Goal: Task Accomplishment & Management: Use online tool/utility

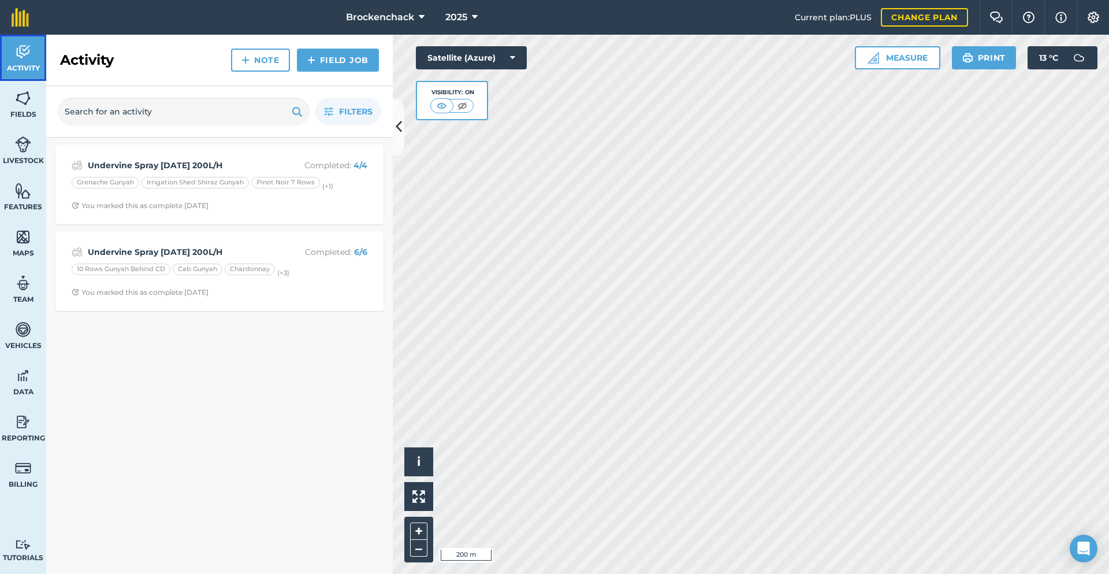
click at [29, 67] on span "Activity" at bounding box center [23, 68] width 46 height 9
click at [248, 118] on input "text" at bounding box center [184, 112] width 252 height 28
click at [17, 58] on img at bounding box center [23, 51] width 16 height 17
click at [355, 105] on span "Filters" at bounding box center [356, 111] width 34 height 13
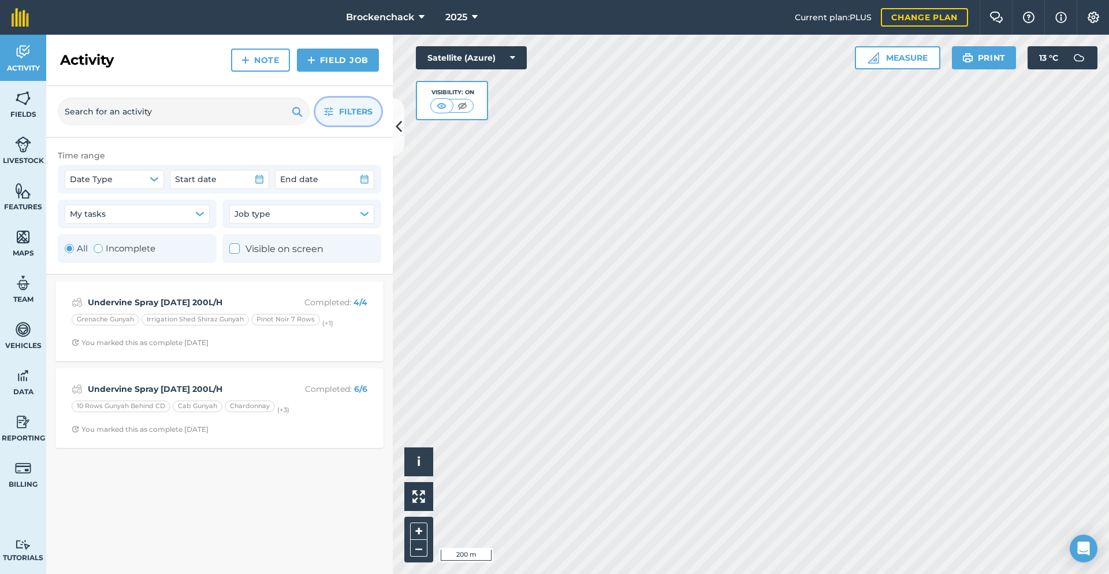
click at [64, 250] on div "All Incomplete" at bounding box center [137, 248] width 159 height 29
click at [99, 248] on div "Toggle Activity" at bounding box center [98, 248] width 9 height 9
radio input "false"
radio input "true"
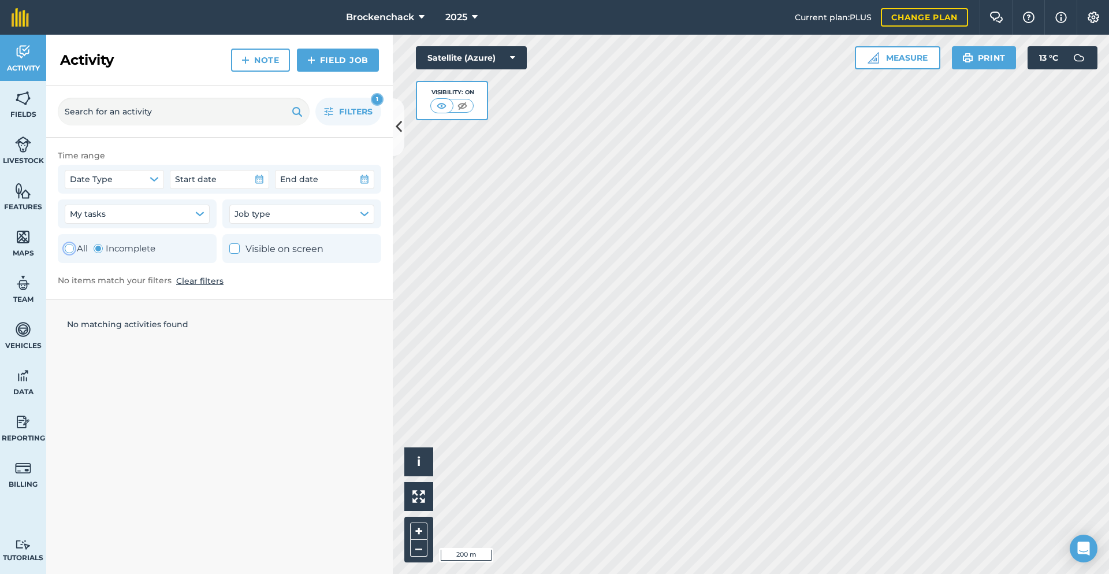
click at [79, 251] on label "All" at bounding box center [76, 249] width 23 height 14
radio input "true"
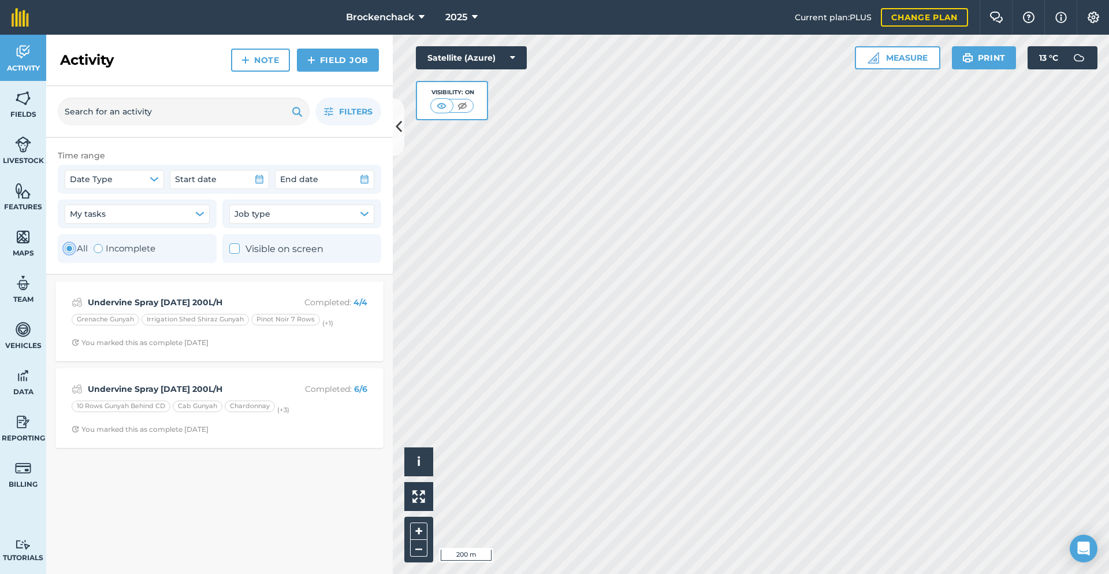
click at [254, 249] on label "Visible on screen" at bounding box center [276, 249] width 94 height 15
checkbox input "false"
click at [201, 472] on div "Undervine Spray 1/8/25 200L/H Completed : 4 / 4 Grenache Gunyah Irrigation Shed…" at bounding box center [219, 423] width 347 height 299
click at [205, 302] on strong "Undervine Spray [DATE] 200L/H" at bounding box center [179, 302] width 183 height 13
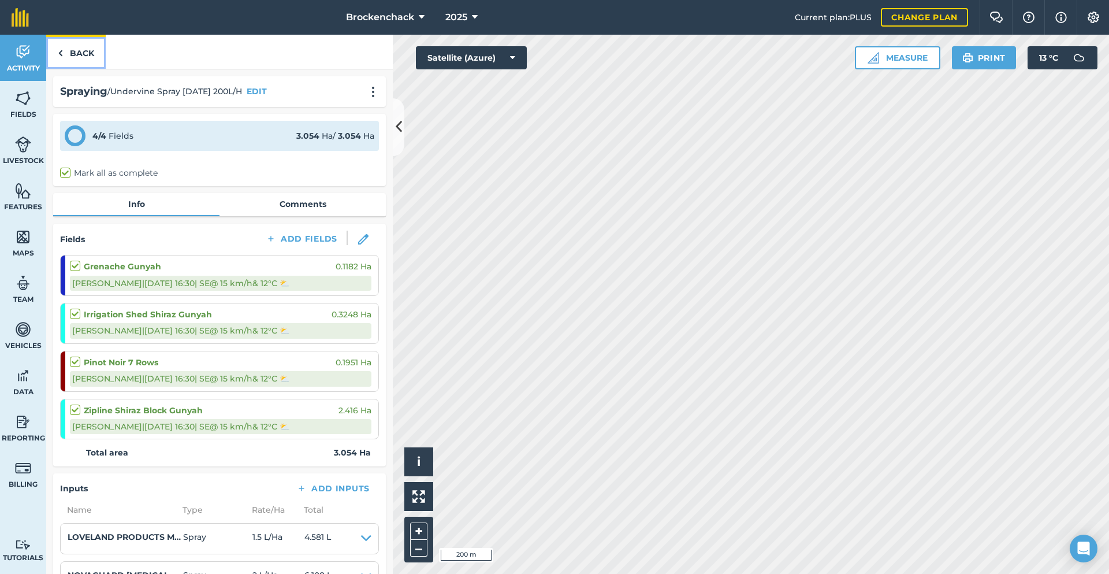
click at [76, 57] on link "Back" at bounding box center [76, 52] width 60 height 34
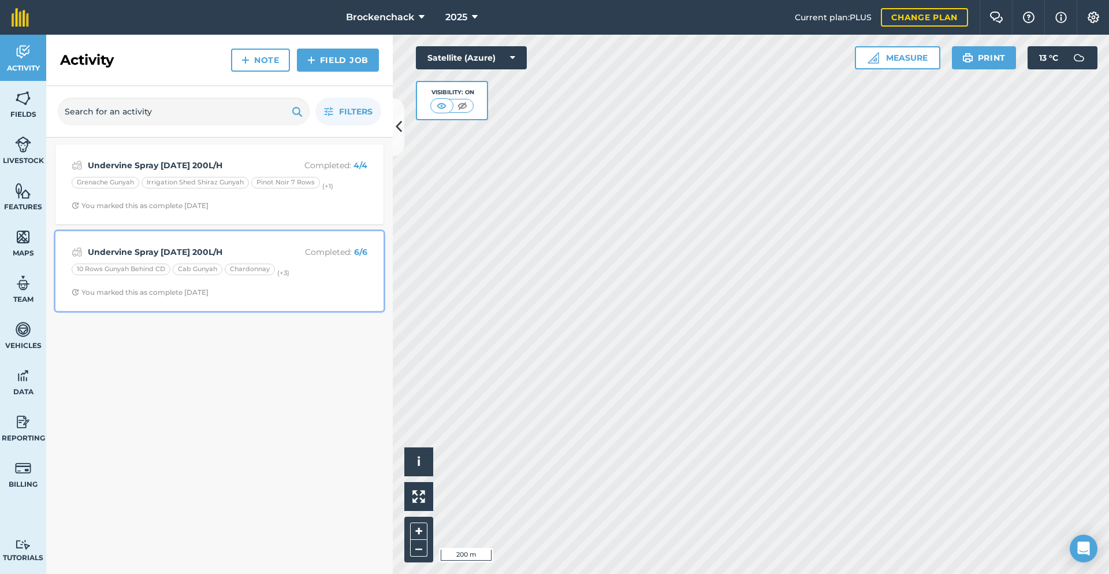
click at [158, 246] on strong "Undervine Spray [DATE] 200L/H" at bounding box center [179, 252] width 183 height 13
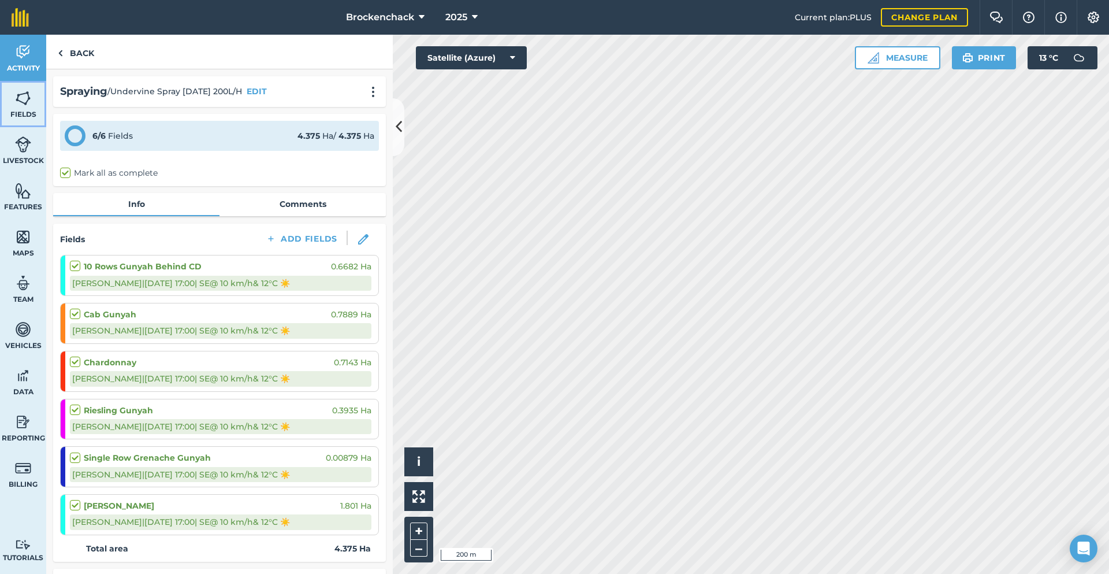
click at [30, 101] on img at bounding box center [23, 98] width 16 height 17
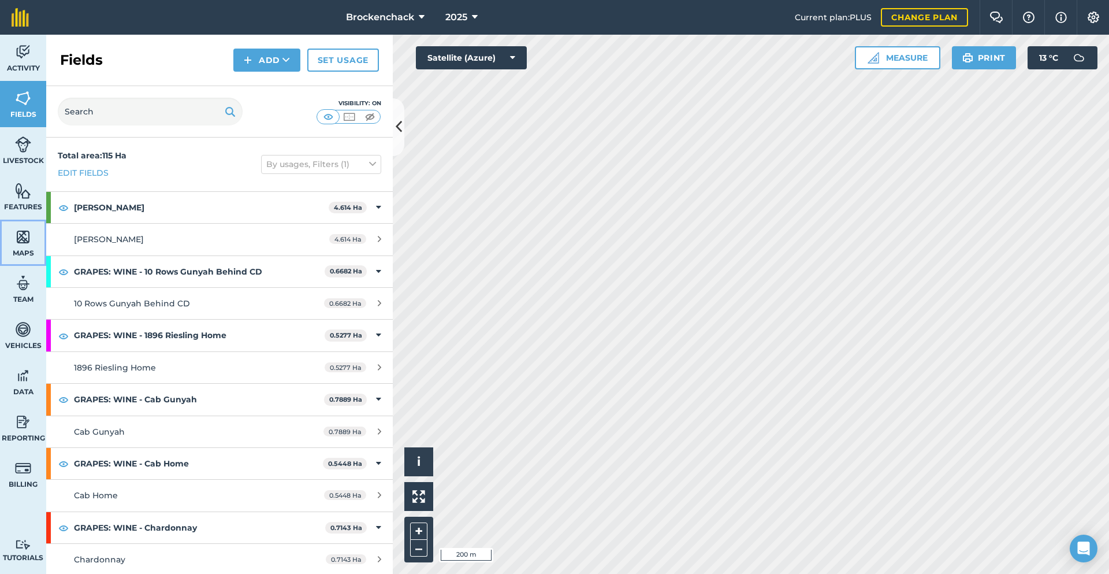
click at [14, 248] on span "Maps" at bounding box center [23, 252] width 46 height 9
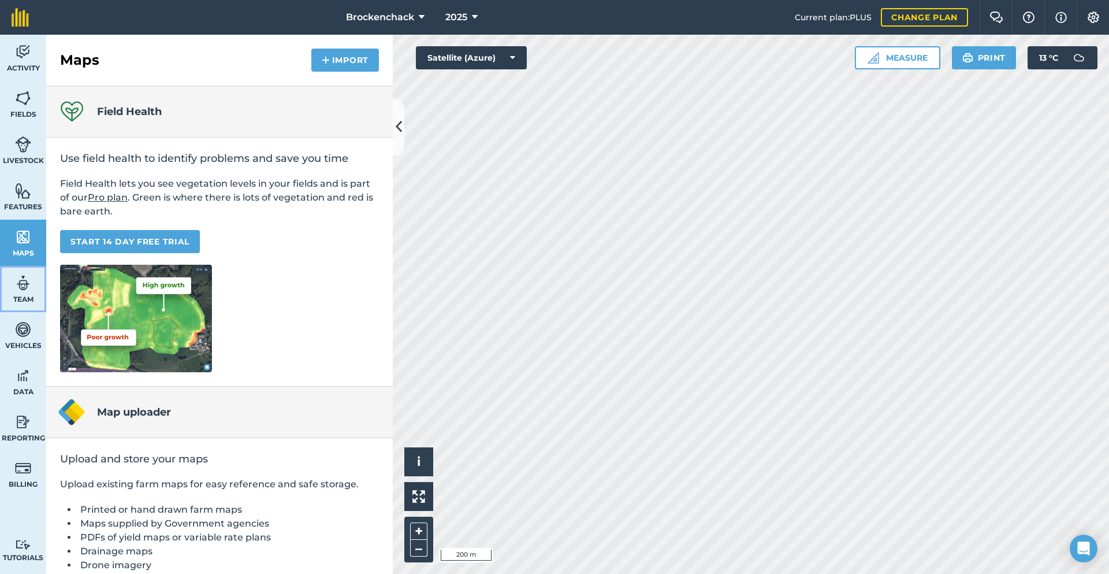
click at [35, 307] on link "Team" at bounding box center [23, 289] width 46 height 46
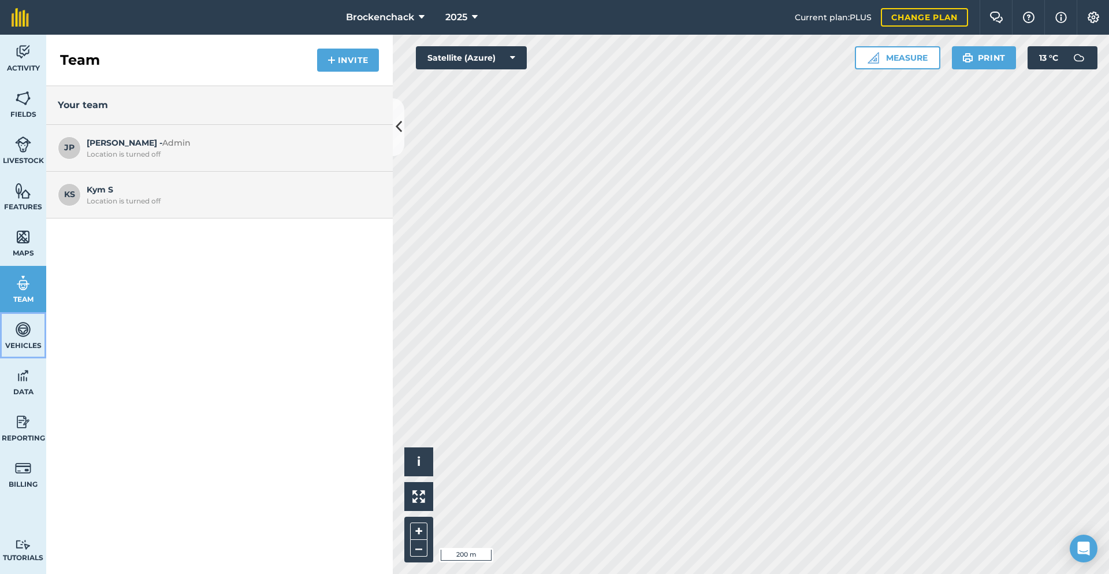
click at [38, 323] on link "Vehicles" at bounding box center [23, 335] width 46 height 46
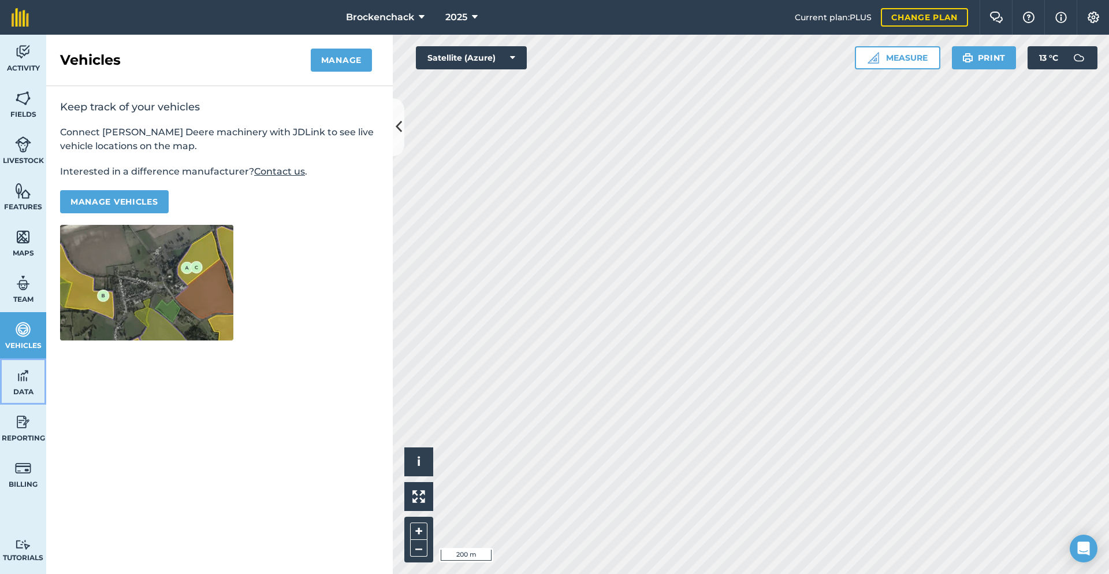
click at [39, 372] on link "Data" at bounding box center [23, 381] width 46 height 46
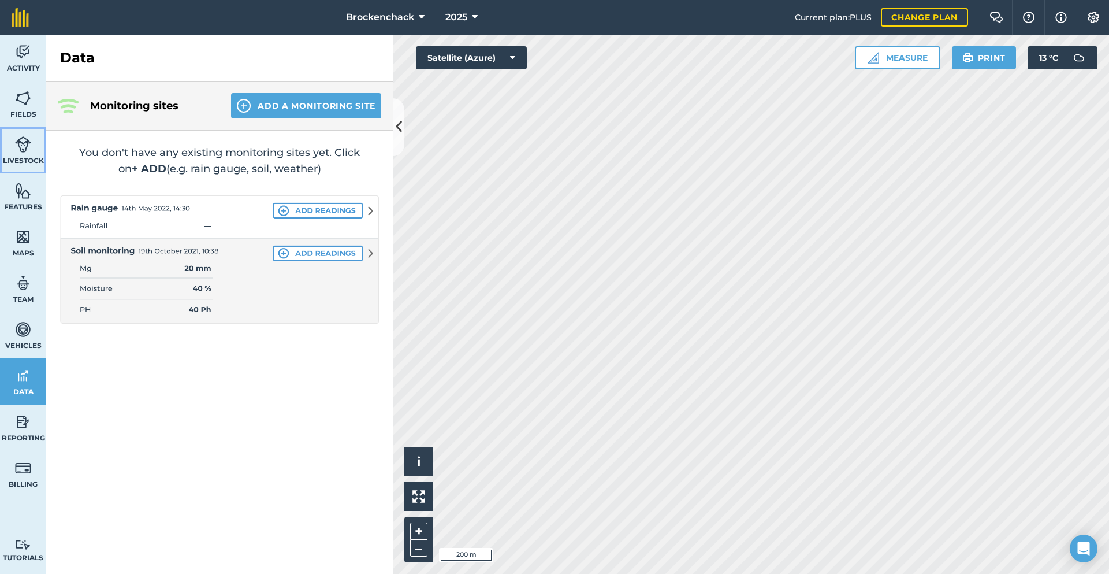
click at [39, 154] on link "Livestock" at bounding box center [23, 150] width 46 height 46
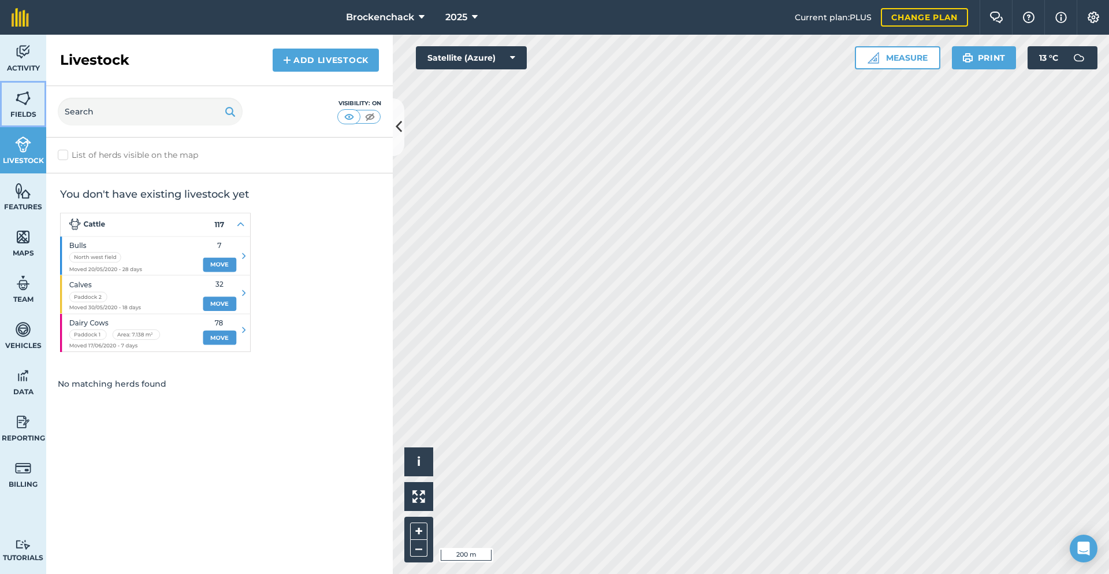
click at [22, 104] on img at bounding box center [23, 98] width 16 height 17
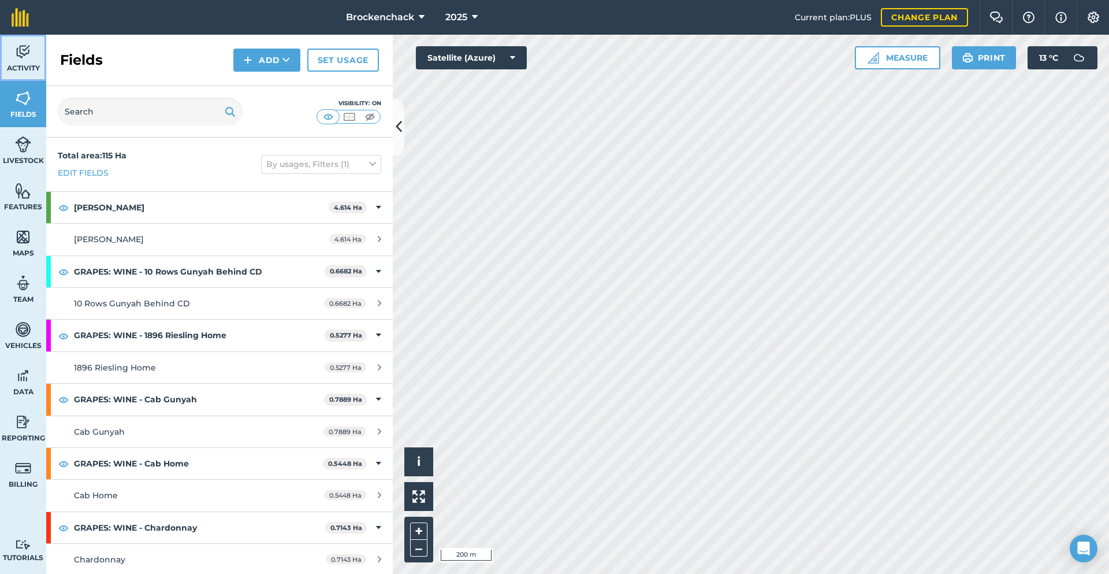
click at [17, 58] on img at bounding box center [23, 51] width 16 height 17
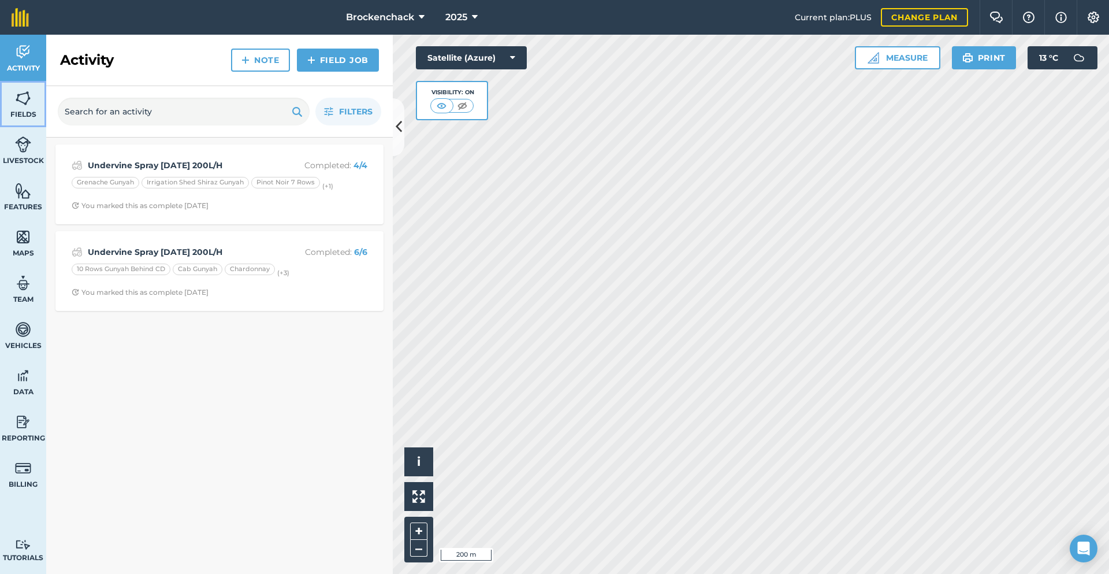
click at [18, 108] on link "Fields" at bounding box center [23, 104] width 46 height 46
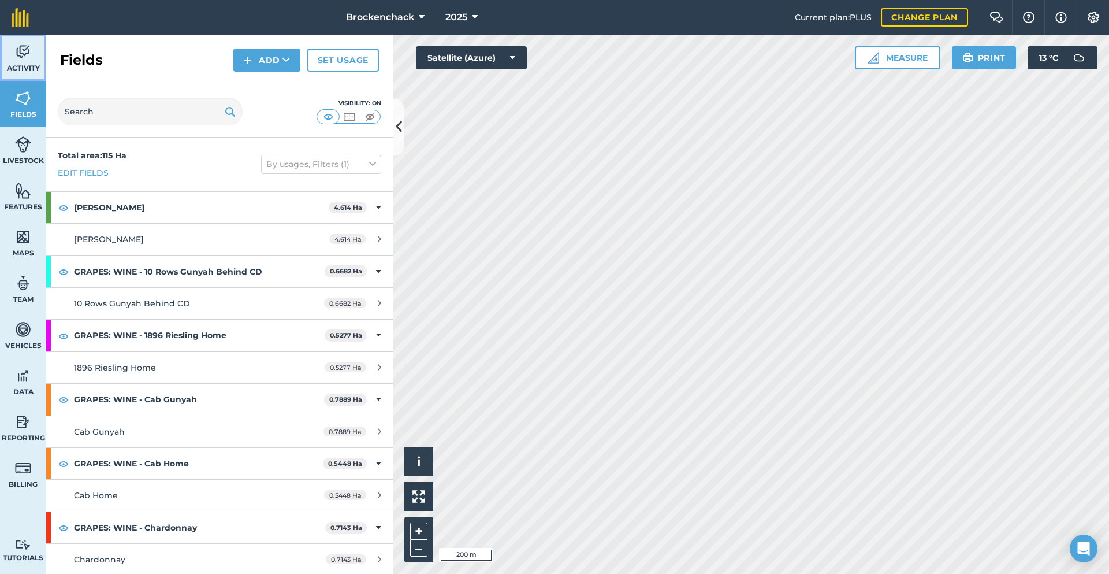
click at [30, 68] on span "Activity" at bounding box center [23, 68] width 46 height 9
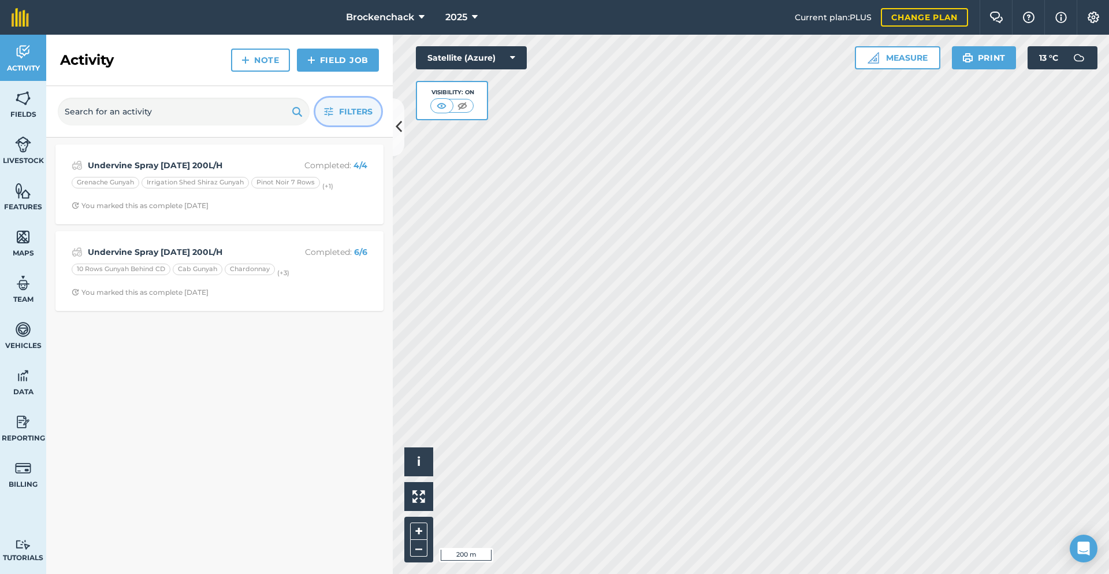
click at [357, 108] on span "Filters" at bounding box center [356, 111] width 34 height 13
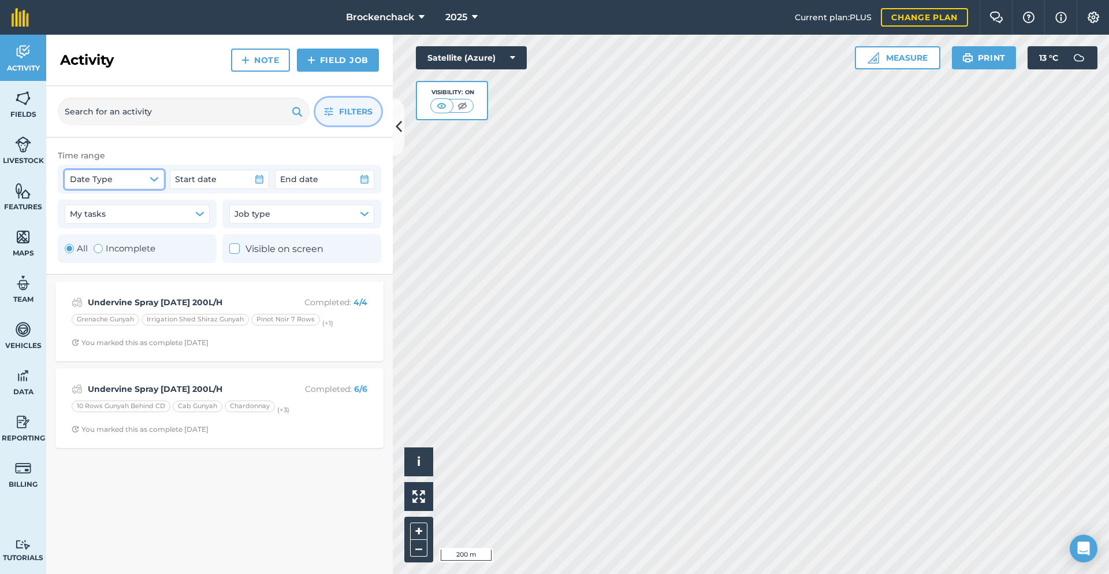
click at [138, 182] on button "Date Type" at bounding box center [114, 179] width 99 height 18
click at [139, 176] on button "Date Type" at bounding box center [114, 179] width 99 height 18
click at [323, 221] on button "Job type" at bounding box center [301, 214] width 145 height 18
click at [145, 216] on button "My tasks" at bounding box center [137, 214] width 145 height 18
click at [295, 218] on button "Job type" at bounding box center [301, 214] width 145 height 18
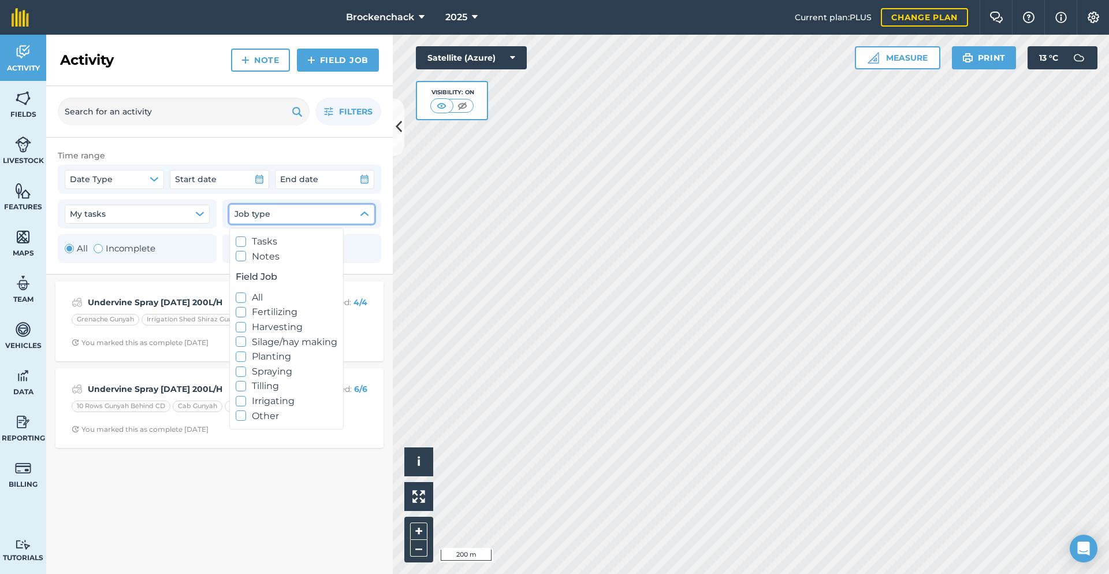
click at [240, 297] on icon at bounding box center [241, 298] width 8 height 8
checkbox input "true"
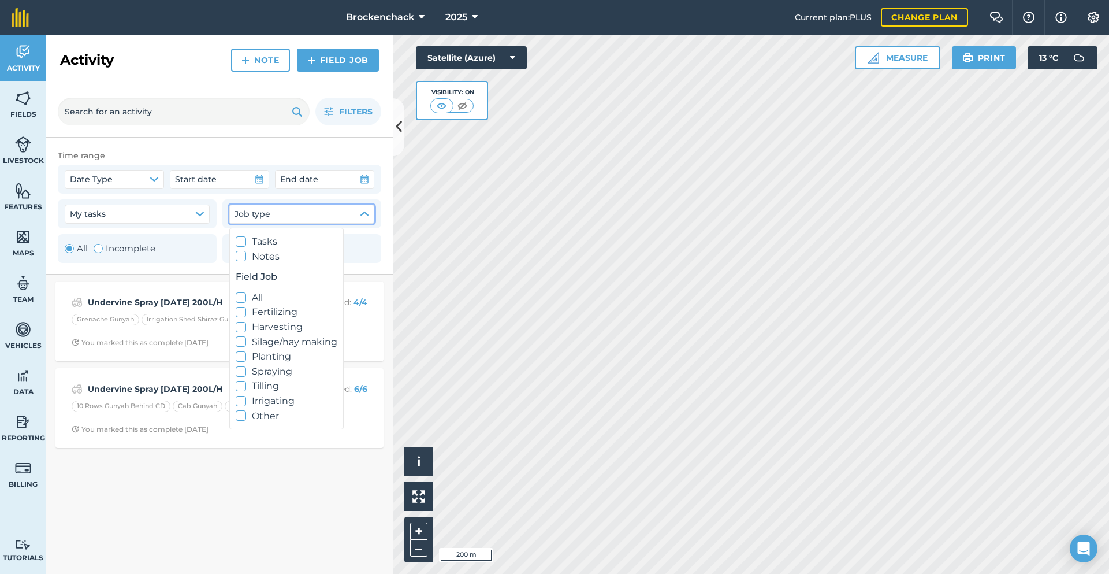
checkbox input "true"
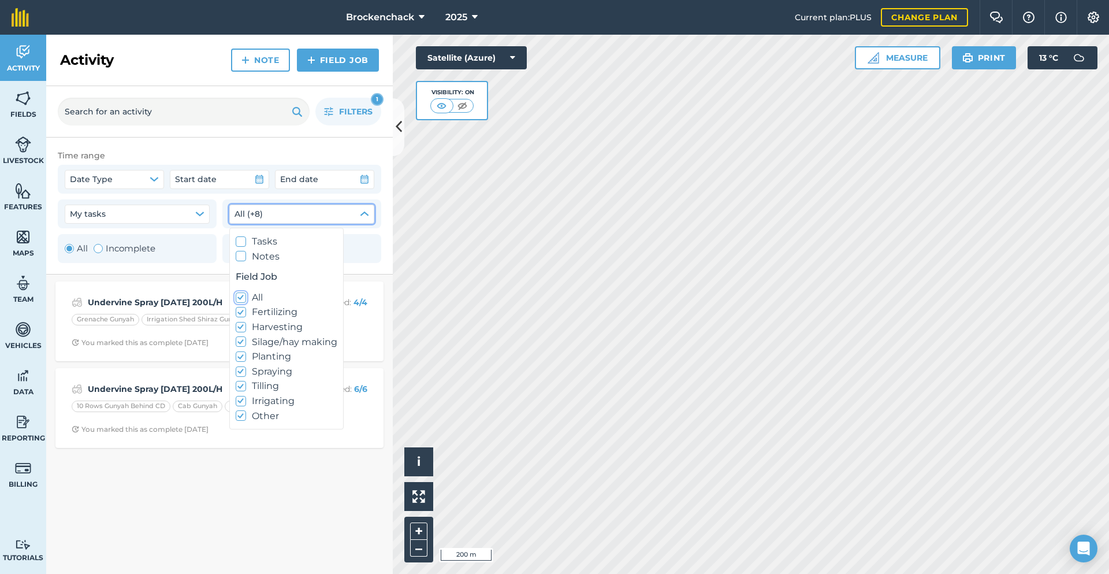
checkbox input "false"
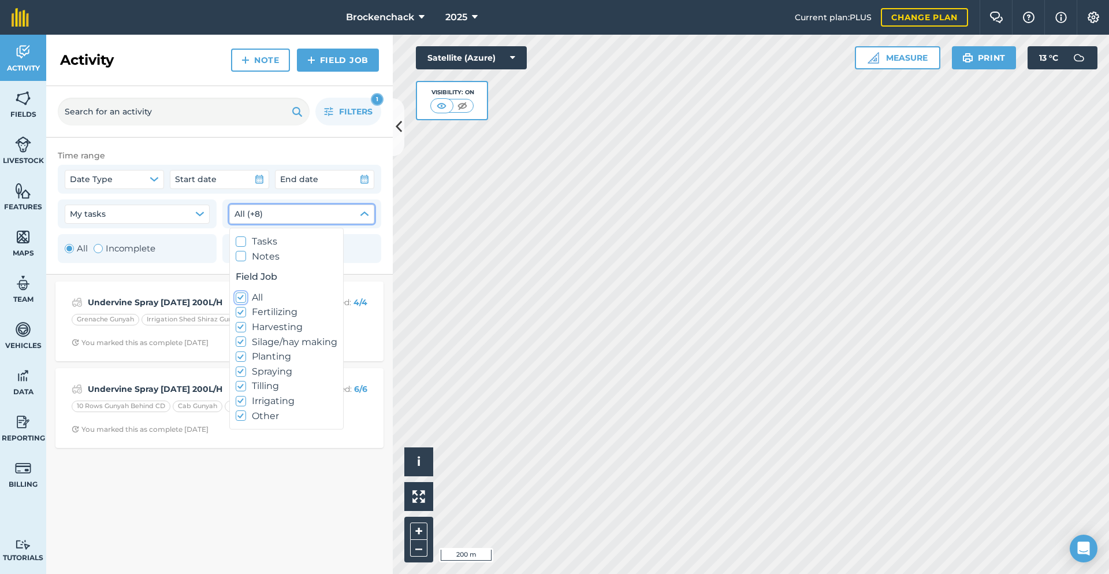
checkbox input "false"
click at [250, 292] on label "All" at bounding box center [287, 297] width 102 height 15
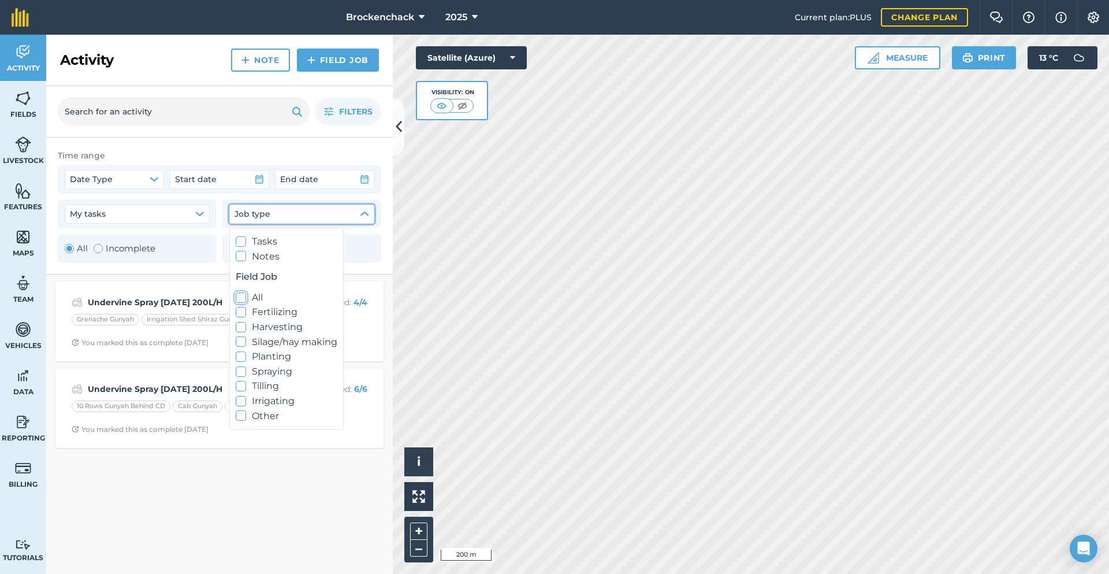
checkbox input "true"
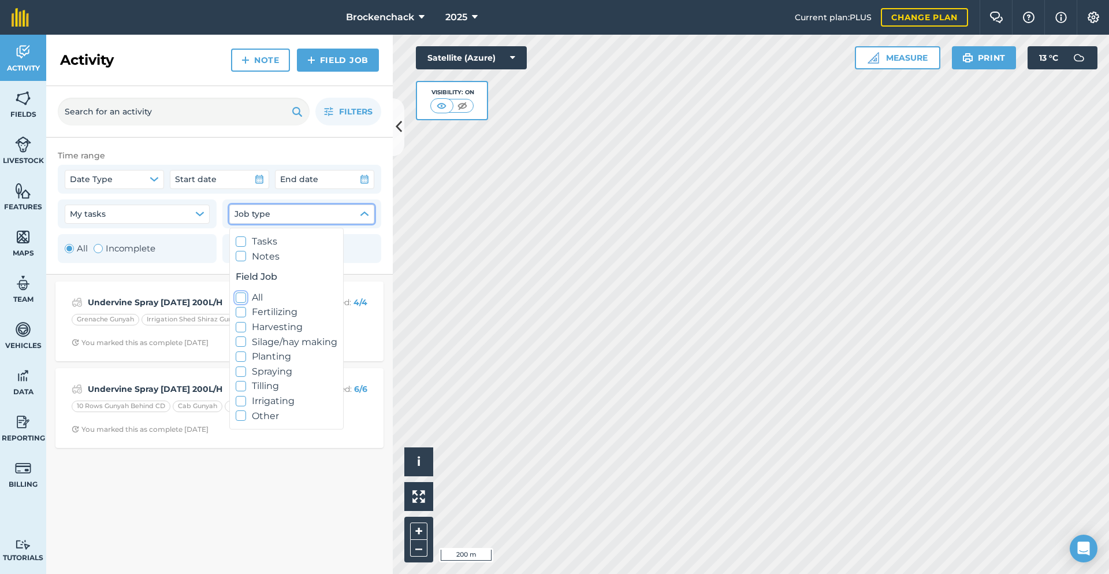
checkbox input "true"
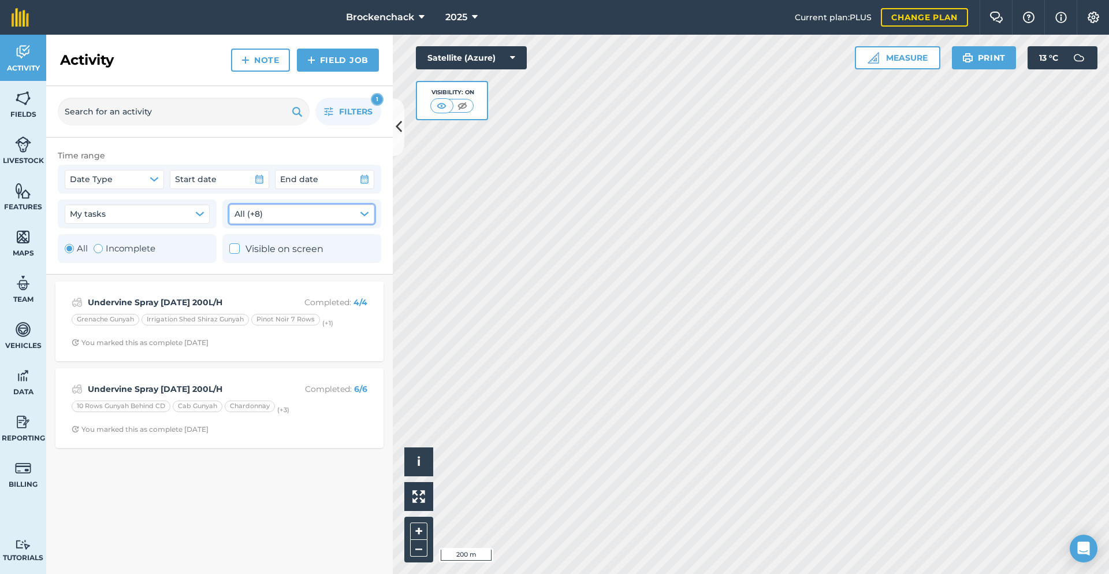
click at [248, 248] on label "Visible on screen" at bounding box center [276, 249] width 94 height 15
click at [238, 242] on label "Visible on screen" at bounding box center [276, 249] width 94 height 15
checkbox input "false"
click at [107, 244] on label "Incomplete" at bounding box center [125, 249] width 62 height 14
radio input "false"
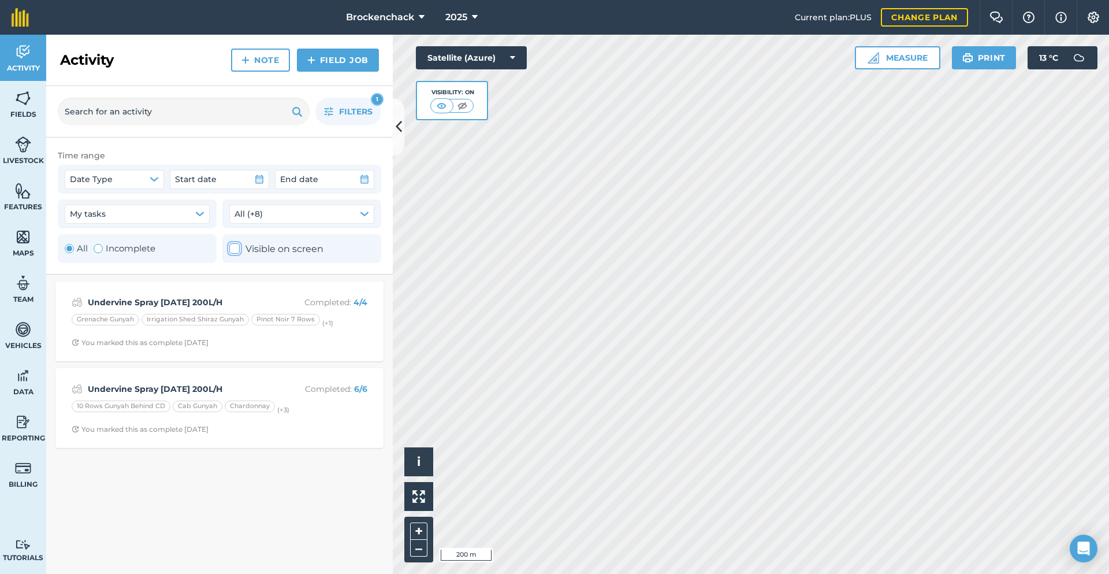
radio input "true"
click at [68, 247] on div "Toggle Activity" at bounding box center [69, 248] width 9 height 9
radio input "true"
click at [124, 179] on button "Date Type" at bounding box center [114, 179] width 99 height 18
click at [194, 177] on span "Start date" at bounding box center [196, 179] width 42 height 13
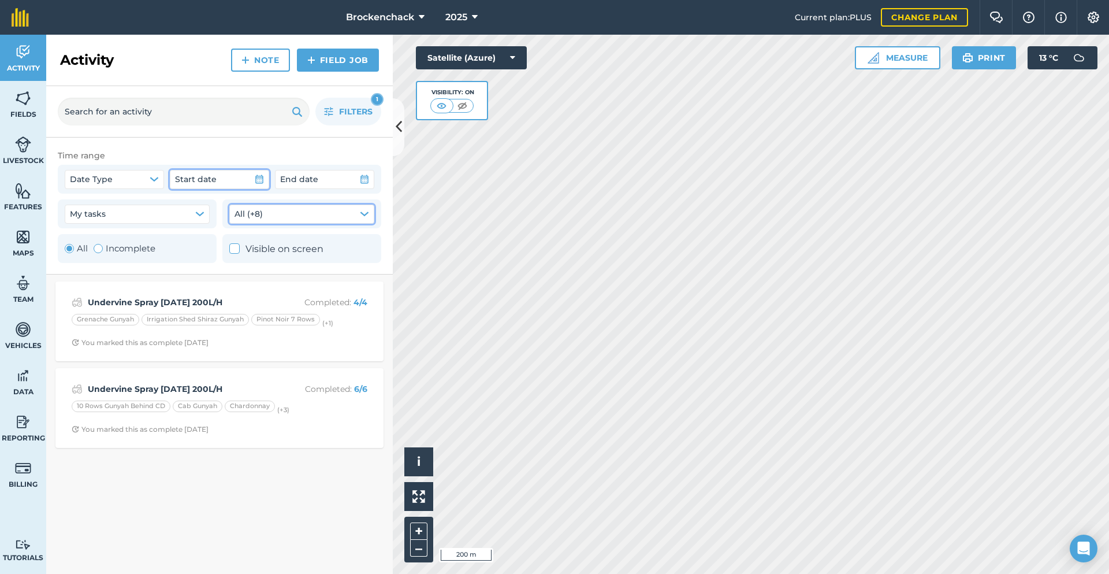
click at [344, 217] on button "All (+8)" at bounding box center [301, 214] width 145 height 18
click at [153, 184] on button "Date Type" at bounding box center [114, 179] width 99 height 18
click at [195, 187] on button "Start date" at bounding box center [219, 179] width 99 height 18
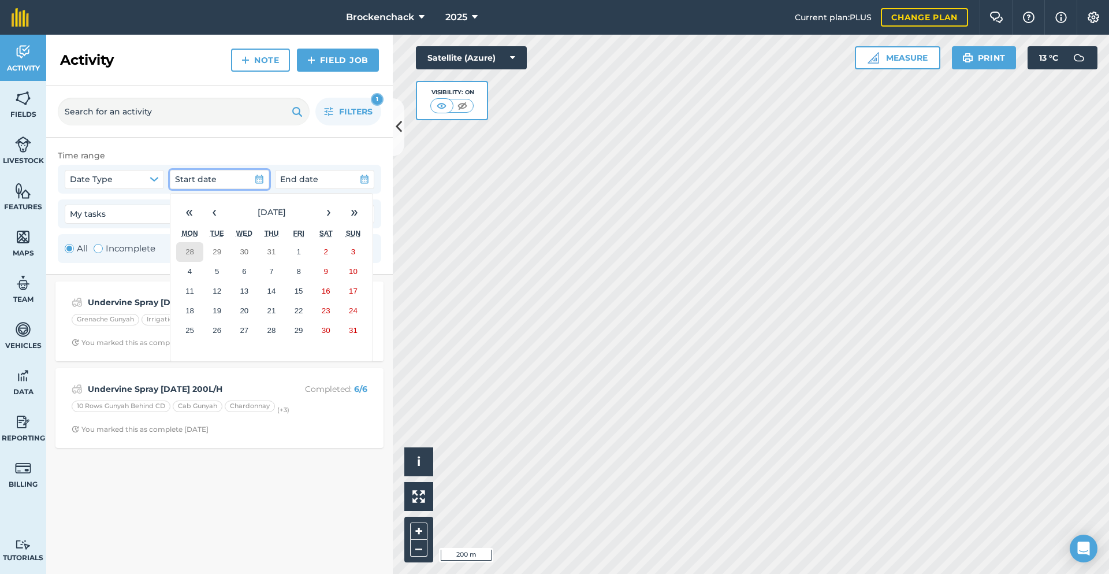
click at [187, 257] on button "28" at bounding box center [189, 252] width 27 height 20
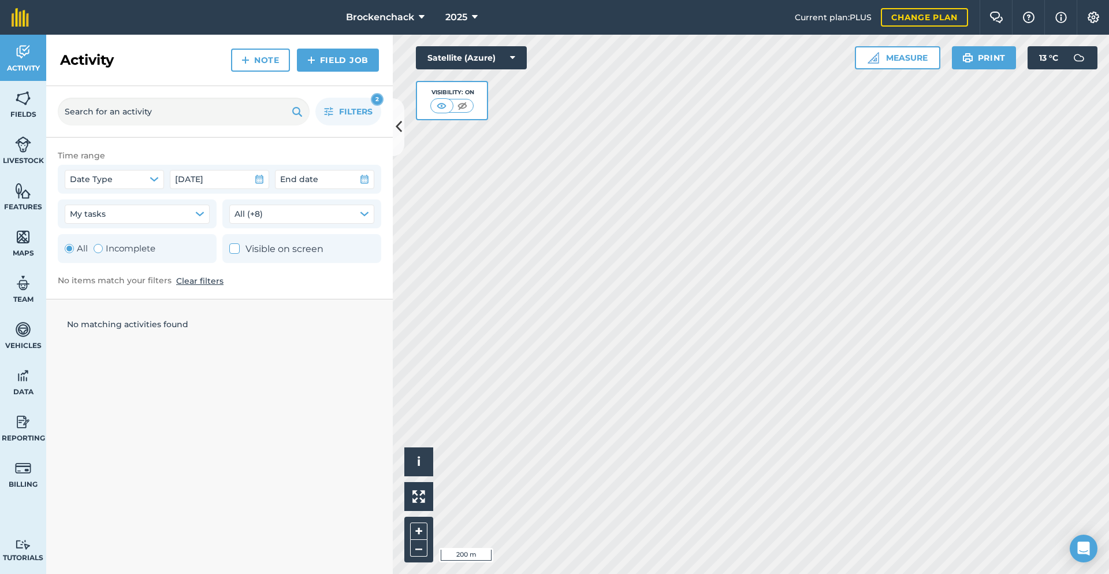
drag, startPoint x: 262, startPoint y: 189, endPoint x: 261, endPoint y: 181, distance: 7.5
click at [261, 188] on div "Date Type 28th Jul 2025 End date" at bounding box center [220, 179] width 324 height 29
click at [261, 181] on icon "button" at bounding box center [259, 179] width 9 height 9
click at [143, 179] on button "Date Type" at bounding box center [114, 179] width 99 height 18
click at [265, 92] on div "Filters 2" at bounding box center [219, 111] width 347 height 51
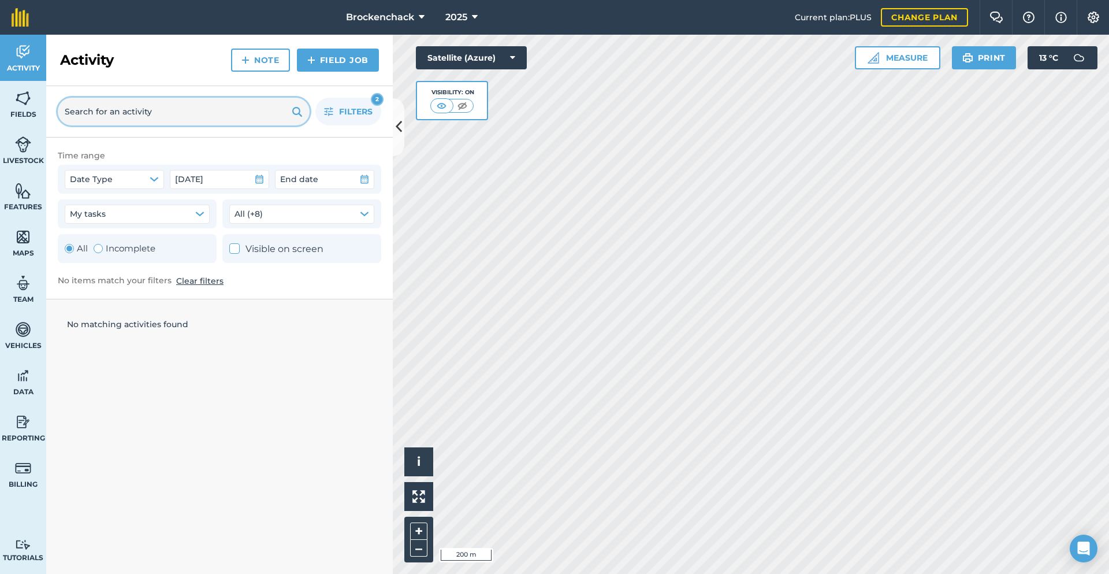
click at [263, 107] on input "text" at bounding box center [184, 112] width 252 height 28
click at [263, 110] on input "text" at bounding box center [184, 112] width 252 height 28
click at [268, 179] on button "28th Jul 2025" at bounding box center [219, 179] width 99 height 18
click at [15, 105] on img at bounding box center [23, 98] width 16 height 17
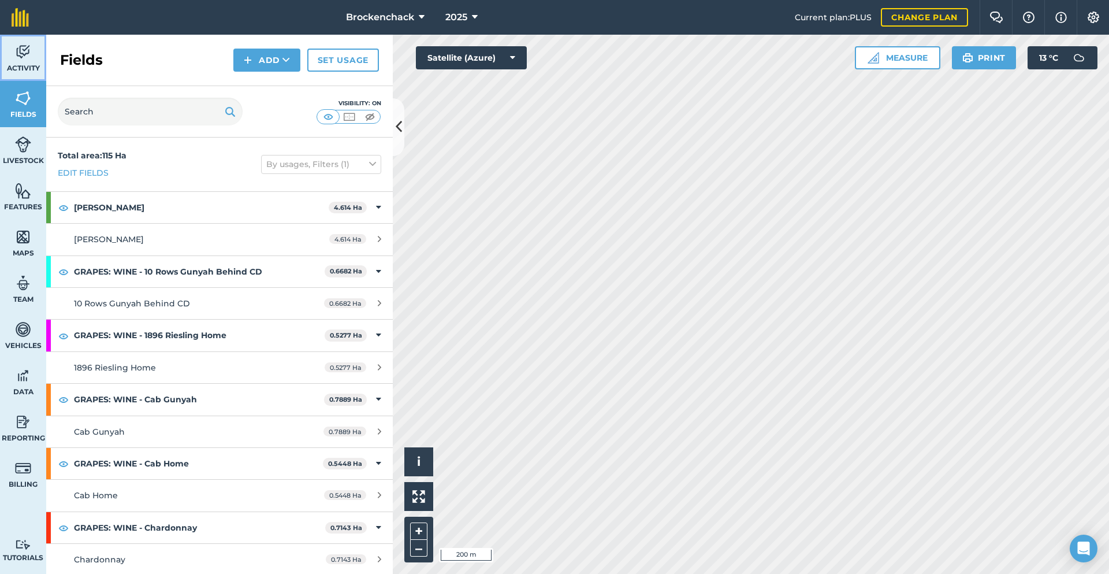
click at [22, 65] on span "Activity" at bounding box center [23, 68] width 46 height 9
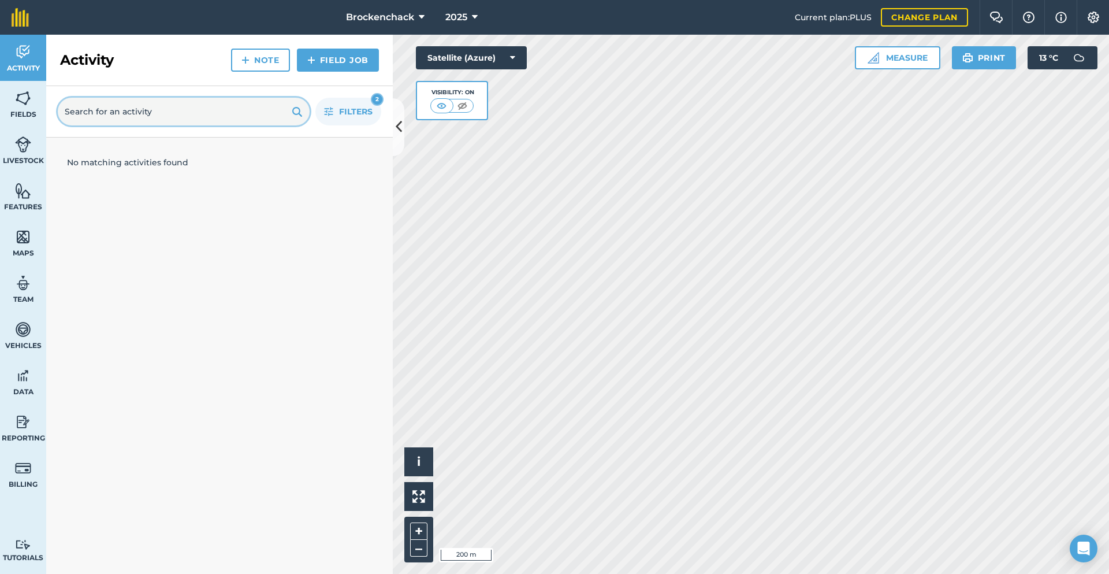
click at [236, 124] on input "text" at bounding box center [184, 112] width 252 height 28
click at [300, 114] on img at bounding box center [297, 112] width 11 height 14
click at [294, 116] on img at bounding box center [297, 112] width 11 height 14
click at [295, 116] on img at bounding box center [297, 112] width 11 height 14
click at [331, 112] on icon "button" at bounding box center [329, 111] width 9 height 9
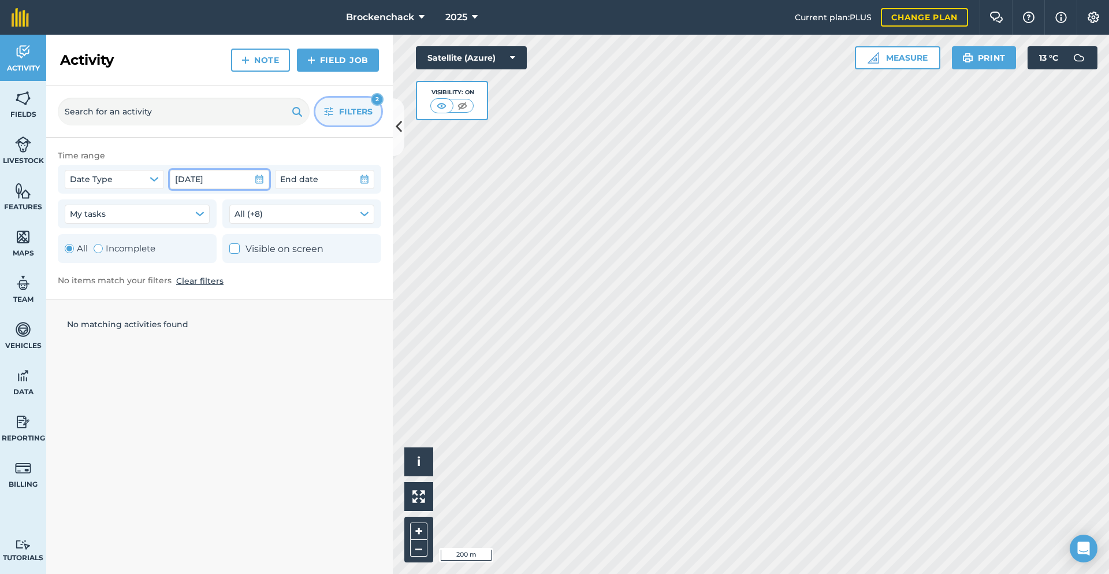
click at [263, 180] on icon "button" at bounding box center [259, 179] width 9 height 9
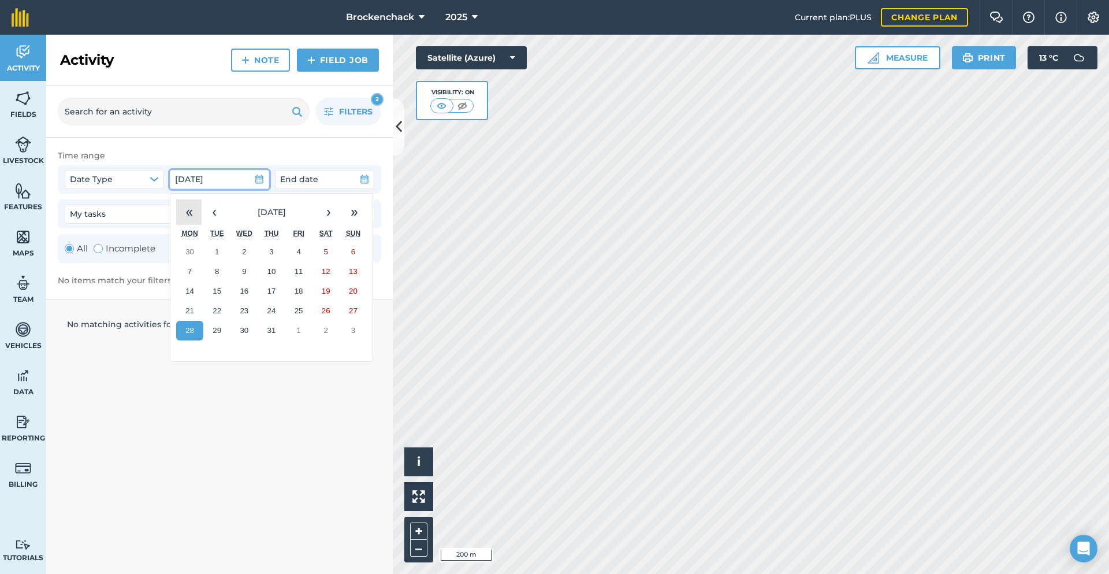
click at [190, 208] on button "«" at bounding box center [188, 211] width 25 height 25
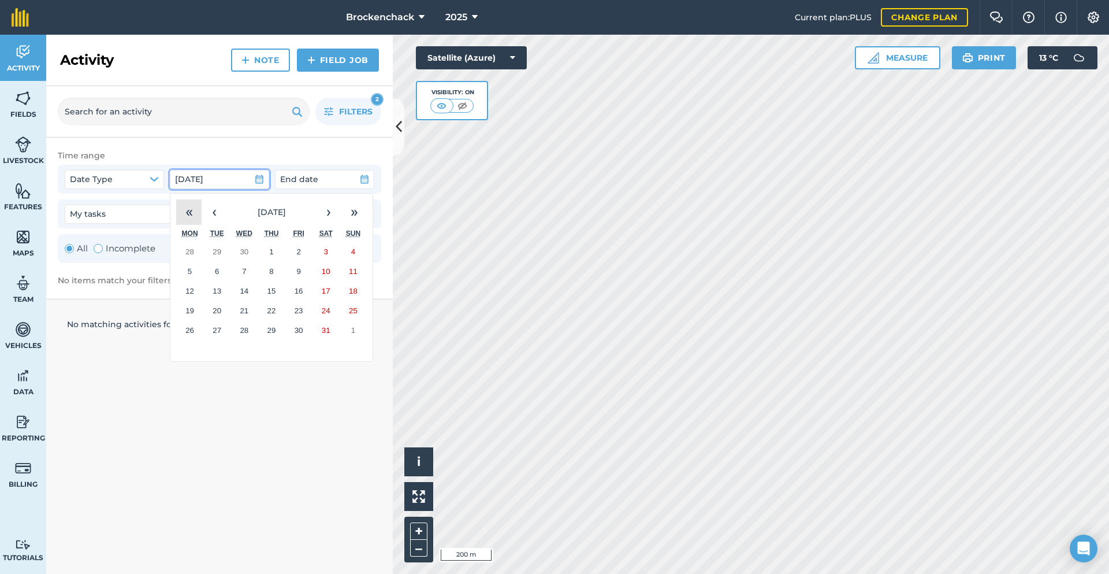
click at [190, 208] on button "«" at bounding box center [188, 211] width 25 height 25
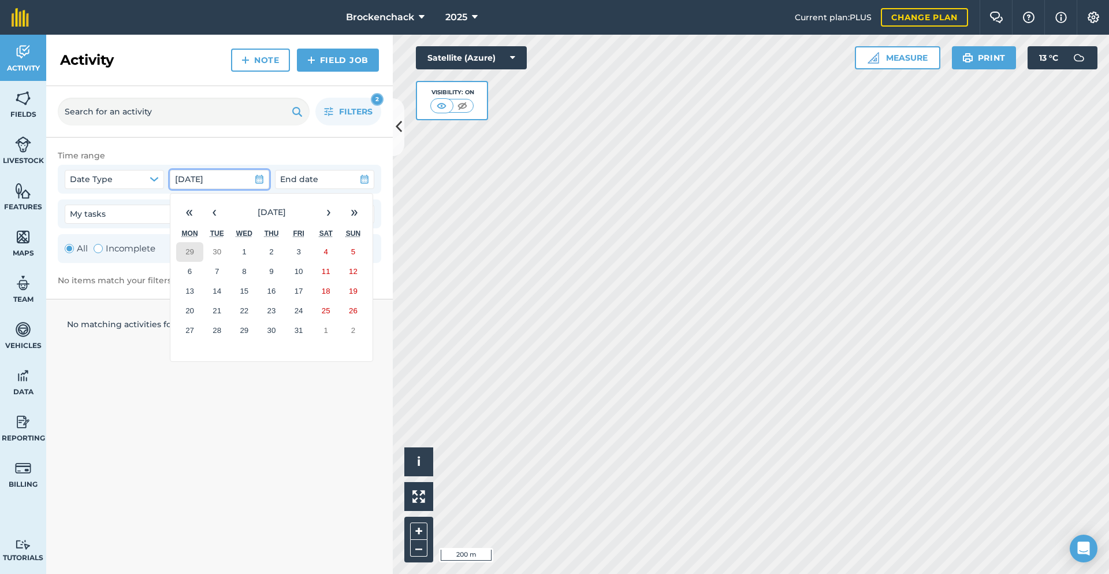
click at [195, 255] on button "29" at bounding box center [189, 252] width 27 height 20
click at [183, 96] on div "Filters 2" at bounding box center [219, 111] width 347 height 51
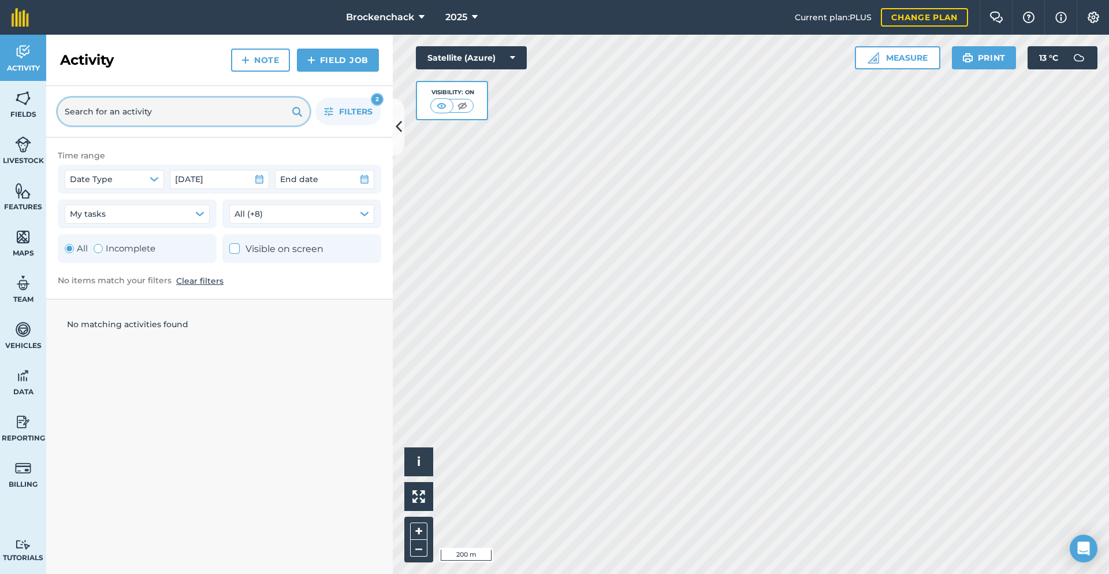
click at [185, 108] on input "text" at bounding box center [184, 112] width 252 height 28
click at [279, 209] on button "All (+8)" at bounding box center [301, 214] width 145 height 18
click at [27, 91] on img at bounding box center [23, 98] width 16 height 17
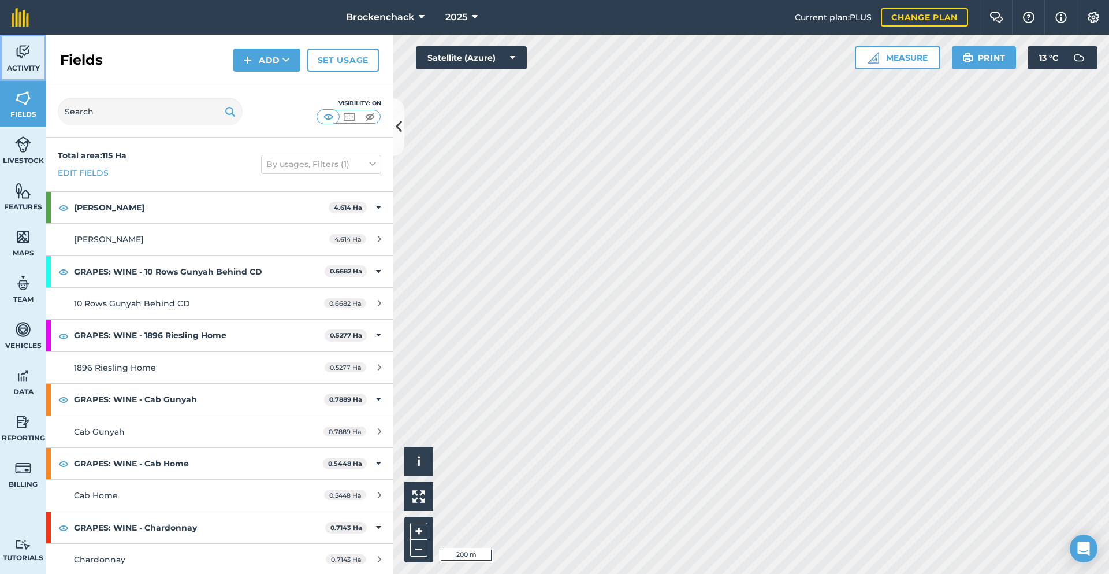
click at [23, 67] on span "Activity" at bounding box center [23, 68] width 46 height 9
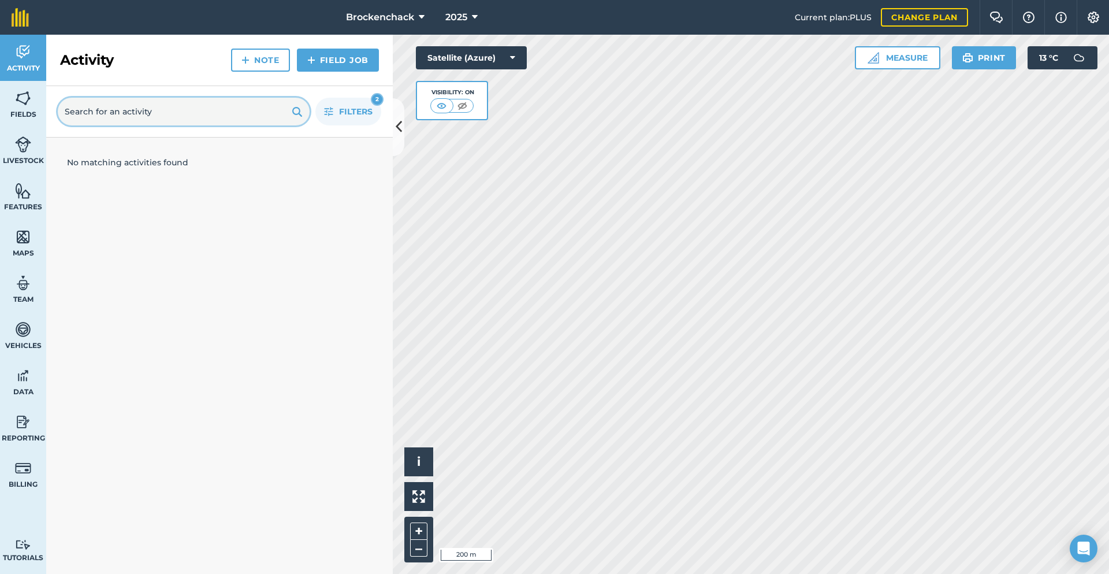
click at [222, 112] on input "text" at bounding box center [184, 112] width 252 height 28
type input "fer"
click at [359, 101] on button "Filters 3" at bounding box center [348, 112] width 66 height 28
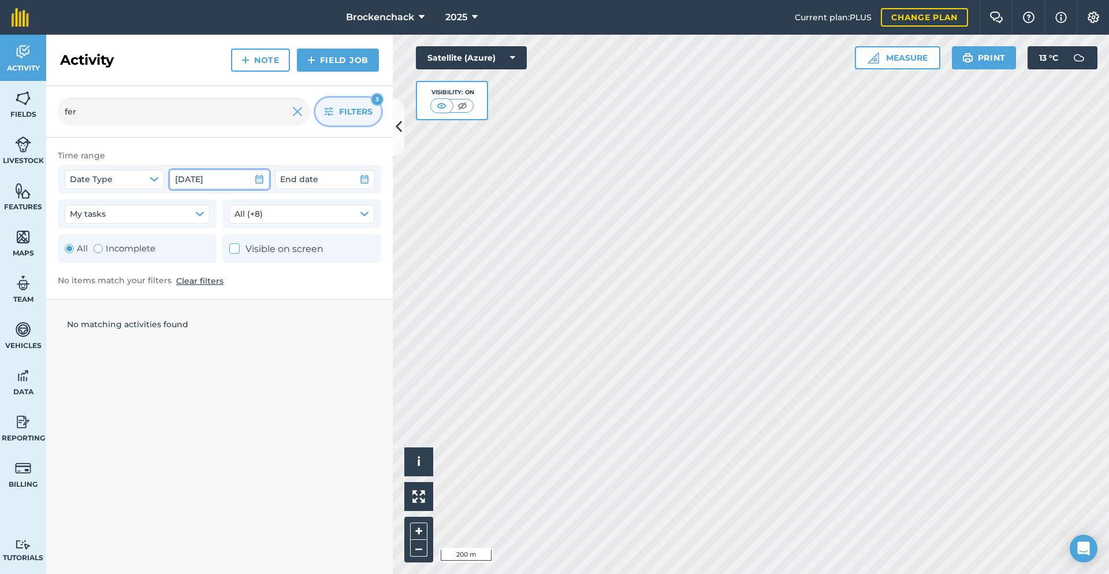
click at [250, 177] on button "29th Jun 2015" at bounding box center [219, 179] width 99 height 18
click at [1097, 14] on img at bounding box center [1094, 18] width 14 height 12
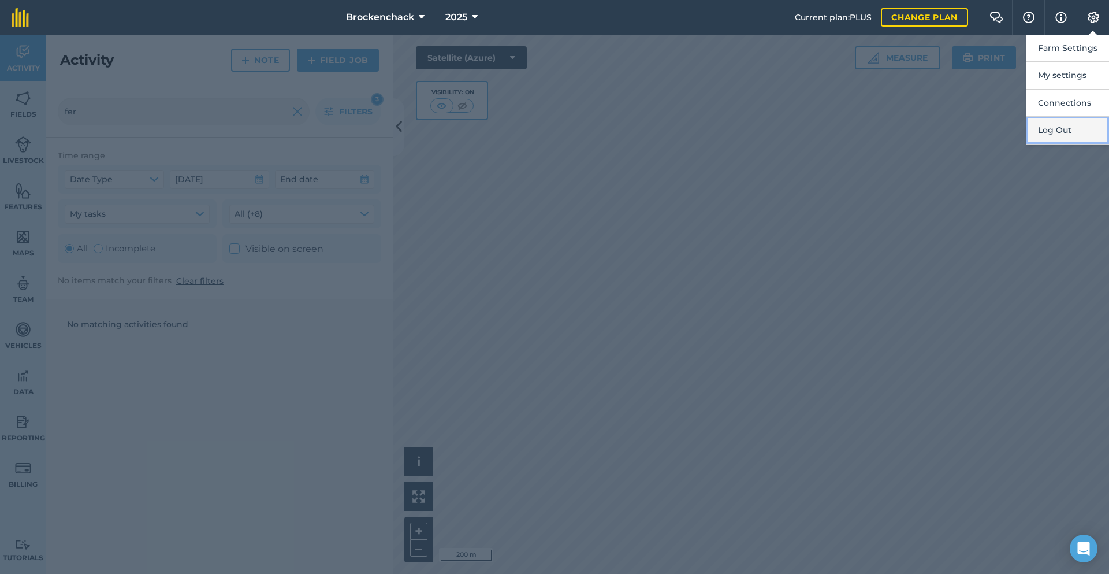
click at [1055, 127] on button "Log Out" at bounding box center [1068, 130] width 83 height 27
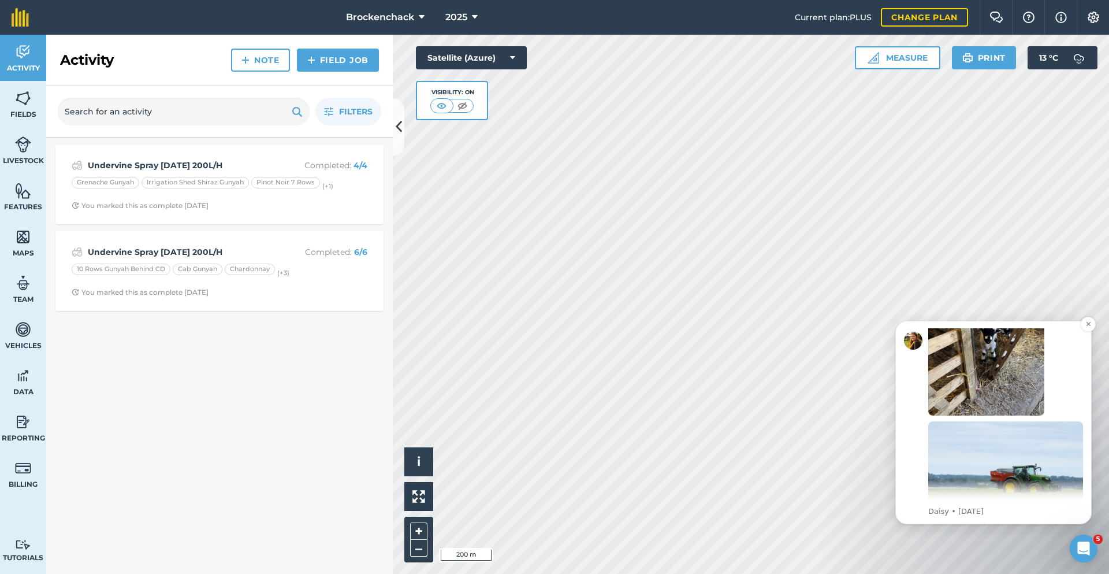
scroll to position [186, 0]
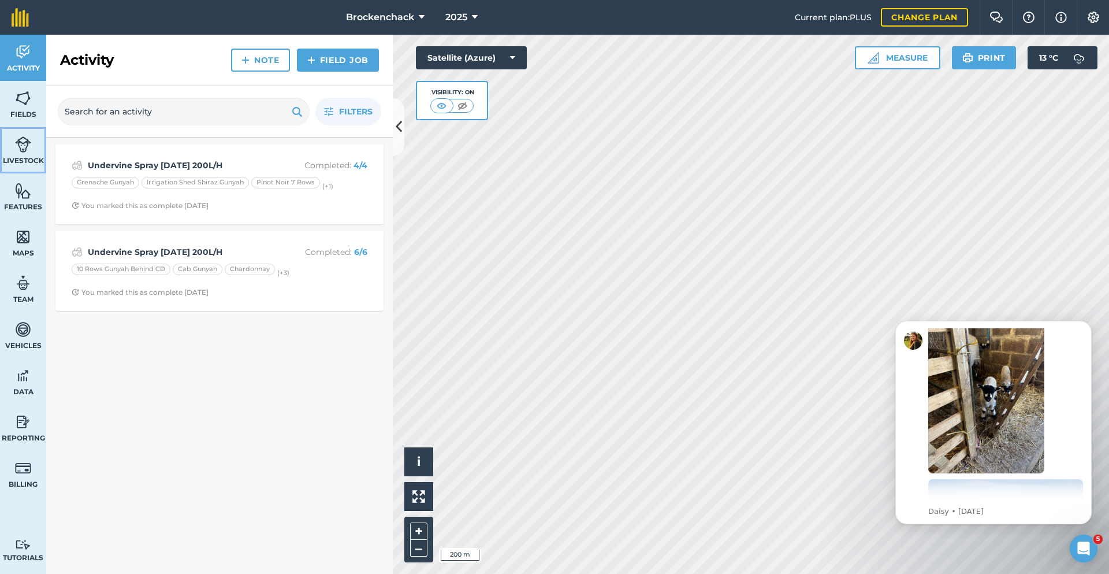
click at [34, 165] on link "Livestock" at bounding box center [23, 150] width 46 height 46
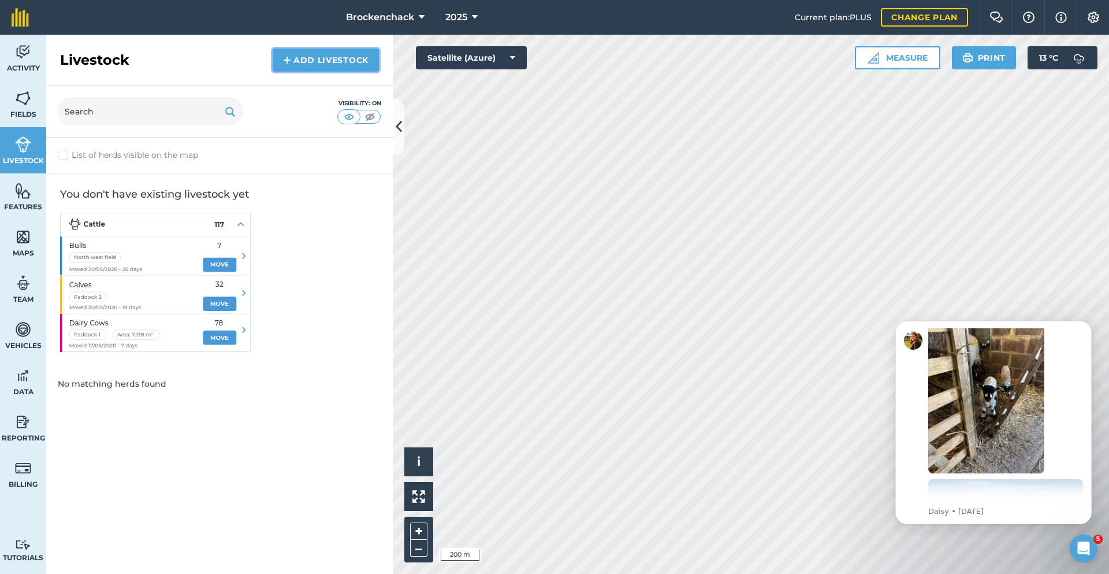
click at [298, 65] on link "Add Livestock" at bounding box center [326, 60] width 106 height 23
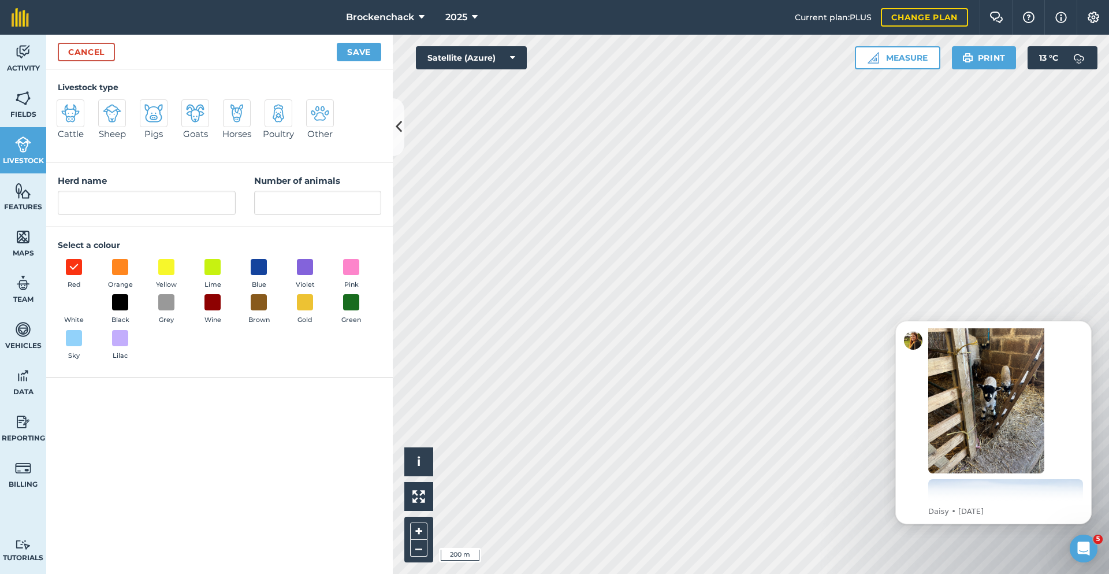
click at [72, 120] on img at bounding box center [70, 113] width 18 height 18
click at [65, 107] on input "Cattle" at bounding box center [62, 103] width 8 height 8
radio input "true"
type input "Cattle"
click at [77, 49] on link "Cancel" at bounding box center [86, 52] width 57 height 18
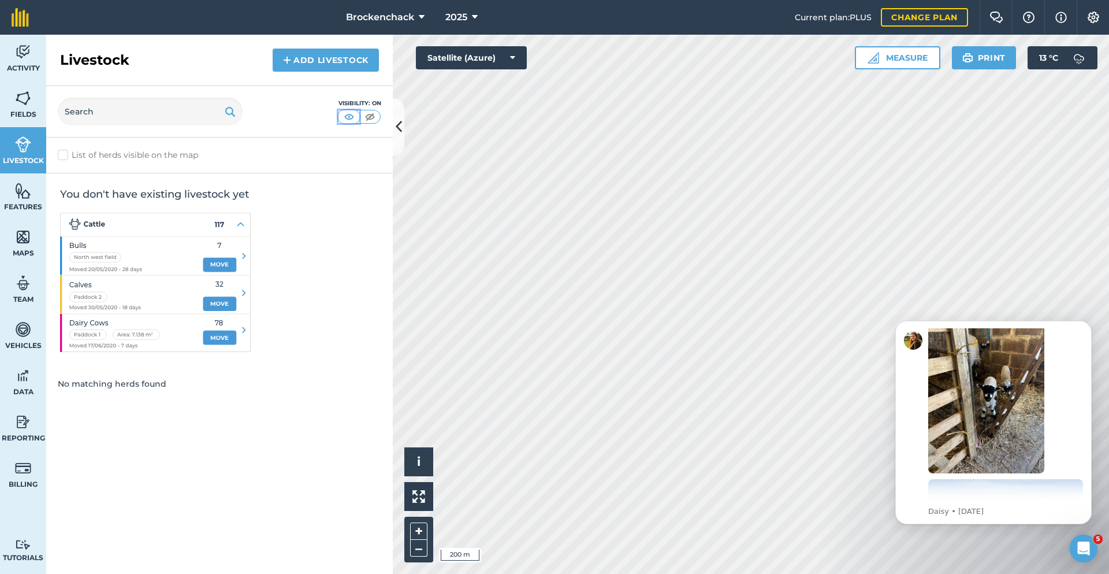
click at [349, 120] on img at bounding box center [349, 117] width 14 height 12
click at [366, 114] on img at bounding box center [370, 117] width 14 height 12
click at [349, 116] on img at bounding box center [349, 117] width 14 height 12
click at [1086, 325] on icon "Dismiss notification" at bounding box center [1089, 324] width 6 height 6
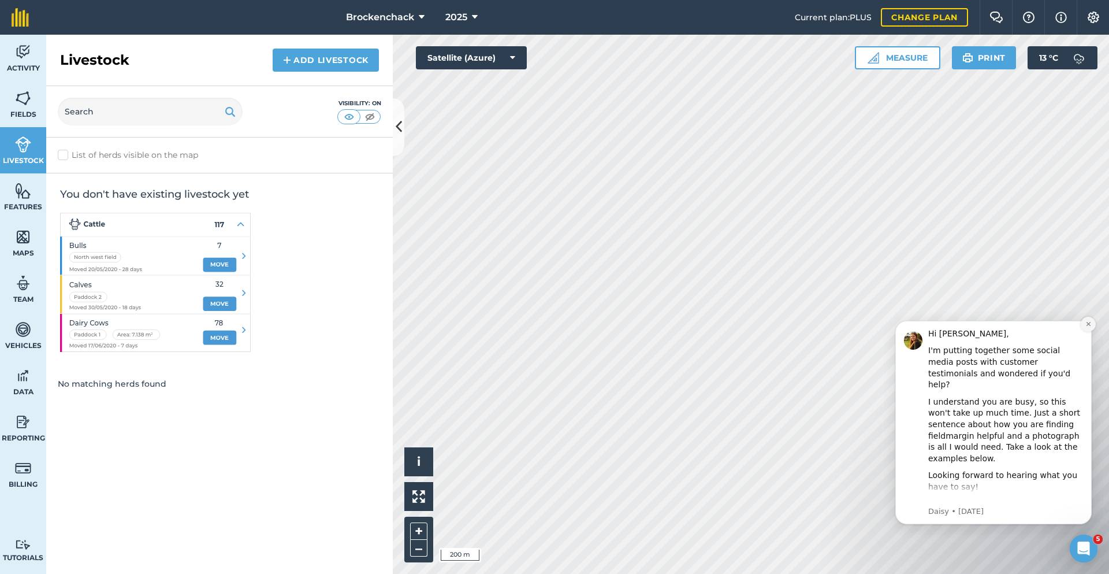
click at [1087, 331] on button "Dismiss notification" at bounding box center [1088, 324] width 15 height 15
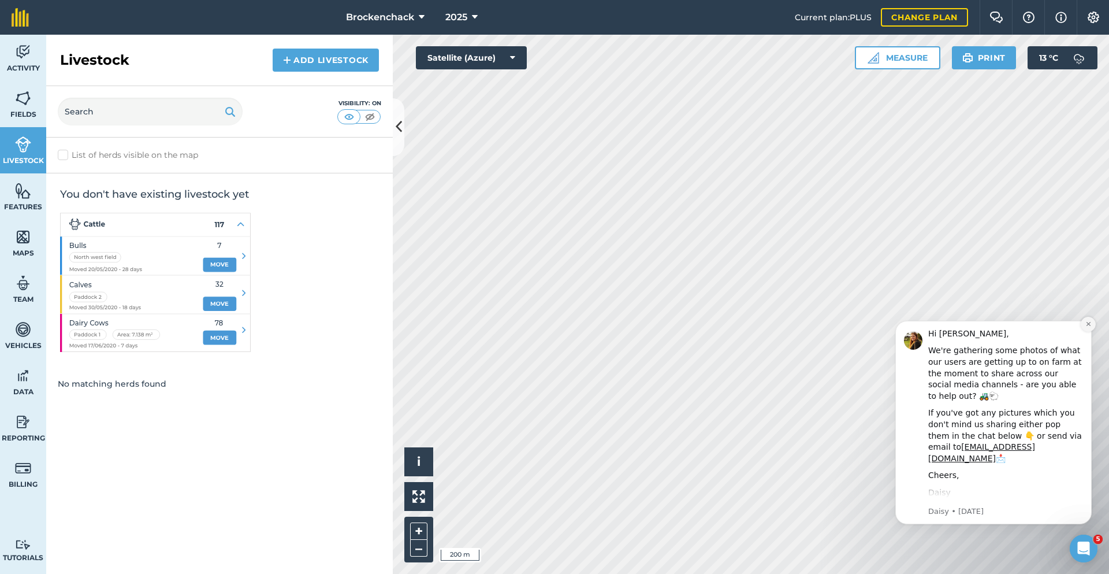
click at [1090, 327] on icon "Dismiss notification" at bounding box center [1089, 324] width 6 height 6
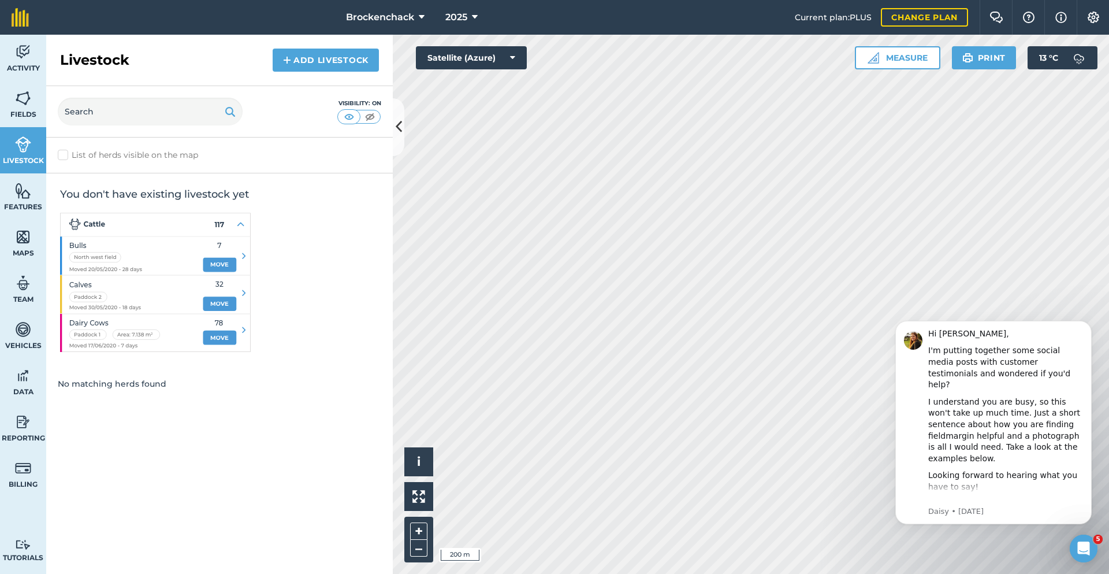
click at [1090, 326] on icon "Dismiss notification" at bounding box center [1088, 323] width 5 height 5
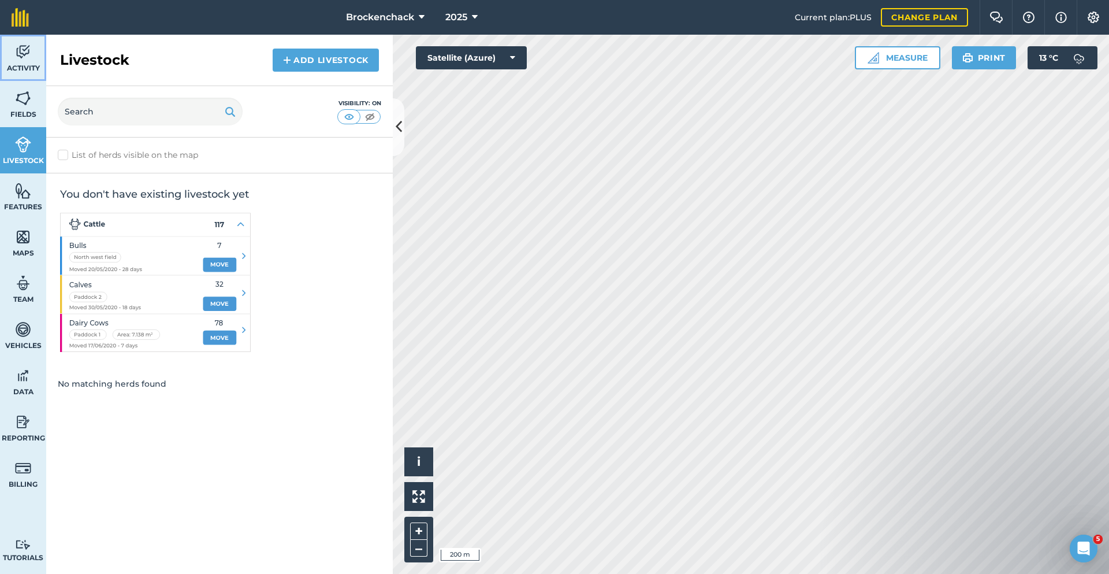
click at [18, 47] on img at bounding box center [23, 51] width 16 height 17
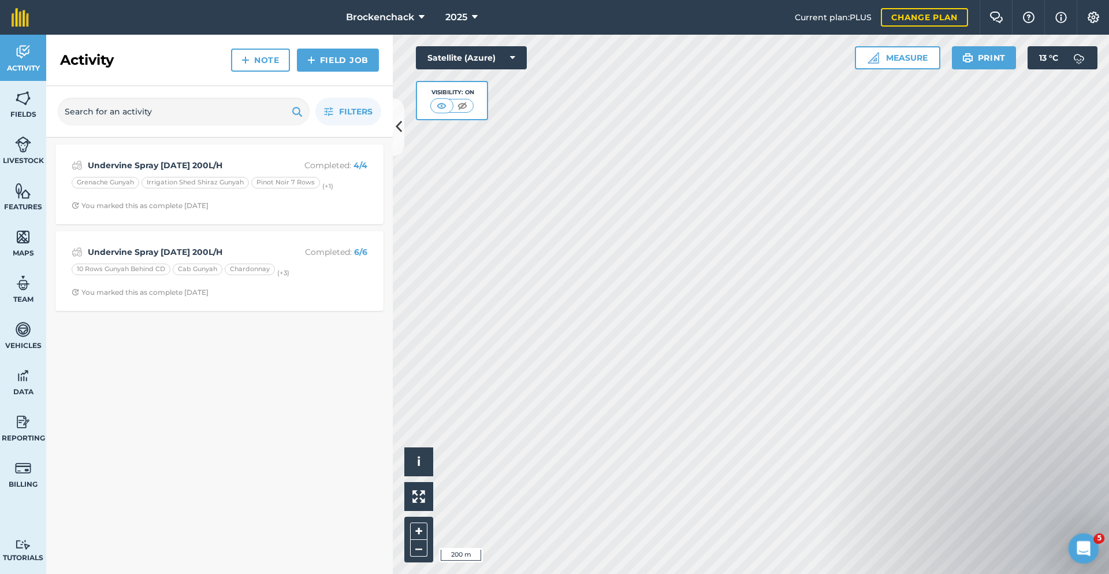
click at [1072, 536] on div "Open Intercom Messenger" at bounding box center [1082, 547] width 38 height 38
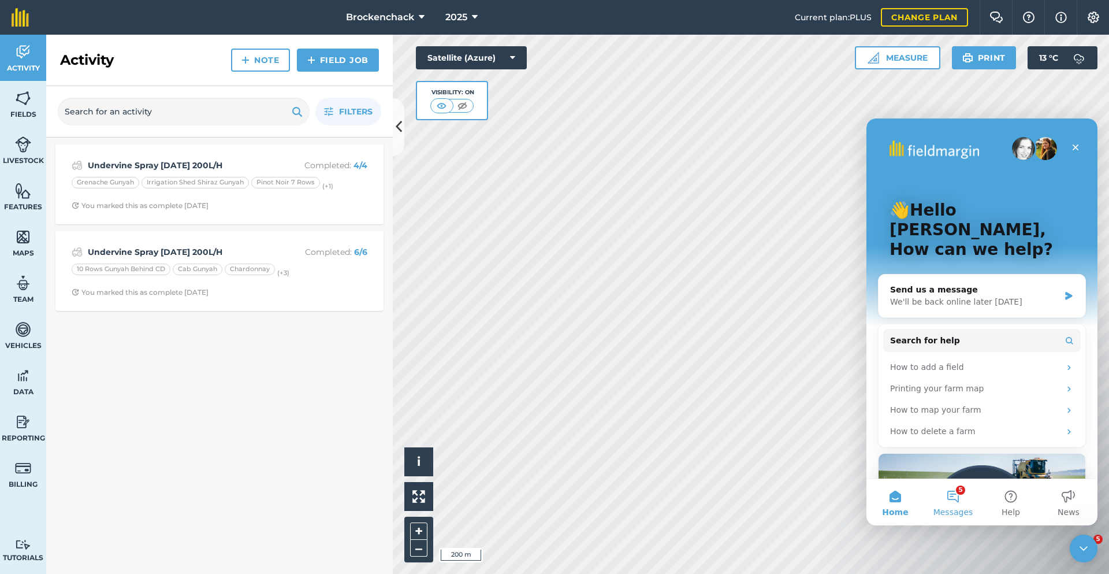
click at [974, 498] on button "5 Messages" at bounding box center [954, 502] width 58 height 46
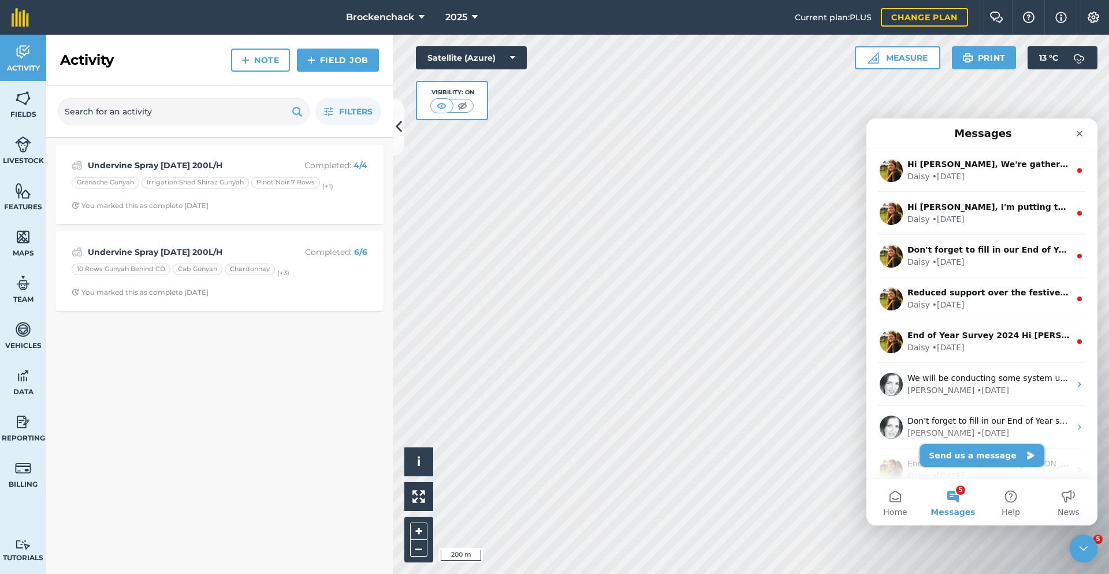
click at [981, 451] on button "Send us a message" at bounding box center [982, 455] width 125 height 23
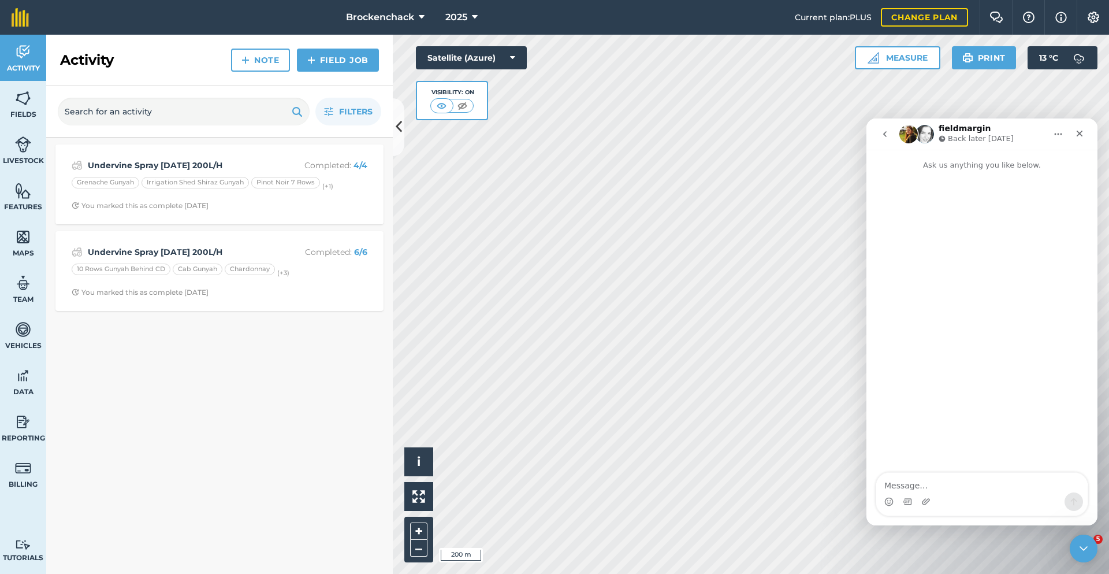
click at [883, 135] on icon "go back" at bounding box center [885, 133] width 9 height 9
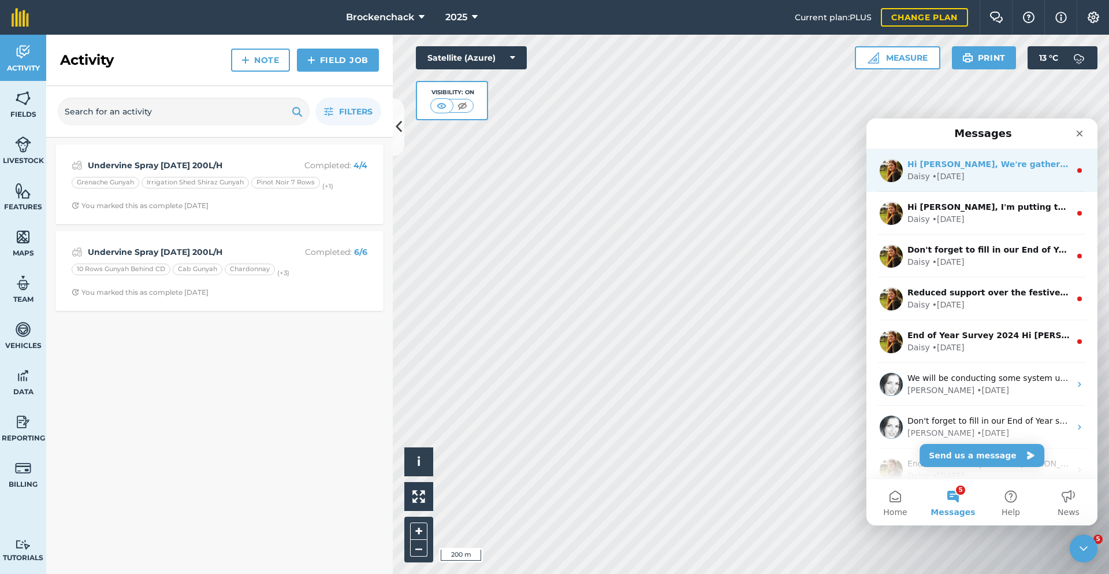
click at [931, 188] on div "Hi [PERSON_NAME], We're gathering some photos of what our users are getting up …" at bounding box center [982, 170] width 231 height 43
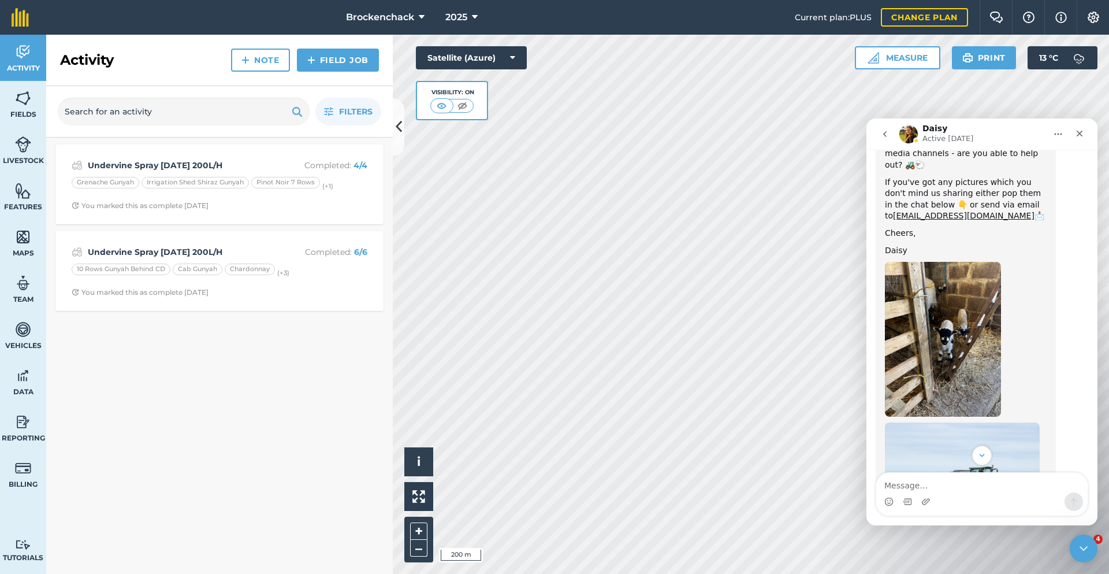
scroll to position [168, 0]
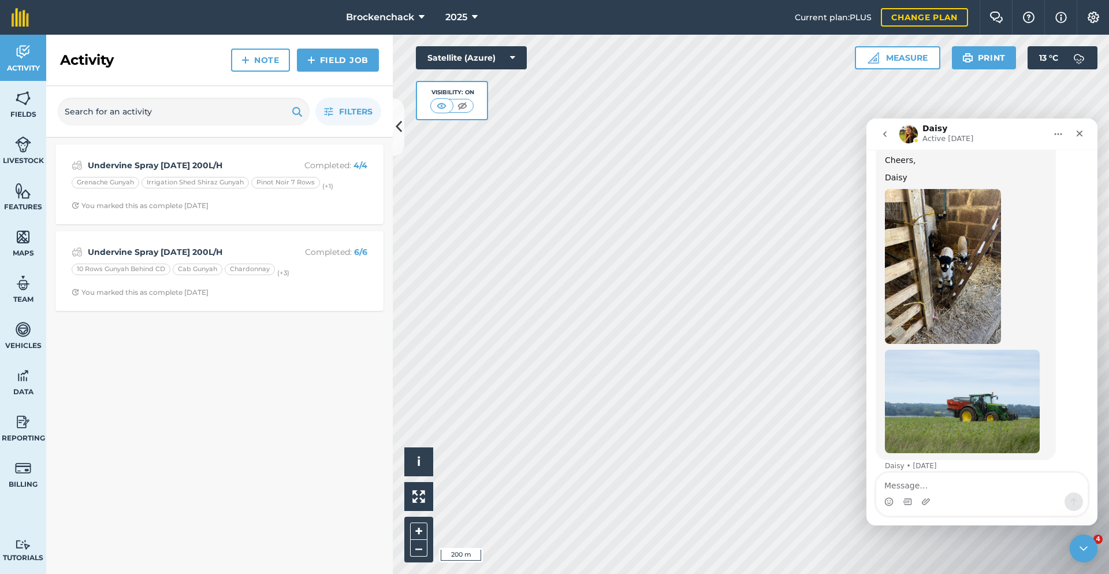
click at [874, 135] on button "go back" at bounding box center [885, 134] width 22 height 22
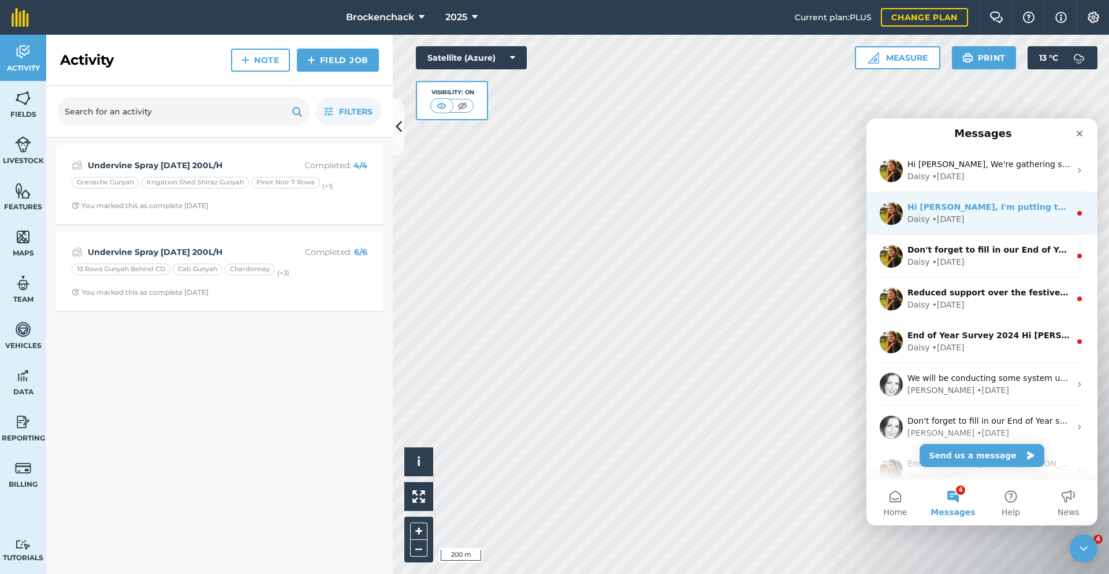
click at [933, 221] on div "• [DATE]" at bounding box center [949, 219] width 32 height 12
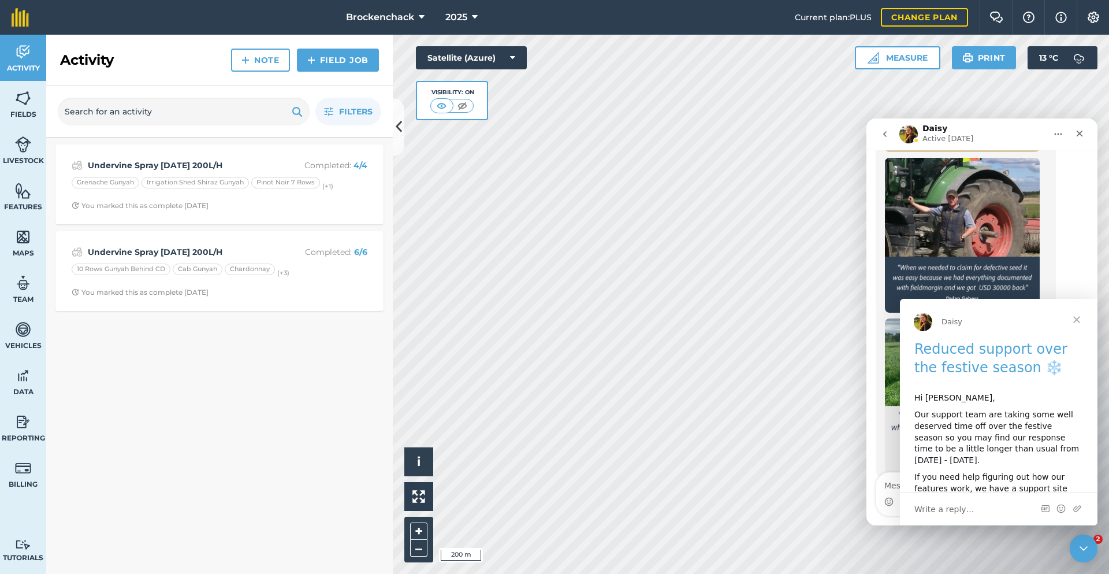
scroll to position [889, 0]
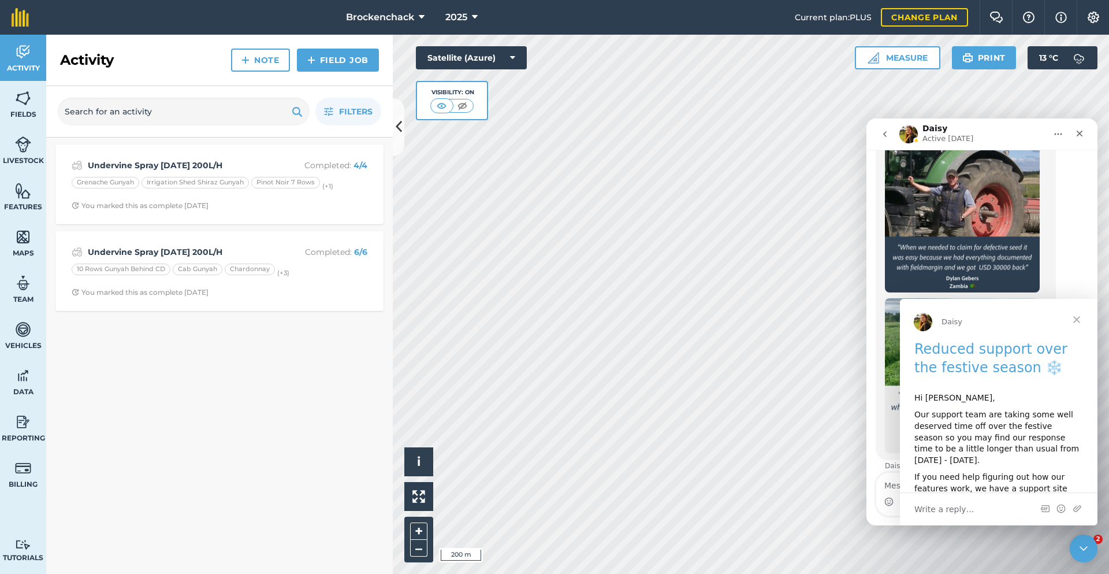
click at [1078, 316] on span "Close" at bounding box center [1077, 320] width 42 height 42
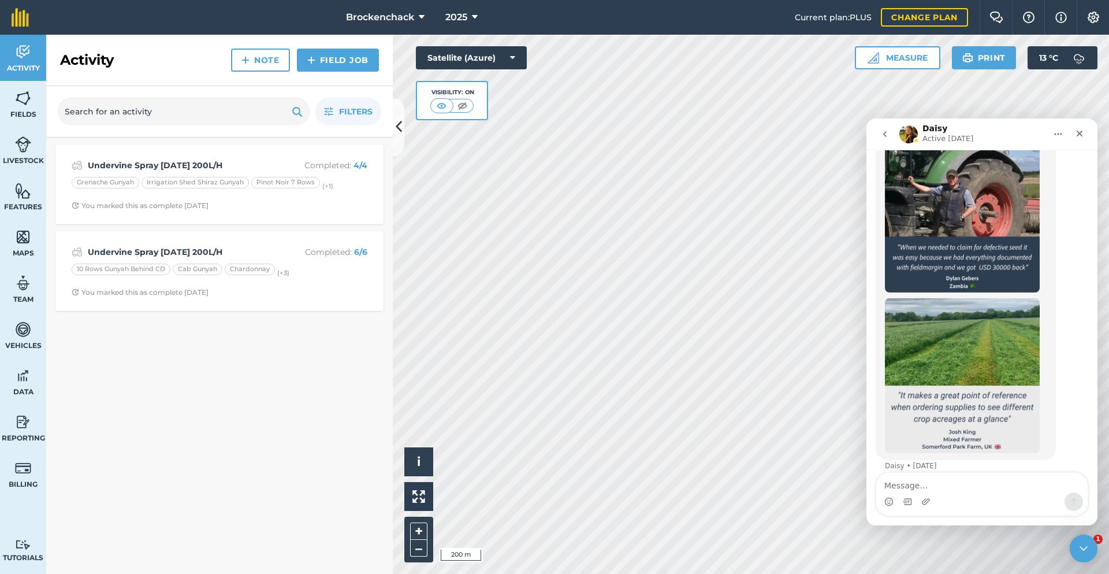
click at [886, 140] on button "go back" at bounding box center [885, 134] width 22 height 22
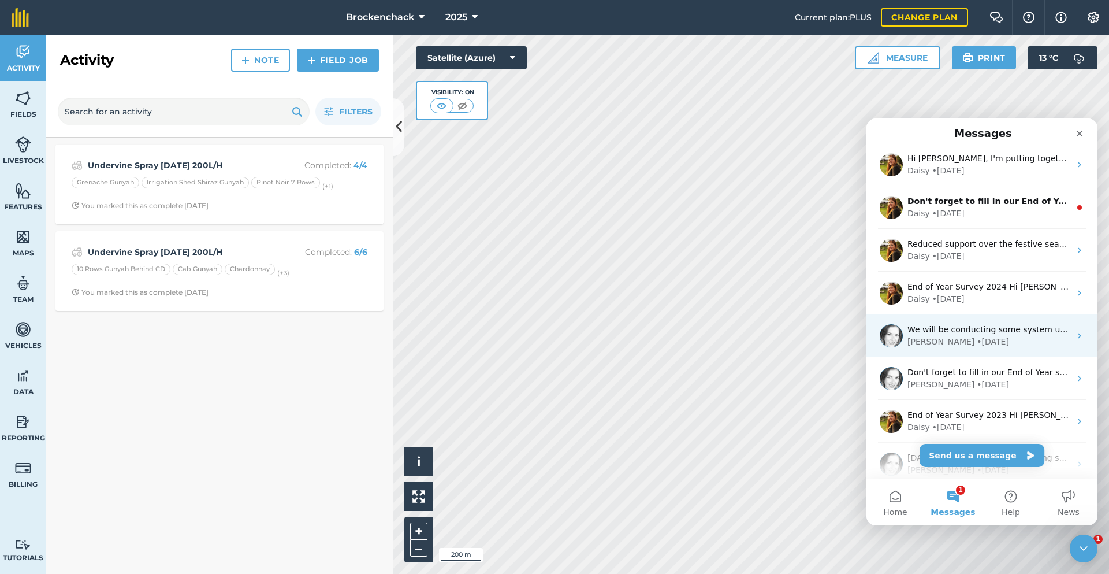
scroll to position [58, 0]
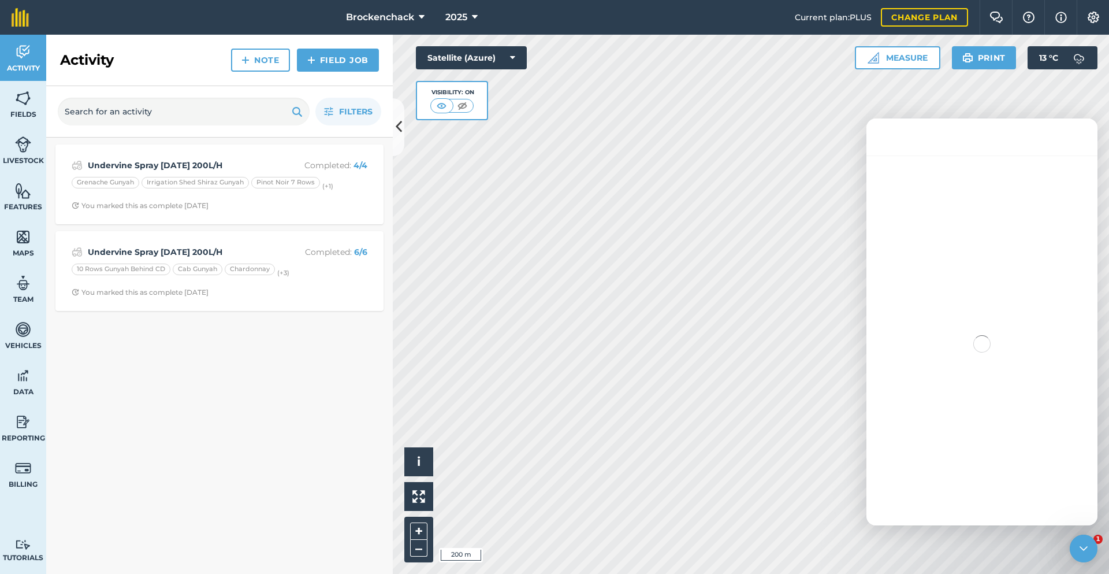
scroll to position [55, 0]
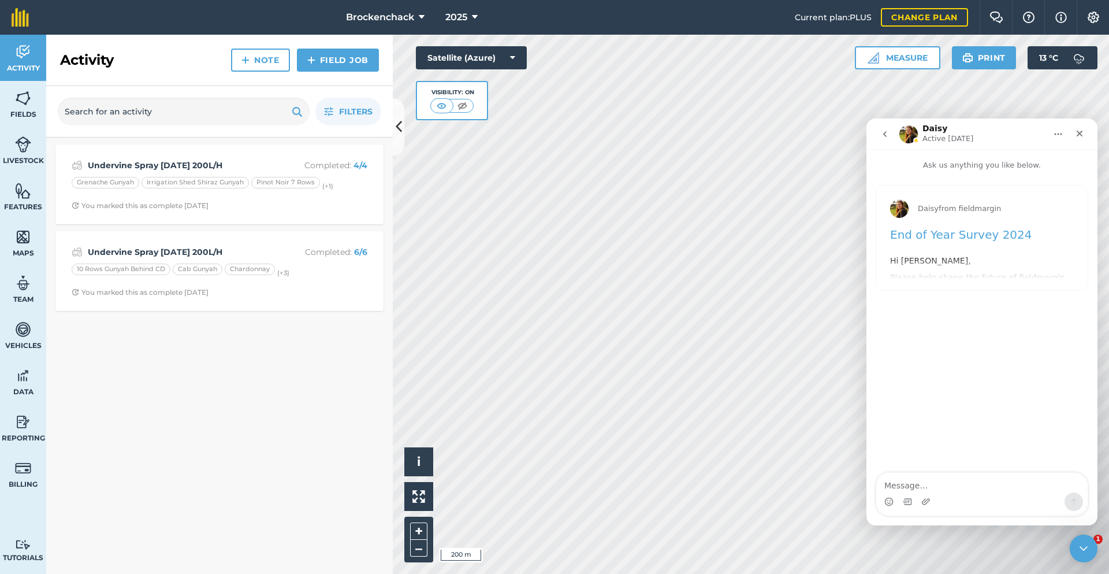
click at [934, 253] on div "End of Year Survey 2024 Hi [PERSON_NAME], Please help shape the future of field…" at bounding box center [982, 370] width 184 height 287
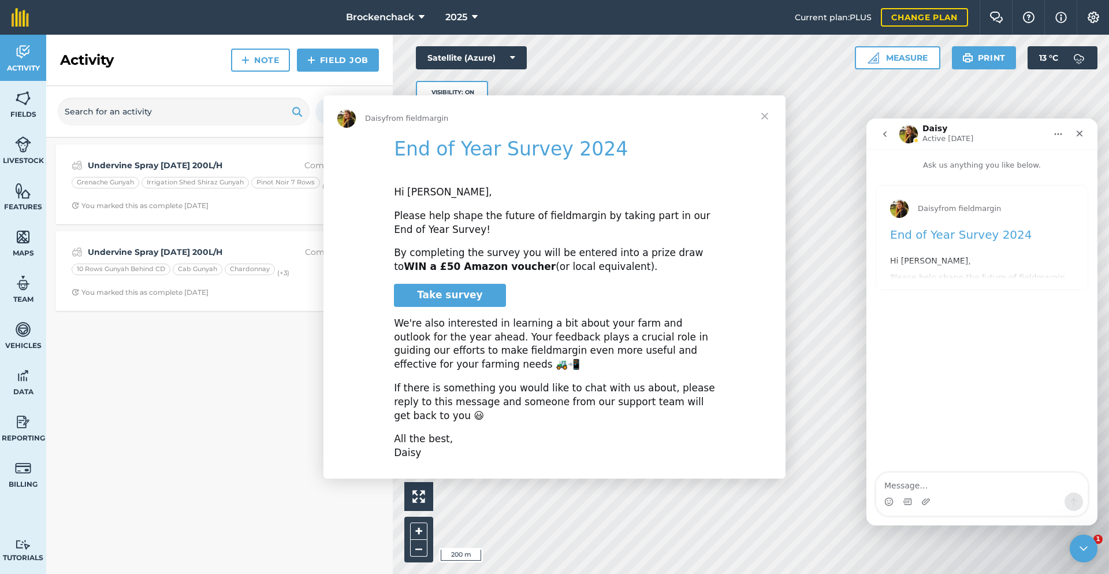
scroll to position [0, 0]
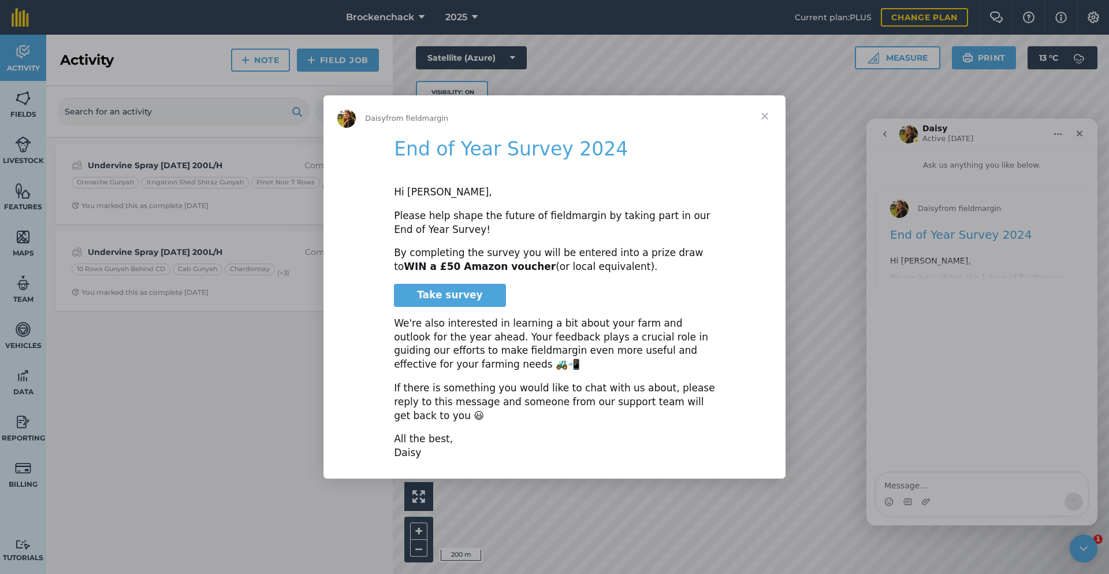
click at [769, 116] on span "Close" at bounding box center [765, 116] width 42 height 42
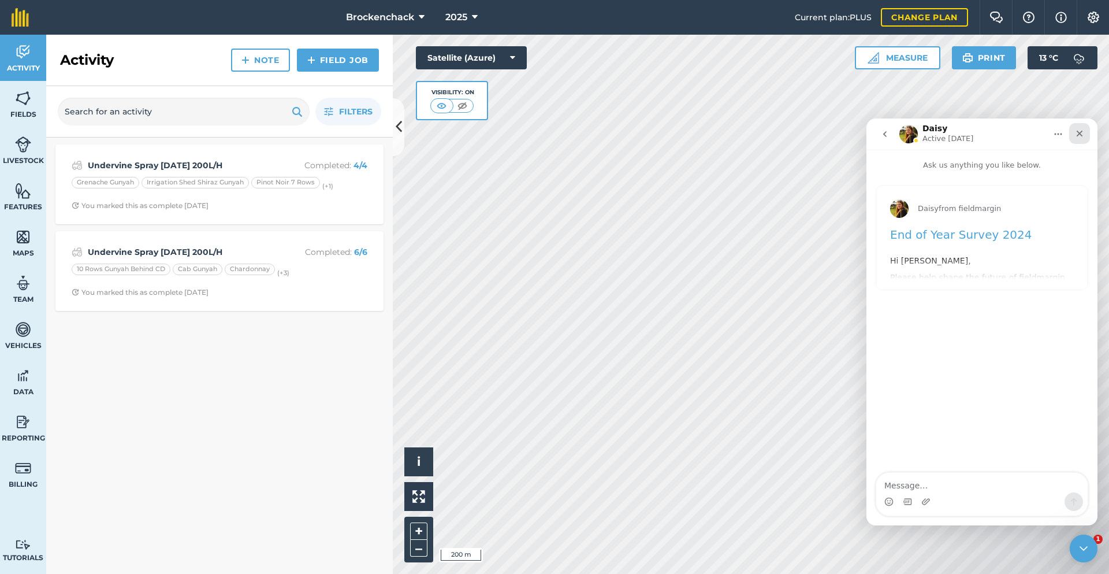
click at [1086, 135] on div "Close" at bounding box center [1080, 133] width 21 height 21
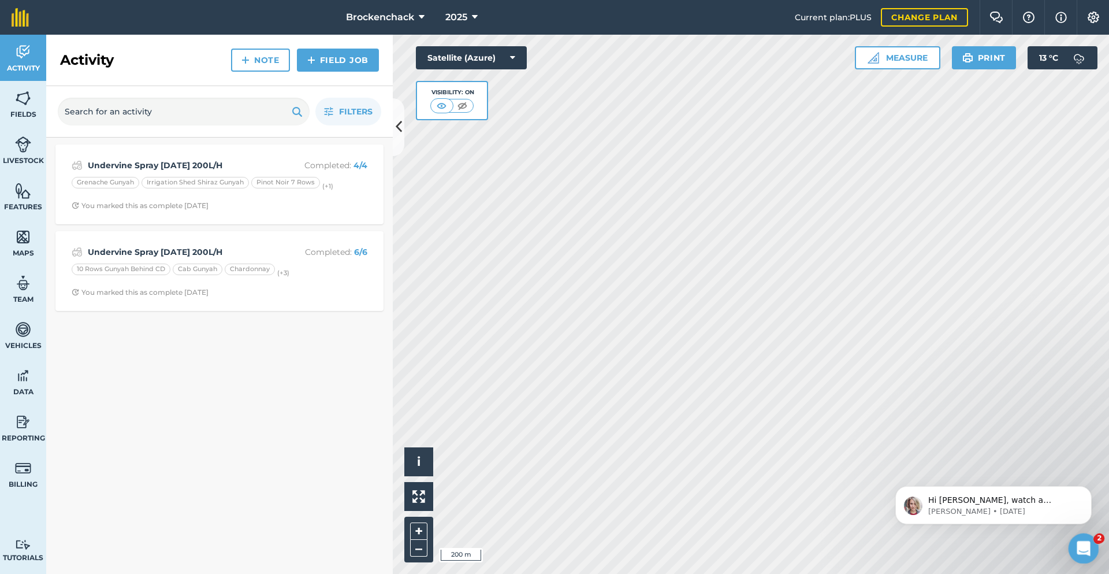
click at [1081, 537] on icon "Open Intercom Messenger" at bounding box center [1082, 546] width 19 height 19
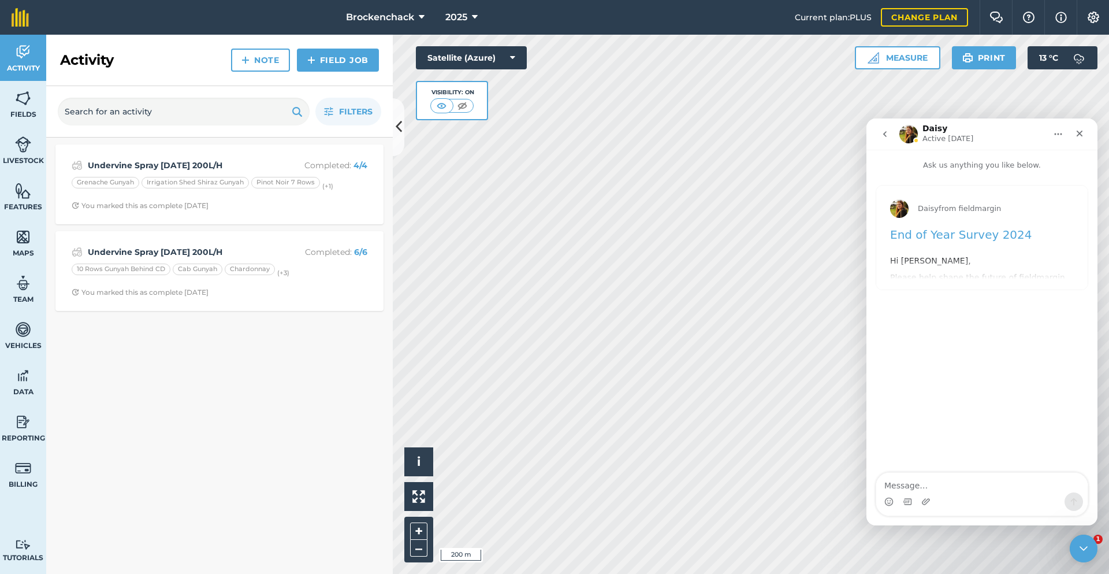
click at [882, 129] on button "go back" at bounding box center [885, 134] width 22 height 22
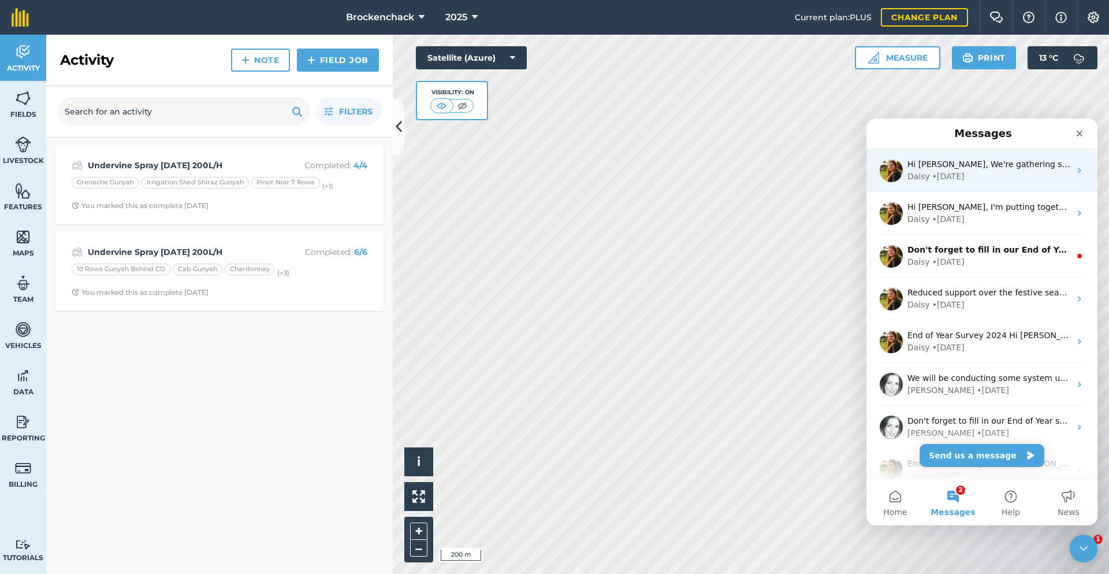
click at [956, 187] on div "Hi [PERSON_NAME], We're gathering some photos of what our users are getting up …" at bounding box center [982, 170] width 231 height 43
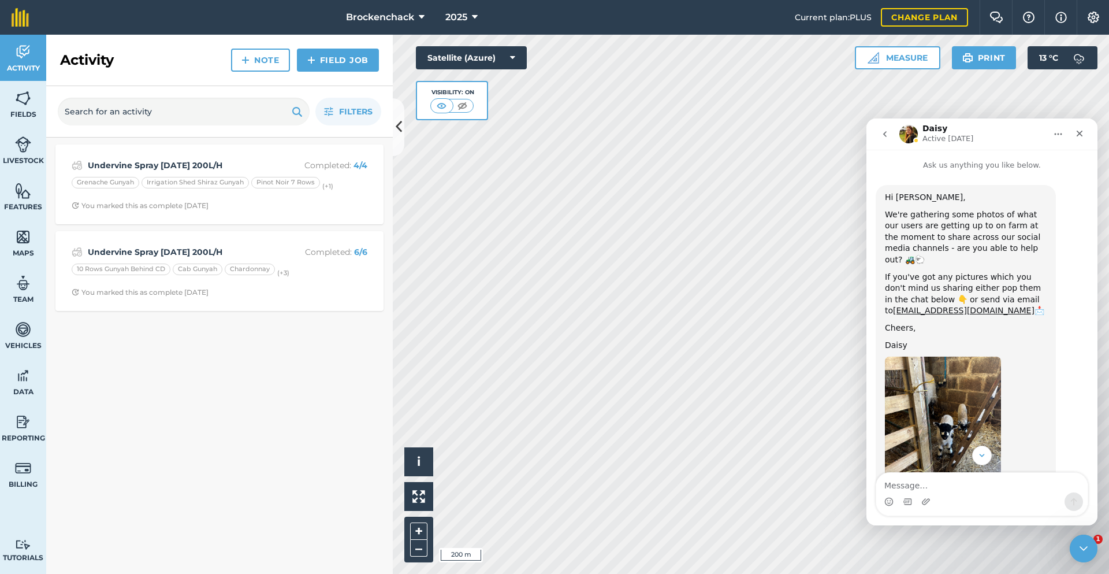
click at [885, 140] on button "go back" at bounding box center [885, 134] width 22 height 22
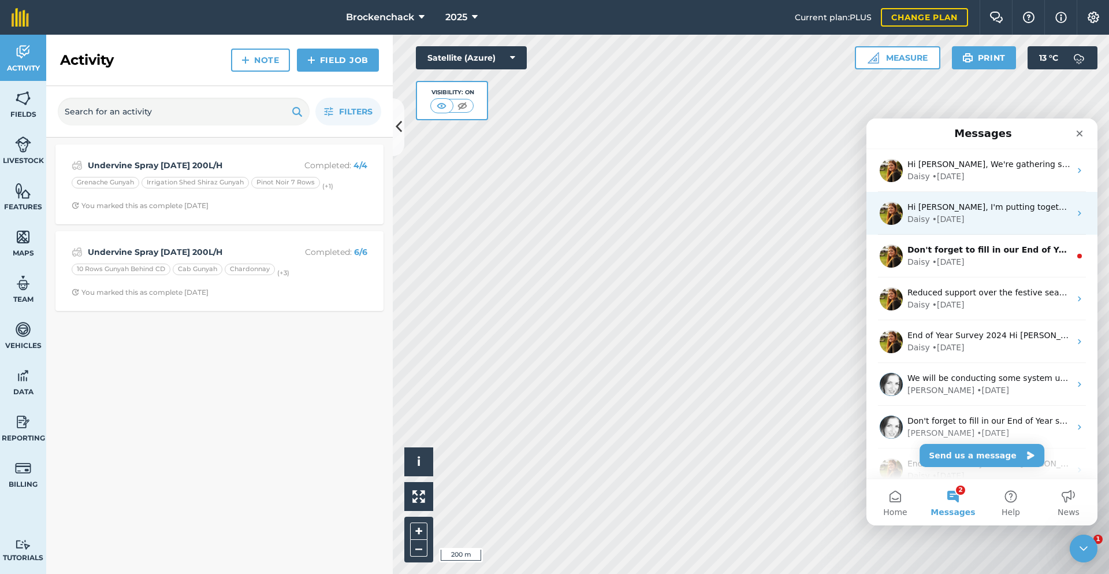
click at [919, 234] on div "Hi [PERSON_NAME], I'm putting together some social media posts with customer te…" at bounding box center [982, 213] width 231 height 43
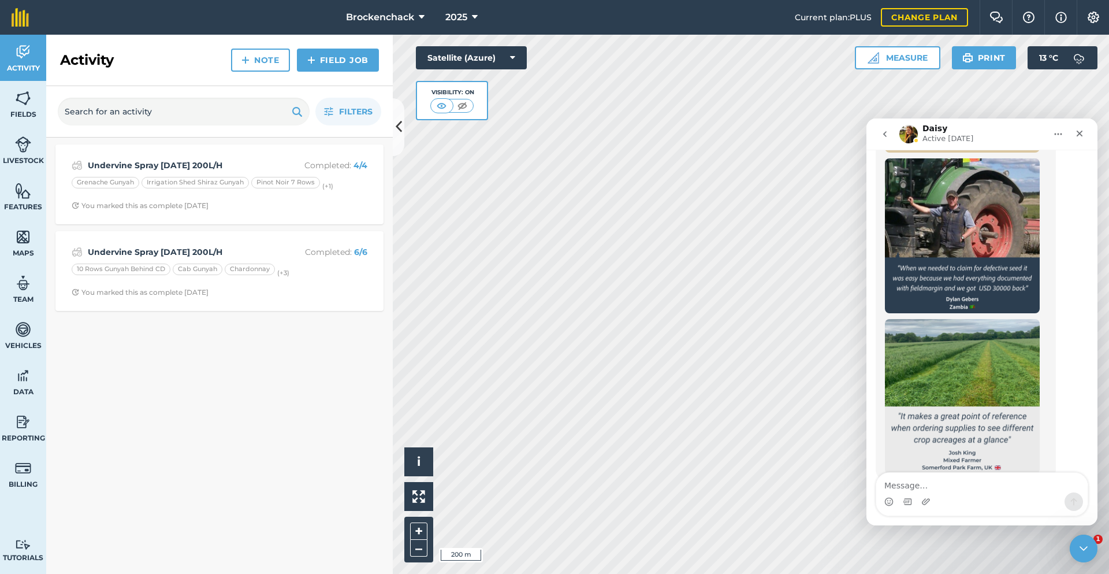
scroll to position [889, 0]
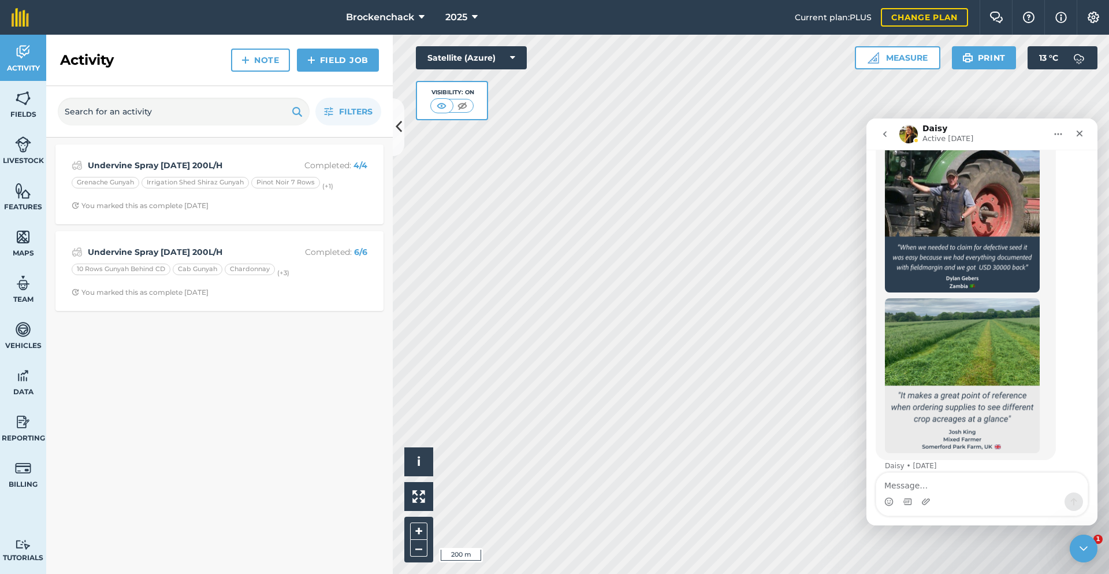
click at [892, 136] on button "go back" at bounding box center [885, 134] width 22 height 22
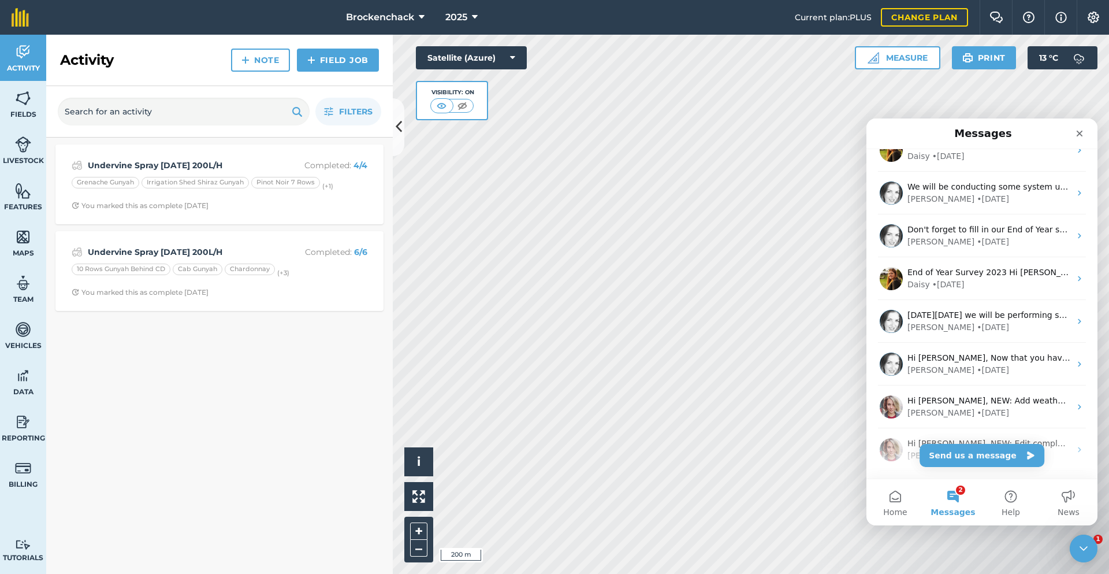
scroll to position [0, 0]
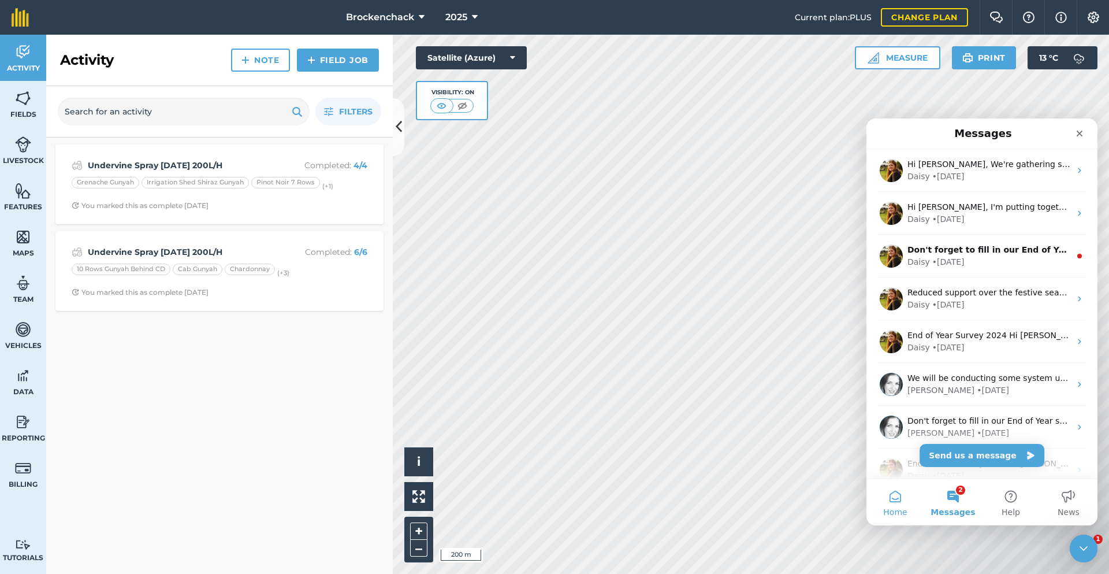
click at [877, 485] on button "Home" at bounding box center [896, 502] width 58 height 46
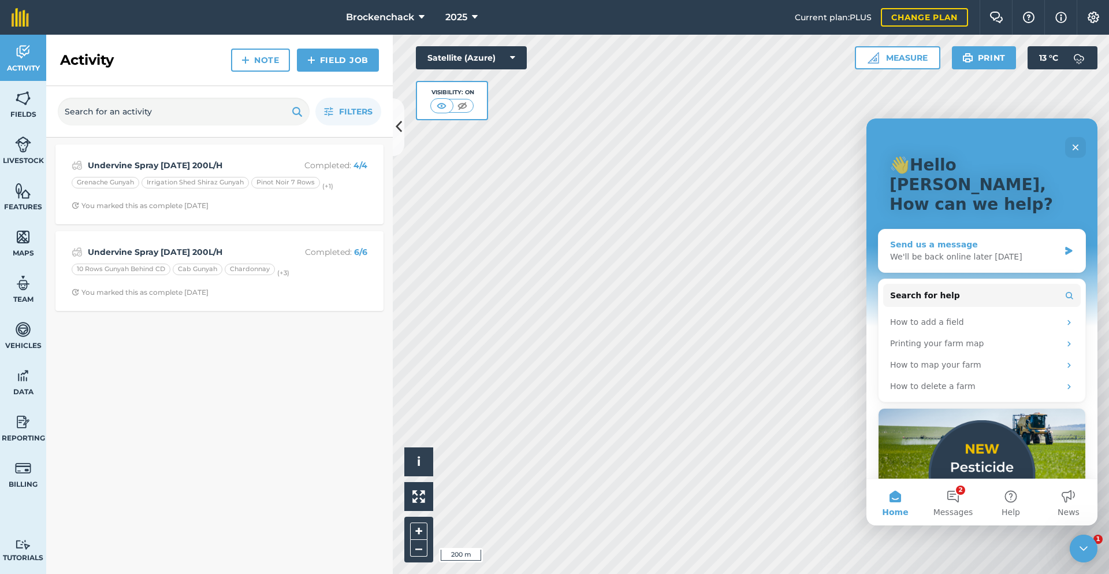
scroll to position [107, 0]
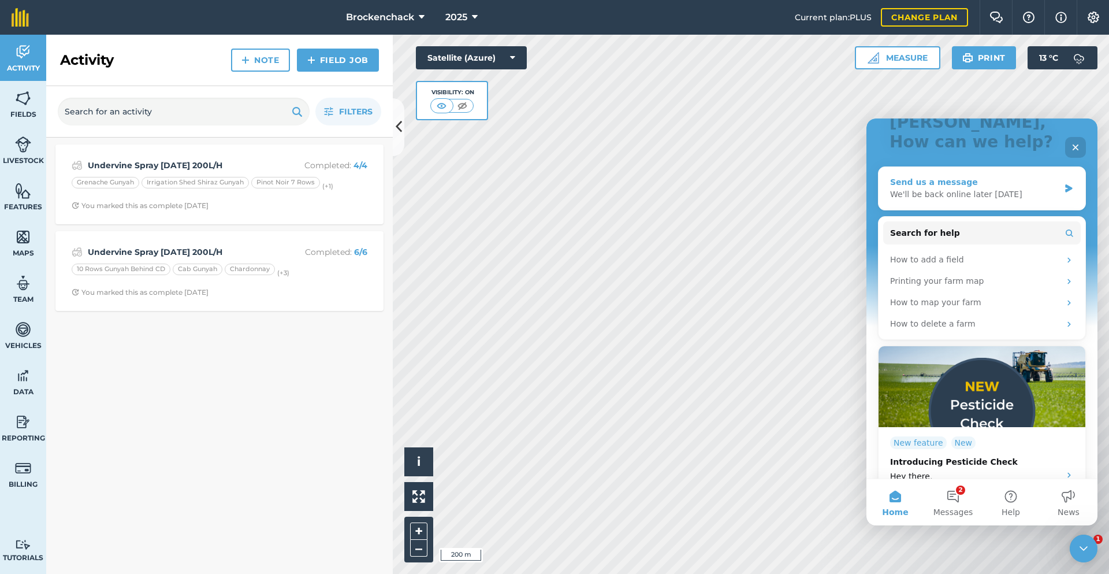
click at [1019, 176] on div "Send us a message" at bounding box center [974, 182] width 169 height 12
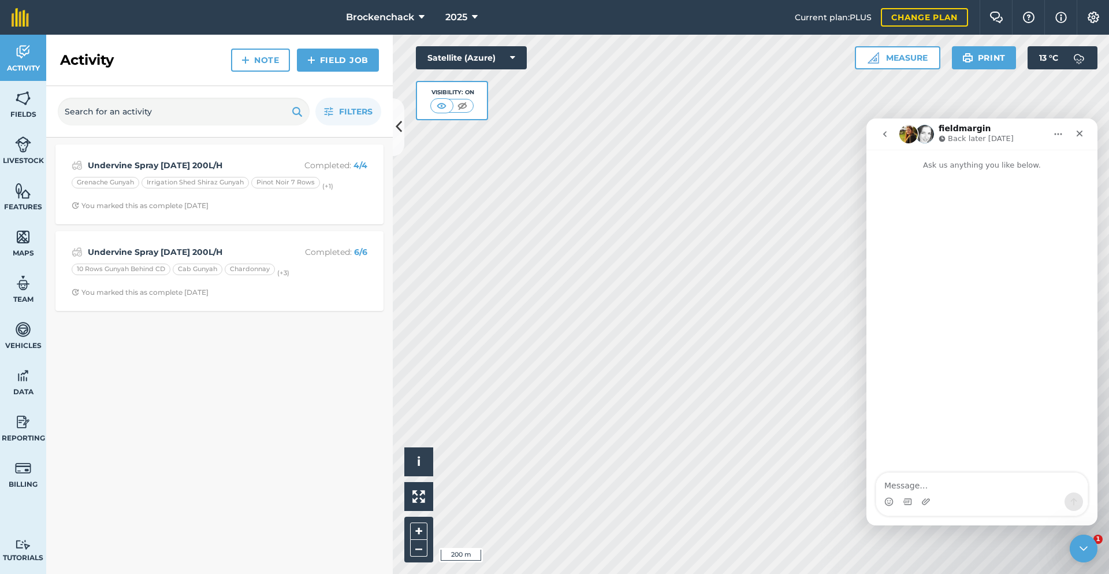
scroll to position [0, 0]
click at [941, 492] on div "Intercom messenger" at bounding box center [982, 501] width 211 height 18
click at [938, 487] on textarea "Message…" at bounding box center [982, 483] width 211 height 20
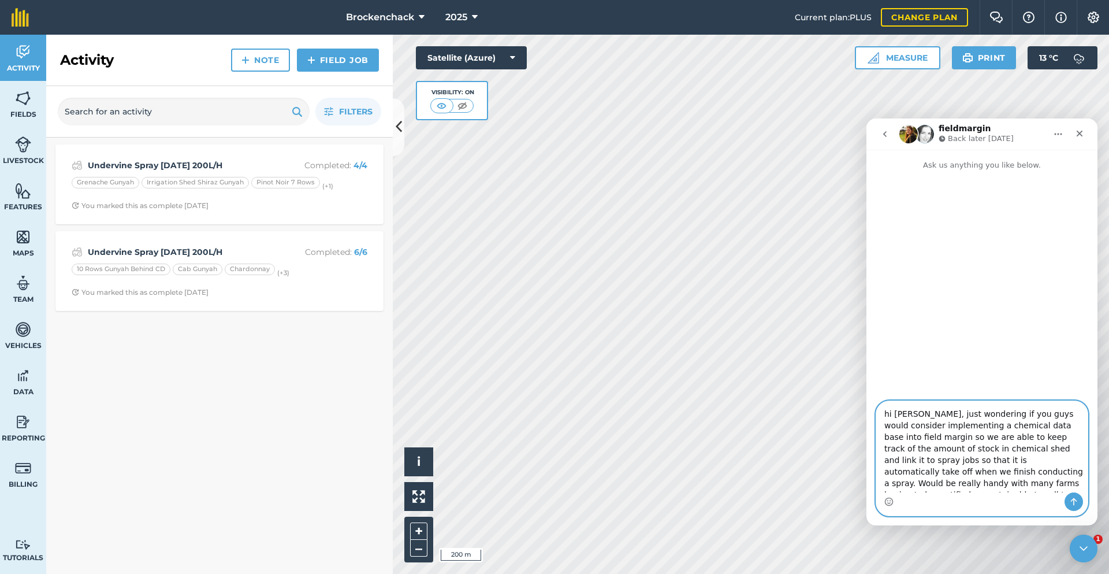
scroll to position [9, 0]
type textarea "hi [PERSON_NAME], just wondering if you guys would consider implementing a chem…"
click at [1072, 504] on icon "Send a message…" at bounding box center [1074, 501] width 9 height 9
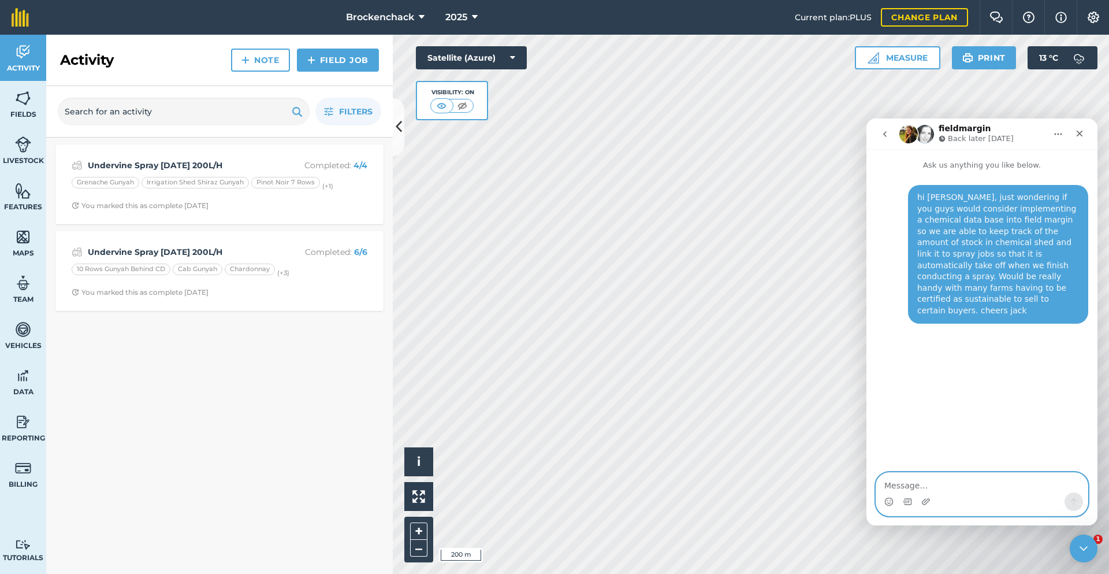
scroll to position [0, 0]
click at [914, 136] on img "Intercom messenger" at bounding box center [909, 134] width 18 height 18
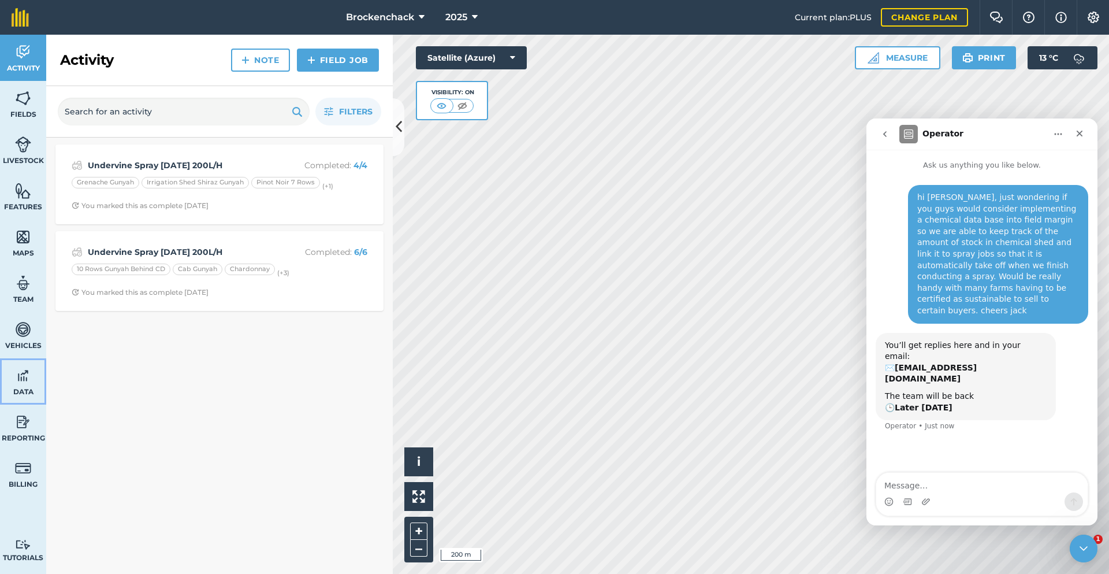
click at [23, 383] on img at bounding box center [23, 375] width 16 height 17
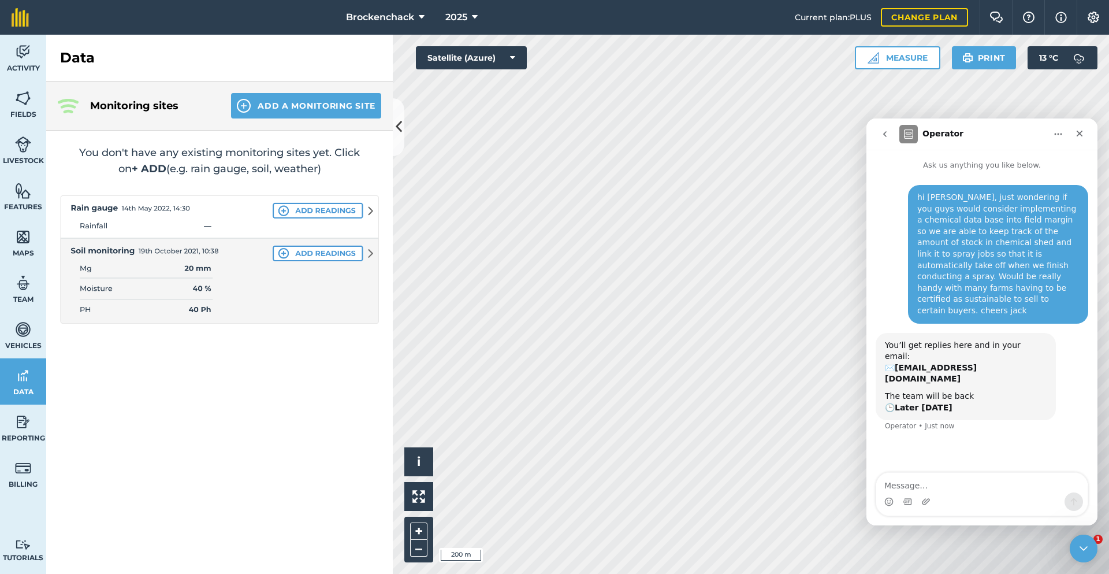
click at [306, 255] on img at bounding box center [219, 259] width 319 height 128
click at [289, 102] on button "Add a Monitoring Site" at bounding box center [306, 105] width 150 height 25
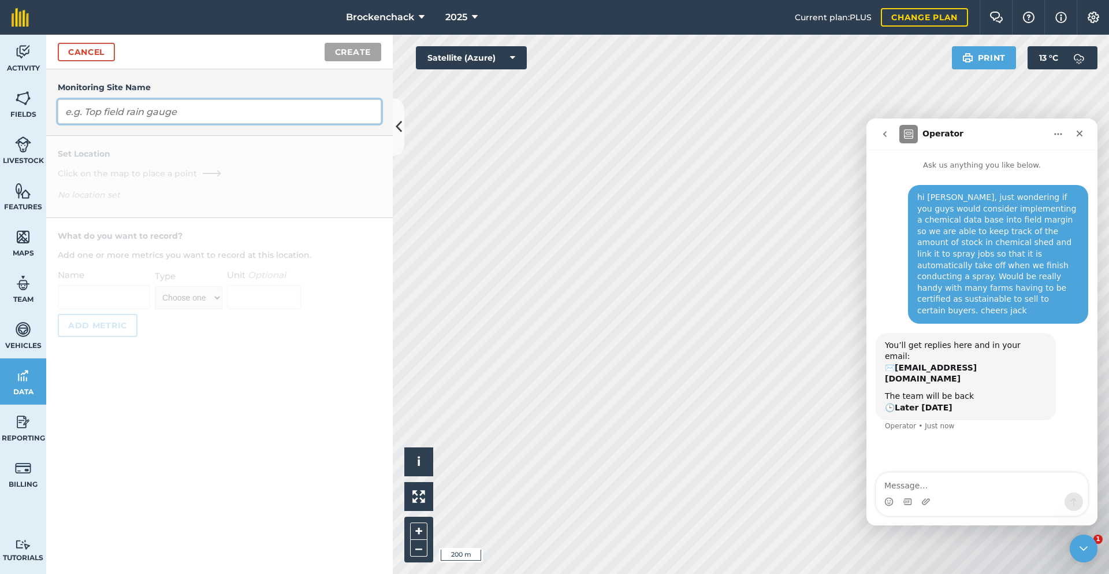
click at [318, 109] on input "text" at bounding box center [220, 111] width 324 height 24
type input "s"
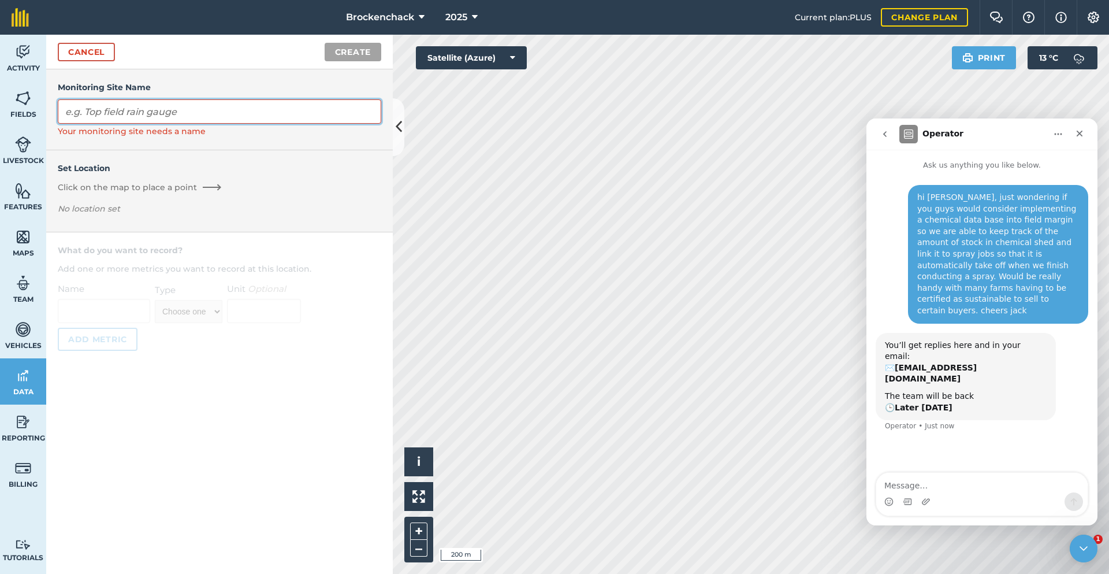
type input "T"
type input "Soil moisture probe"
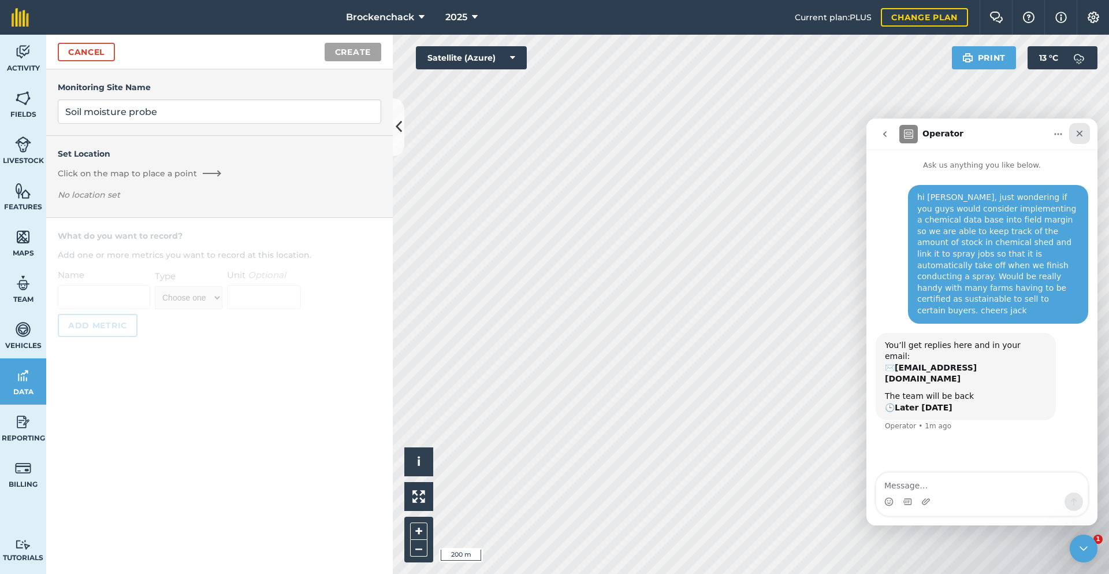
click at [1081, 132] on icon "Close" at bounding box center [1080, 134] width 6 height 6
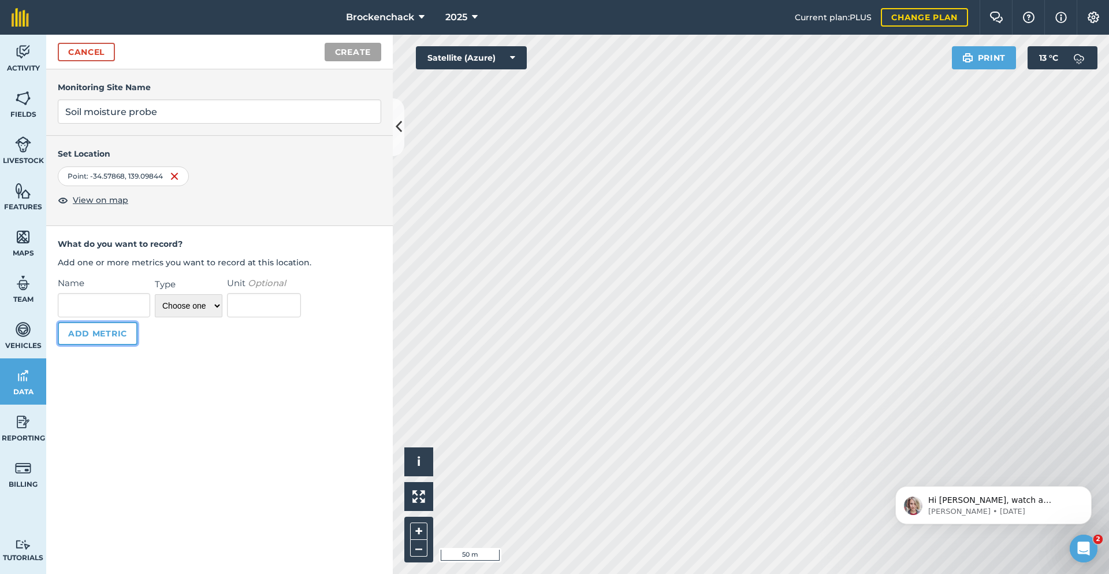
click at [99, 333] on button "Add Metric" at bounding box center [98, 333] width 80 height 23
click at [122, 295] on input "Name" at bounding box center [104, 305] width 92 height 24
type input "home shiraz moisture prob"
click at [187, 304] on select "Choose one Temperature Percentage Number Text" at bounding box center [189, 305] width 68 height 23
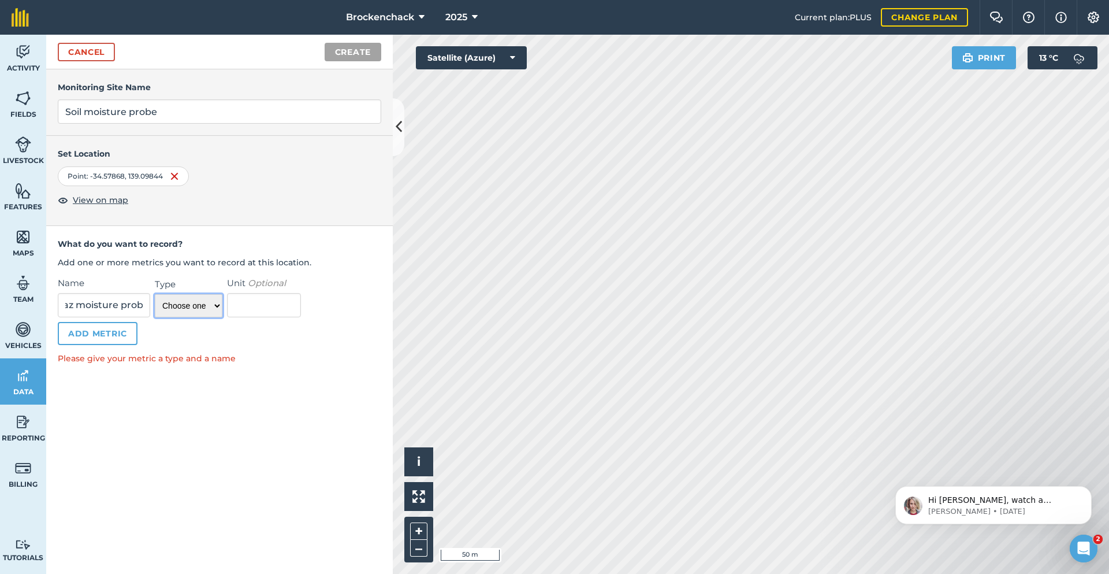
scroll to position [0, 0]
click at [155, 294] on select "Choose one Temperature Percentage Number Text" at bounding box center [189, 305] width 68 height 23
click at [237, 305] on p at bounding box center [264, 305] width 74 height 24
click at [244, 302] on p at bounding box center [264, 305] width 74 height 24
click at [220, 309] on select "Choose one Temperature Percentage Number Text" at bounding box center [189, 305] width 68 height 23
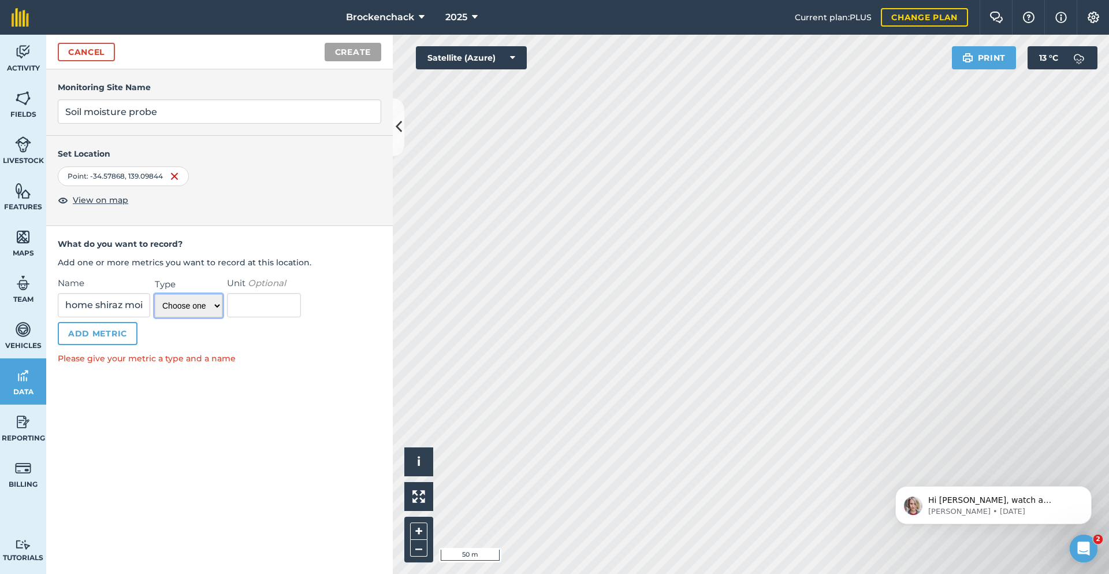
select select "number"
click at [155, 294] on select "Choose one Temperature Percentage Number Text" at bounding box center [189, 305] width 68 height 23
click at [251, 306] on input "Unit Optional" at bounding box center [264, 305] width 74 height 24
click at [117, 341] on button "Add Metric" at bounding box center [98, 333] width 80 height 23
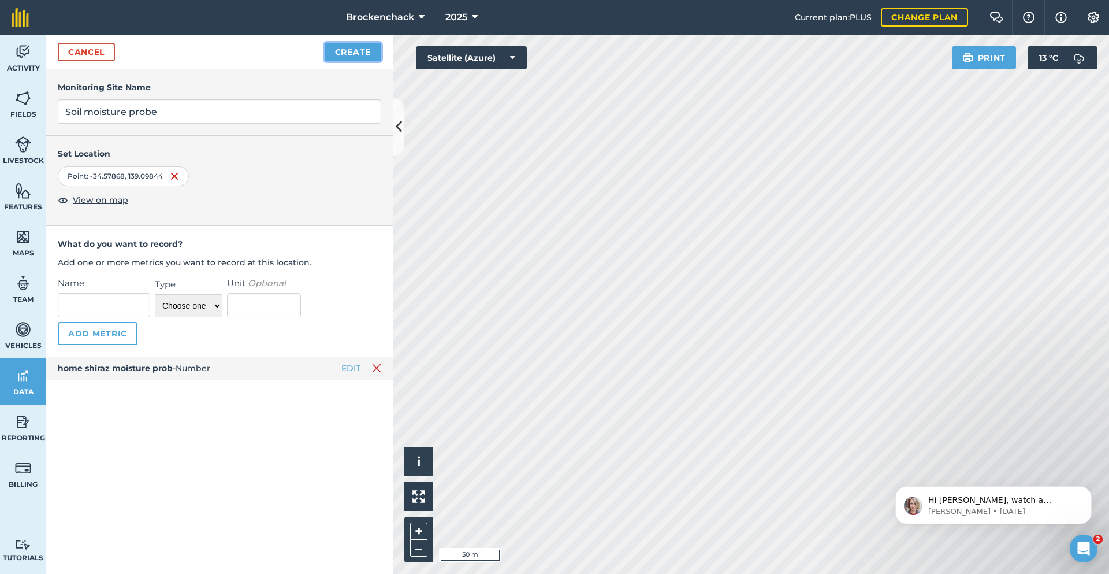
click at [336, 46] on button "Create" at bounding box center [353, 52] width 57 height 18
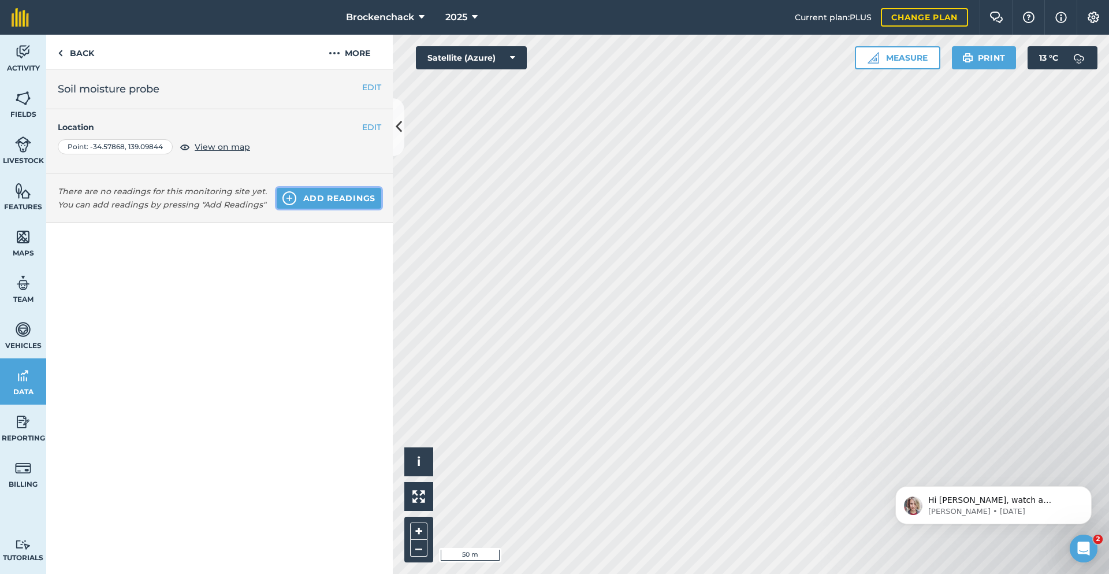
click at [329, 196] on button "Add readings" at bounding box center [329, 198] width 105 height 21
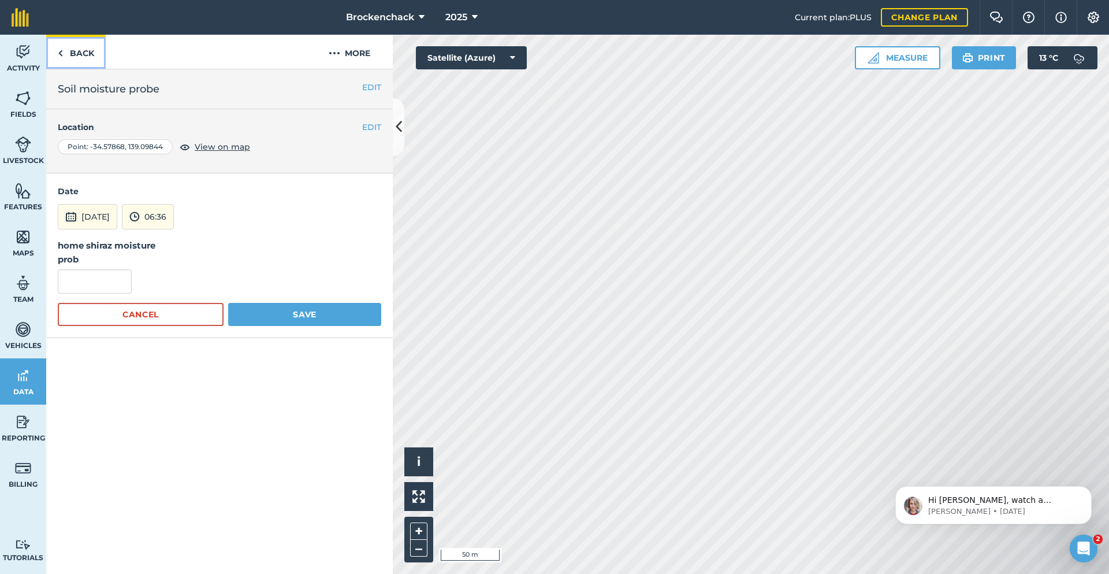
click at [81, 56] on link "Back" at bounding box center [76, 52] width 60 height 34
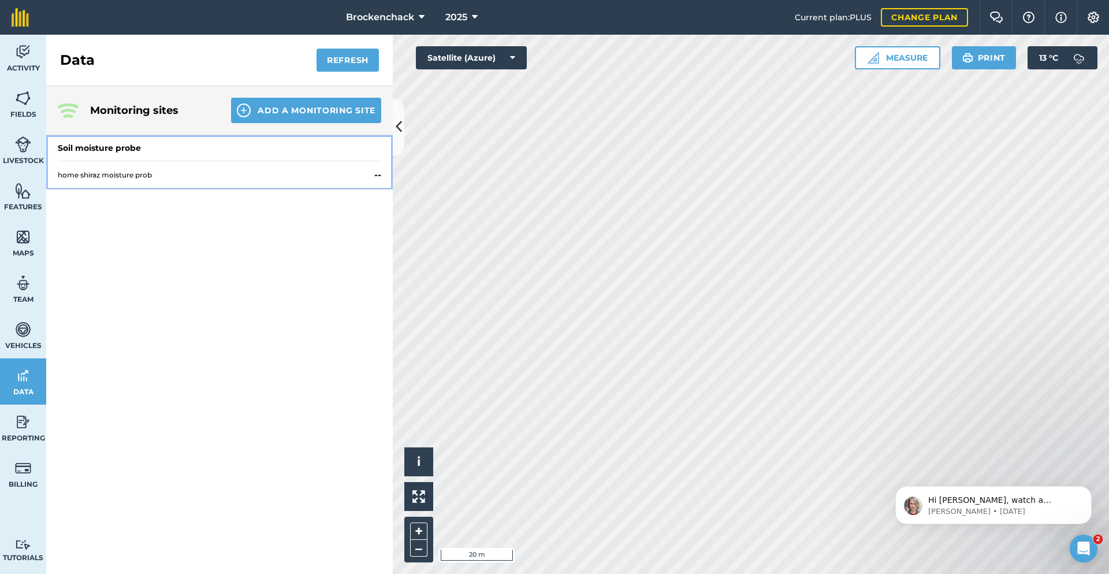
click at [103, 163] on div "home shiraz moisture prob --" at bounding box center [220, 175] width 324 height 28
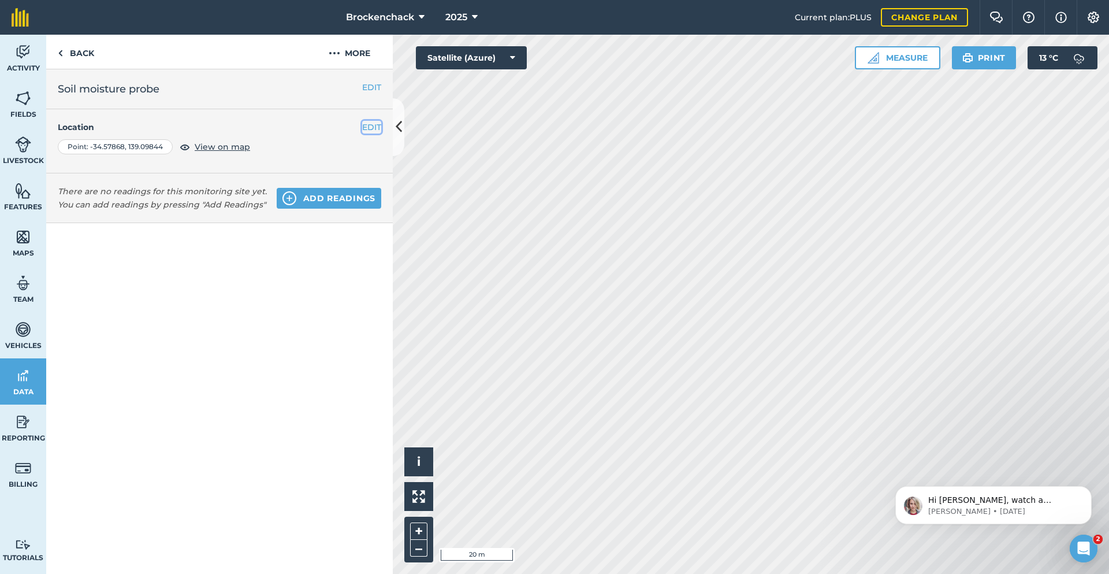
click at [375, 128] on button "EDIT" at bounding box center [371, 127] width 19 height 13
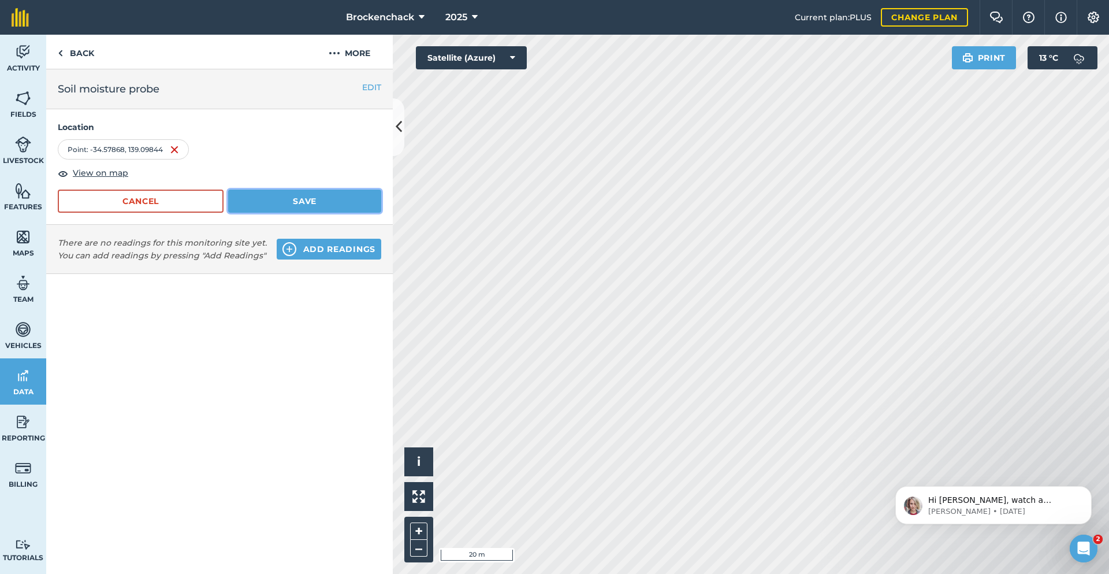
click at [300, 205] on button "Save" at bounding box center [304, 201] width 153 height 23
click at [145, 217] on div "Location Point : [GEOGRAPHIC_DATA] View on map Cancel Save" at bounding box center [219, 167] width 347 height 116
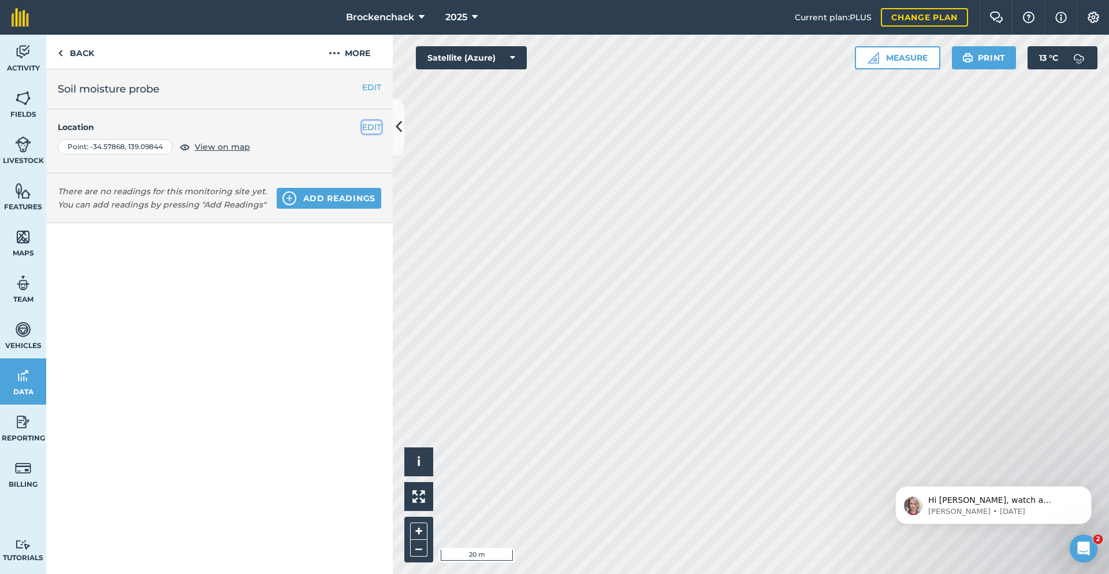
click at [373, 132] on button "EDIT" at bounding box center [371, 127] width 19 height 13
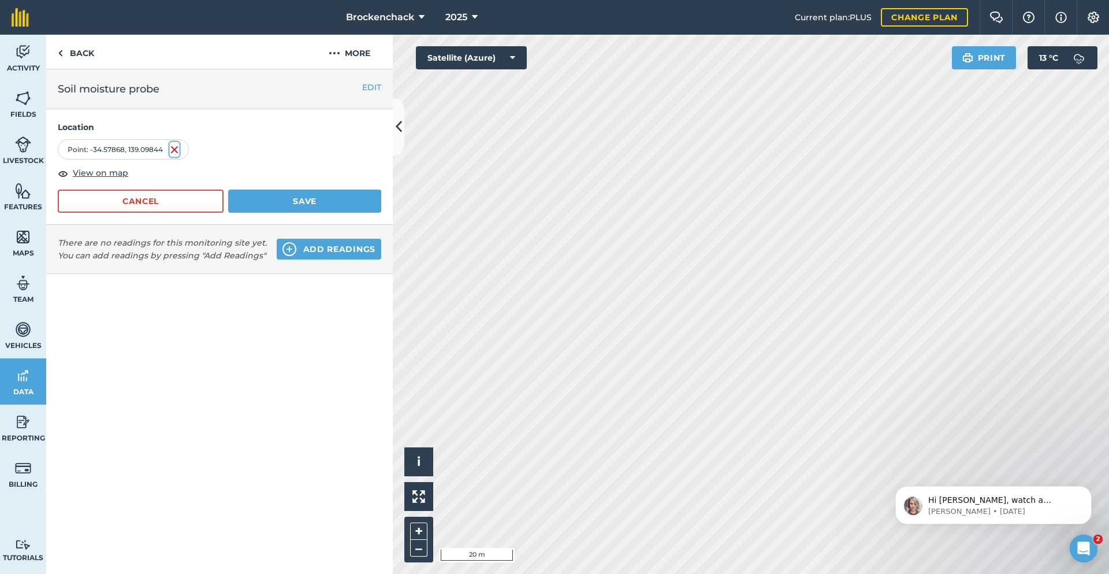
click at [175, 148] on img at bounding box center [174, 150] width 9 height 14
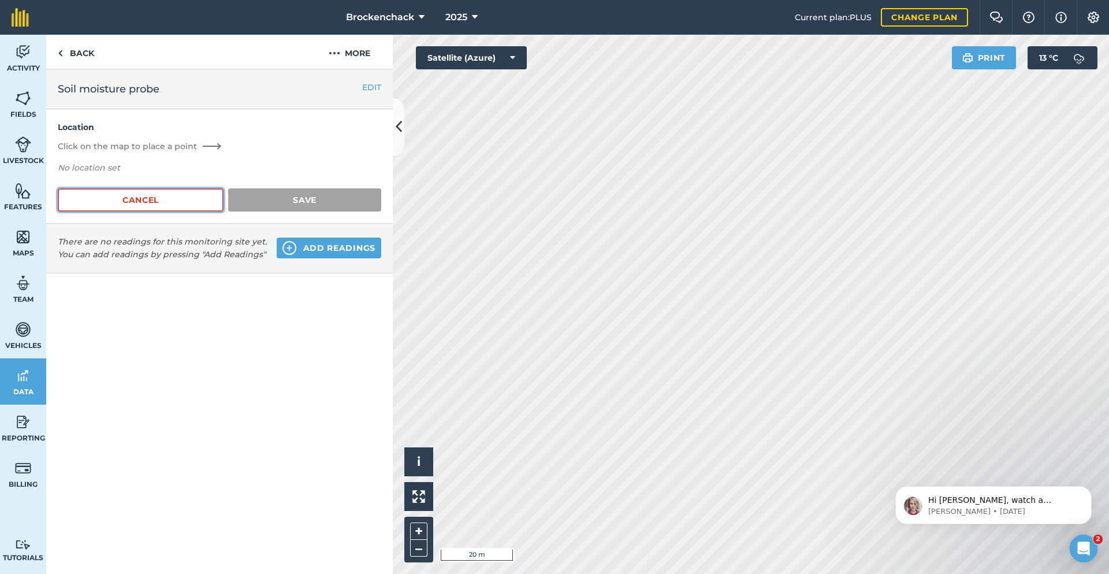
click at [162, 199] on button "Cancel" at bounding box center [141, 199] width 166 height 23
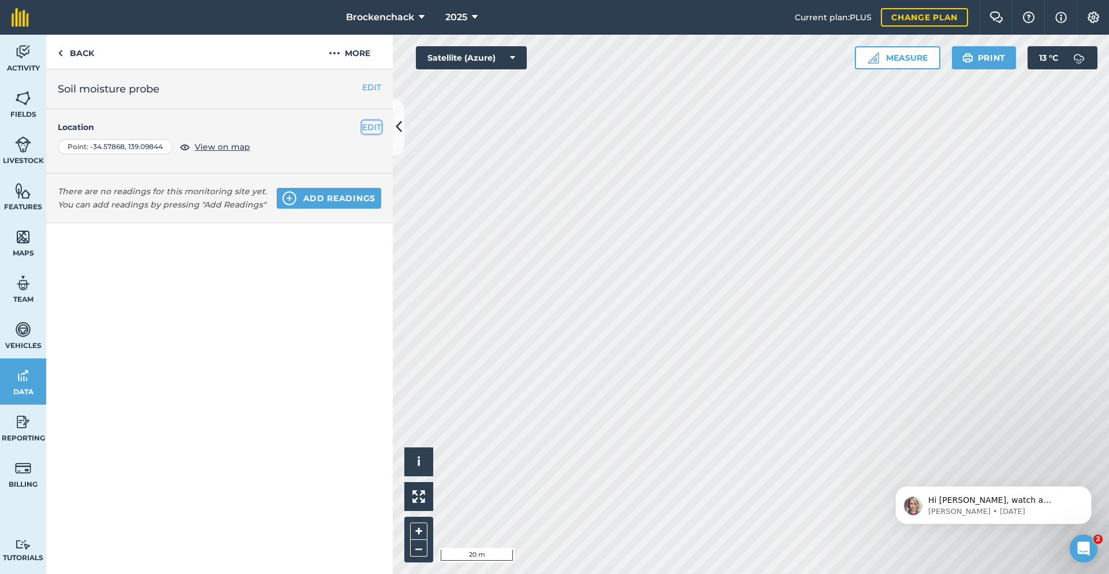
click at [362, 125] on button "EDIT" at bounding box center [371, 127] width 19 height 13
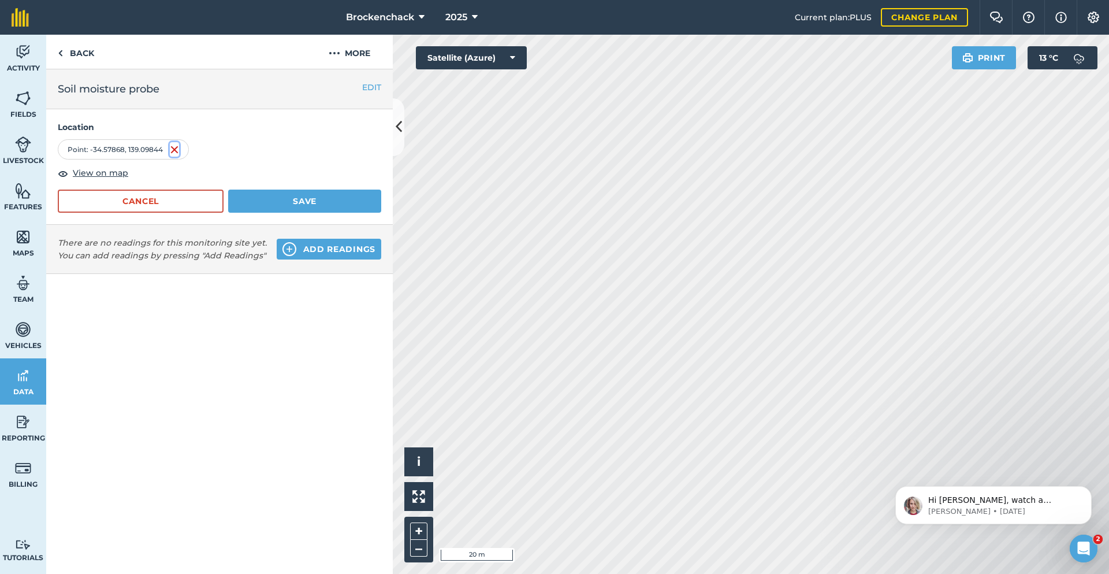
click at [175, 146] on img at bounding box center [174, 150] width 9 height 14
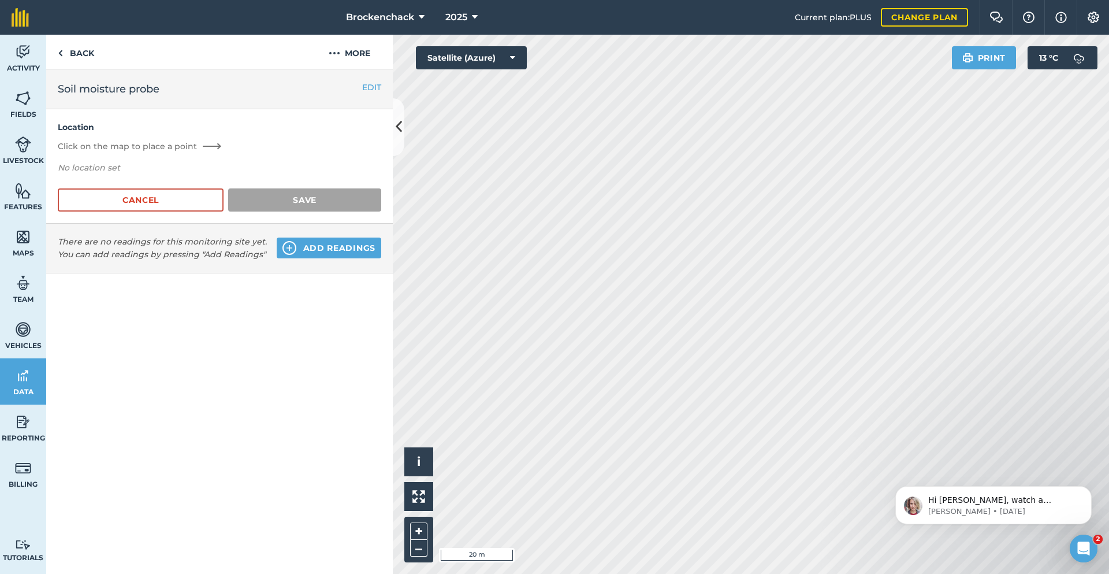
click at [280, 178] on p "No location set" at bounding box center [220, 169] width 324 height 17
click at [374, 84] on button "EDIT" at bounding box center [371, 87] width 19 height 13
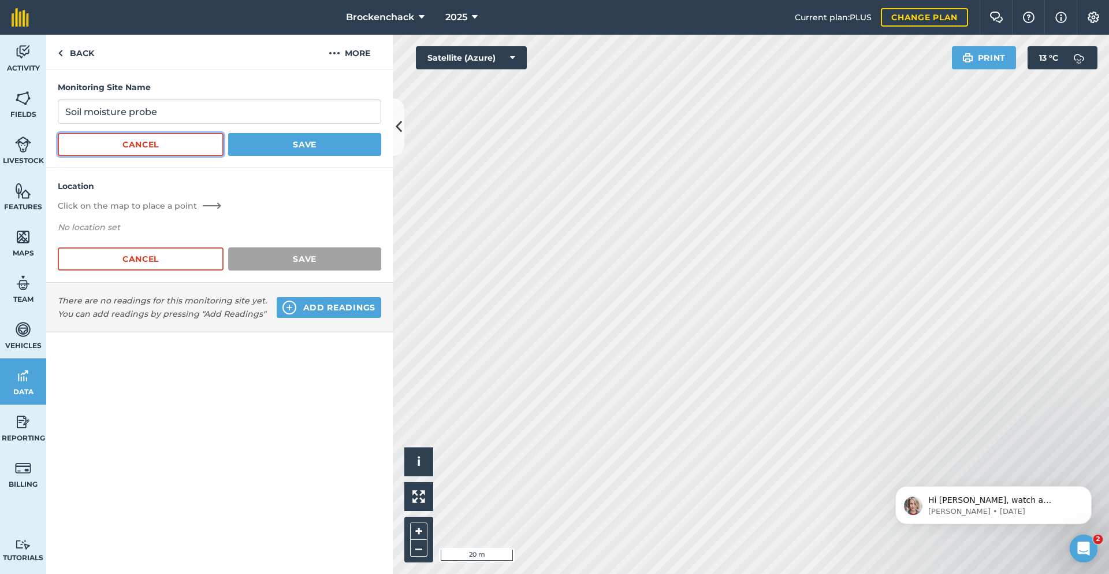
click at [165, 144] on button "Cancel" at bounding box center [141, 144] width 166 height 23
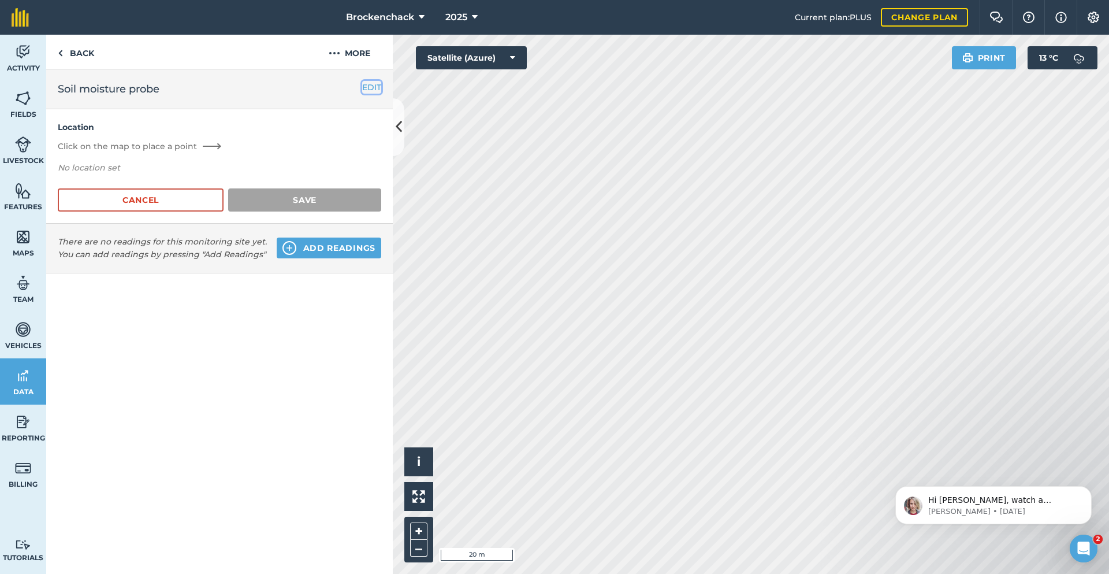
click at [367, 94] on button "EDIT" at bounding box center [371, 87] width 19 height 13
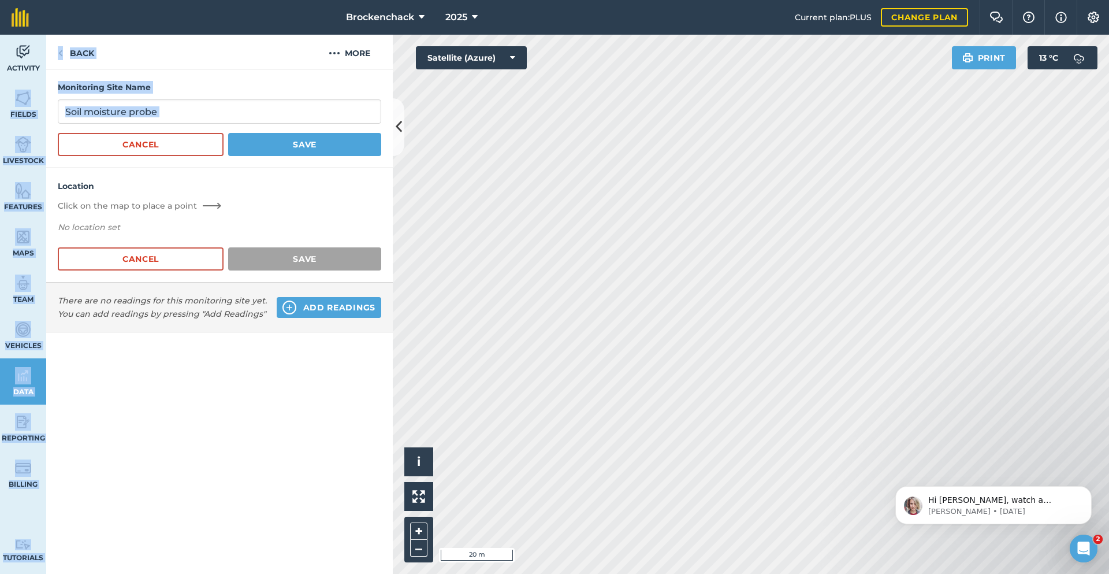
drag, startPoint x: 272, startPoint y: 129, endPoint x: 0, endPoint y: 94, distance: 273.9
click at [0, 94] on div "Activity Fields Livestock Features Maps Team Vehicles Data Reporting Billing Tu…" at bounding box center [554, 304] width 1109 height 539
click at [175, 113] on input "Soil moisture probe" at bounding box center [220, 111] width 324 height 24
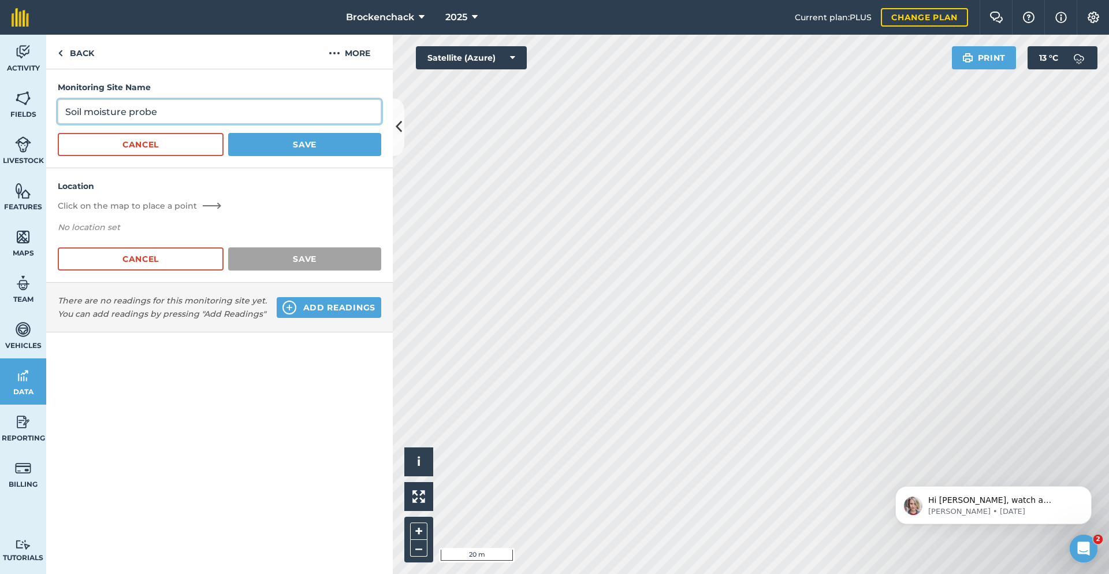
drag, startPoint x: 175, startPoint y: 113, endPoint x: 0, endPoint y: 50, distance: 186.1
click at [0, 50] on div "Activity Fields Livestock Features Maps Team Vehicles Data Reporting Billing Tu…" at bounding box center [554, 304] width 1109 height 539
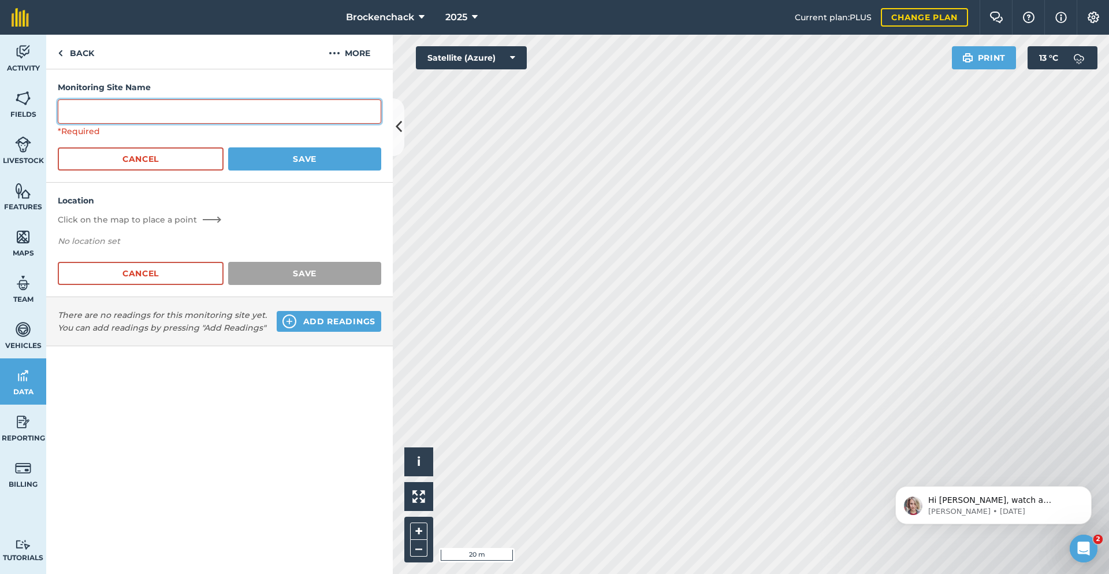
type input "\"
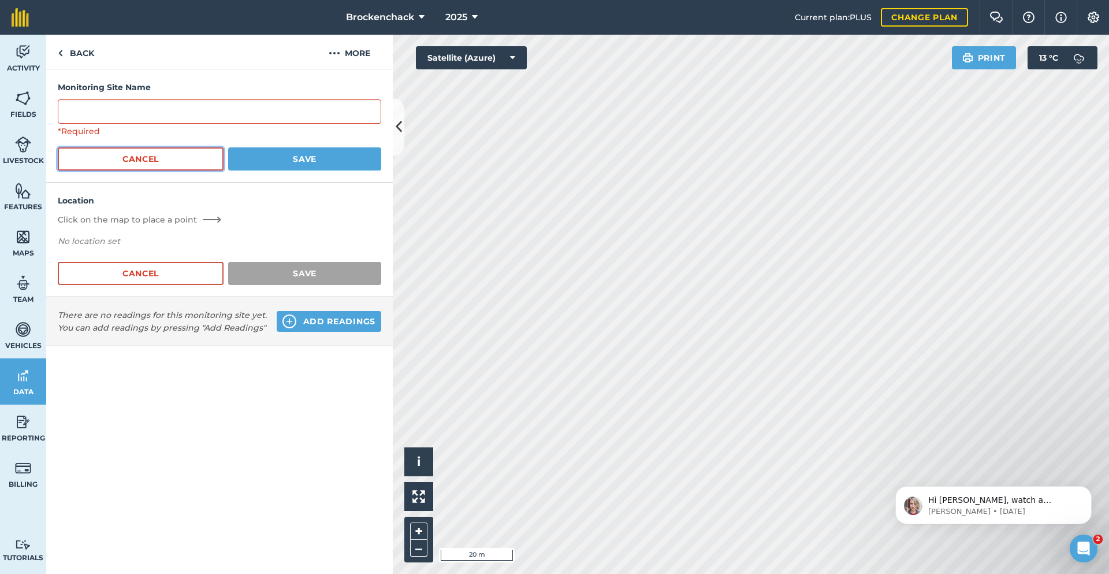
click at [76, 148] on button "Cancel" at bounding box center [141, 158] width 166 height 23
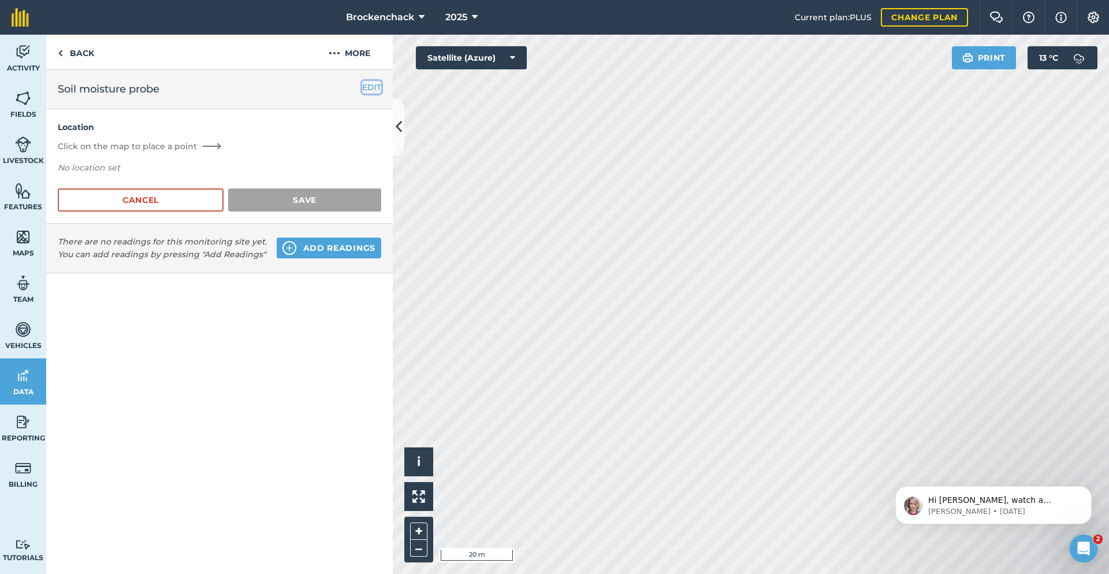
click at [365, 89] on button "EDIT" at bounding box center [371, 87] width 19 height 13
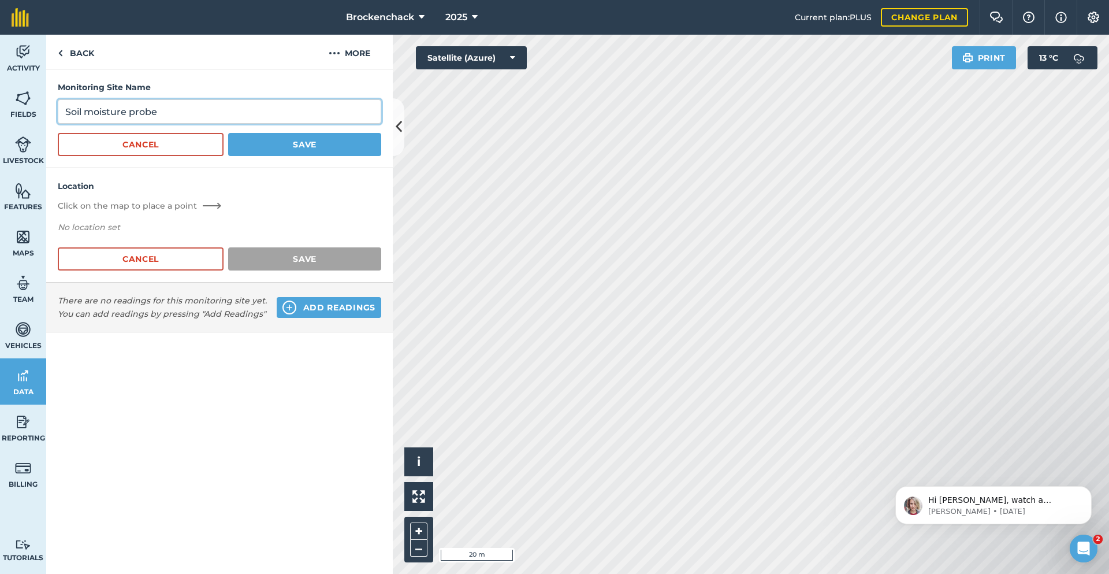
drag, startPoint x: 193, startPoint y: 106, endPoint x: 0, endPoint y: 94, distance: 193.4
click at [0, 94] on div "Activity Fields Livestock Features Maps Team Vehicles Data Reporting Billing Tu…" at bounding box center [554, 304] width 1109 height 539
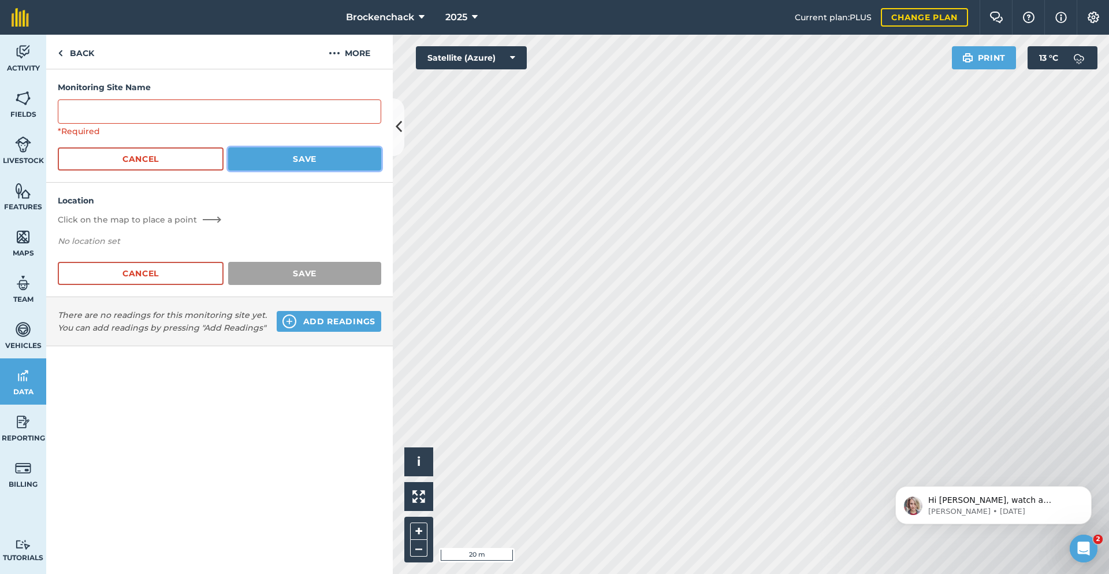
click at [308, 159] on button "Save" at bounding box center [304, 158] width 153 height 23
click at [306, 161] on button "Save" at bounding box center [304, 158] width 153 height 23
drag, startPoint x: 306, startPoint y: 161, endPoint x: 350, endPoint y: 90, distance: 83.4
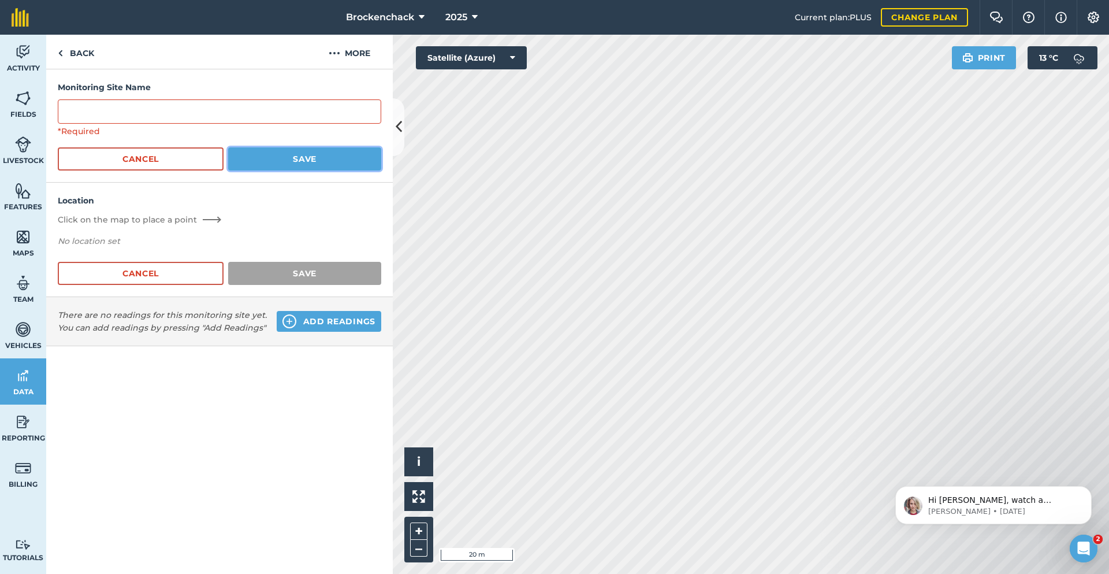
click at [315, 144] on form "Monitoring Site Name *Required Cancel Save" at bounding box center [220, 126] width 324 height 90
click at [346, 48] on button "More" at bounding box center [349, 52] width 87 height 34
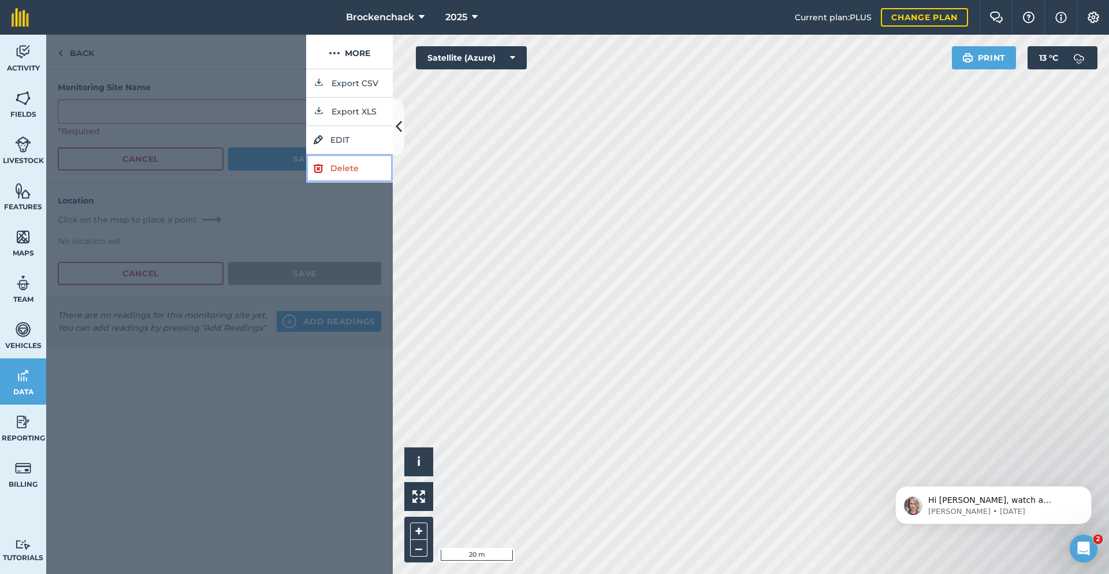
click at [348, 168] on link "Delete" at bounding box center [349, 168] width 87 height 28
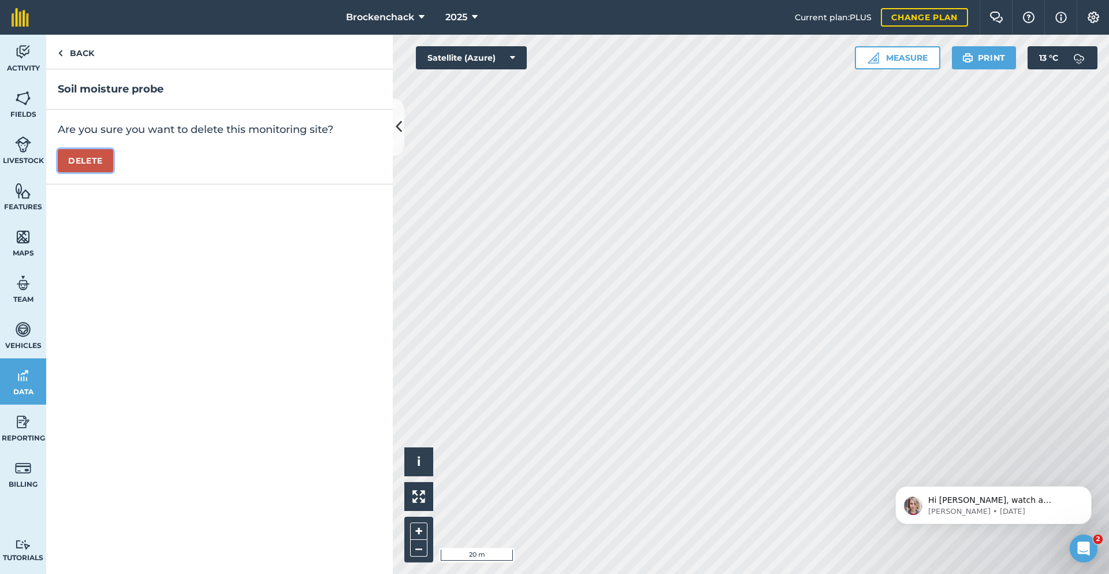
click at [85, 156] on button "Delete" at bounding box center [85, 160] width 55 height 23
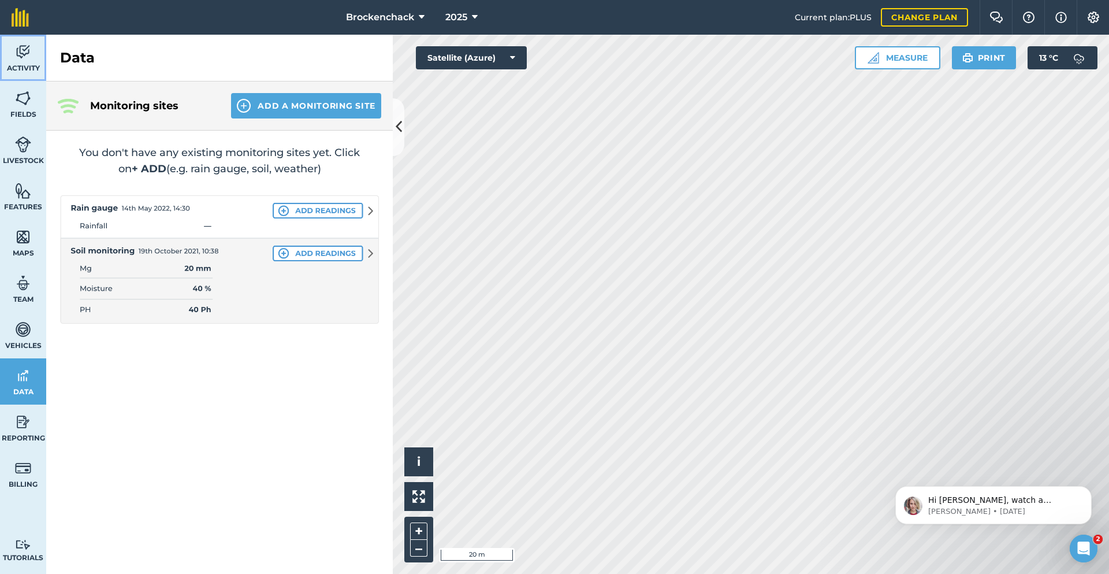
click at [16, 52] on img at bounding box center [23, 51] width 16 height 17
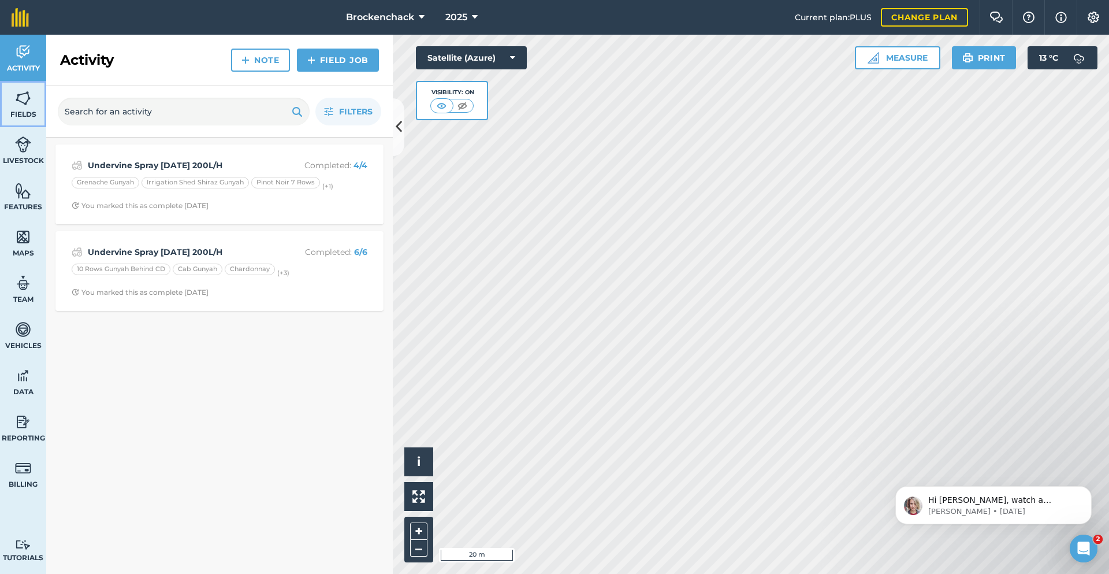
click at [19, 94] on img at bounding box center [23, 98] width 16 height 17
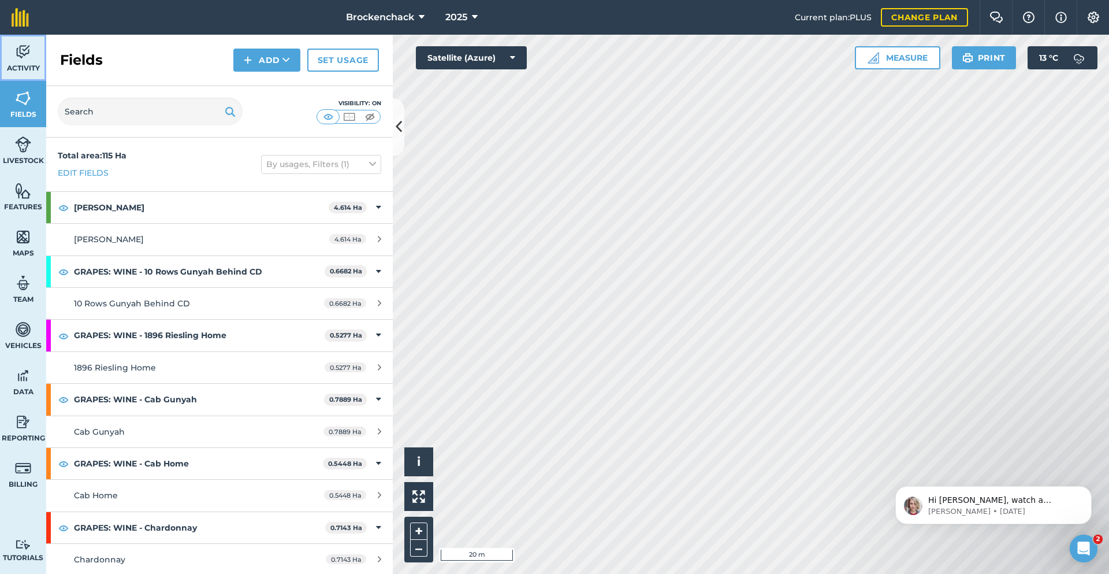
click at [20, 57] on img at bounding box center [23, 51] width 16 height 17
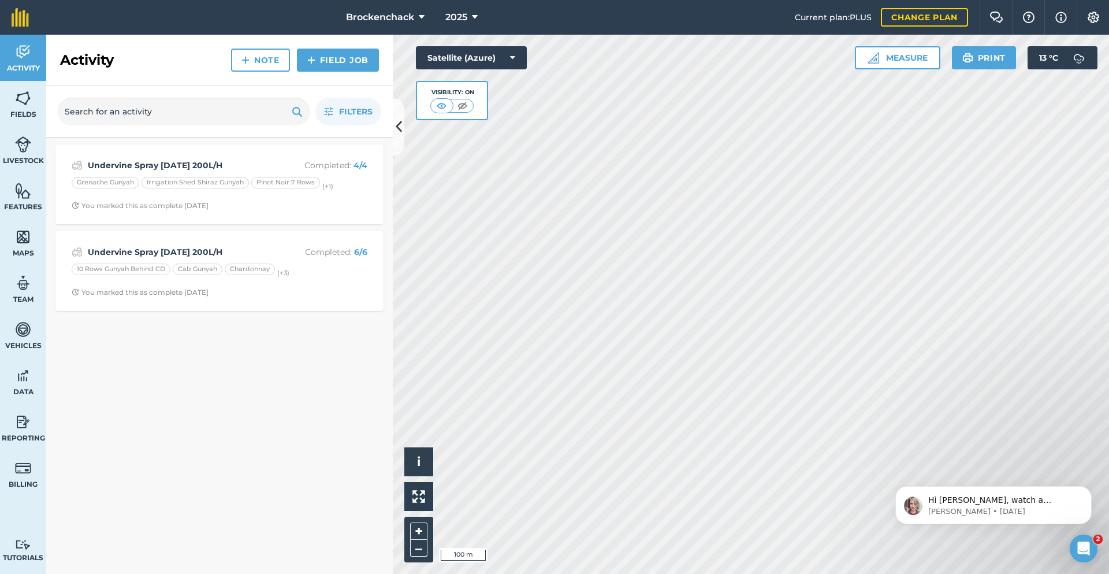
click at [387, 20] on div "Brockenchack 2025 Current plan : PLUS Change plan Farm Chat Help Info Settings …" at bounding box center [554, 287] width 1109 height 574
click at [960, 507] on p "[PERSON_NAME] • [DATE]" at bounding box center [1003, 511] width 149 height 10
